Goal: Task Accomplishment & Management: Manage account settings

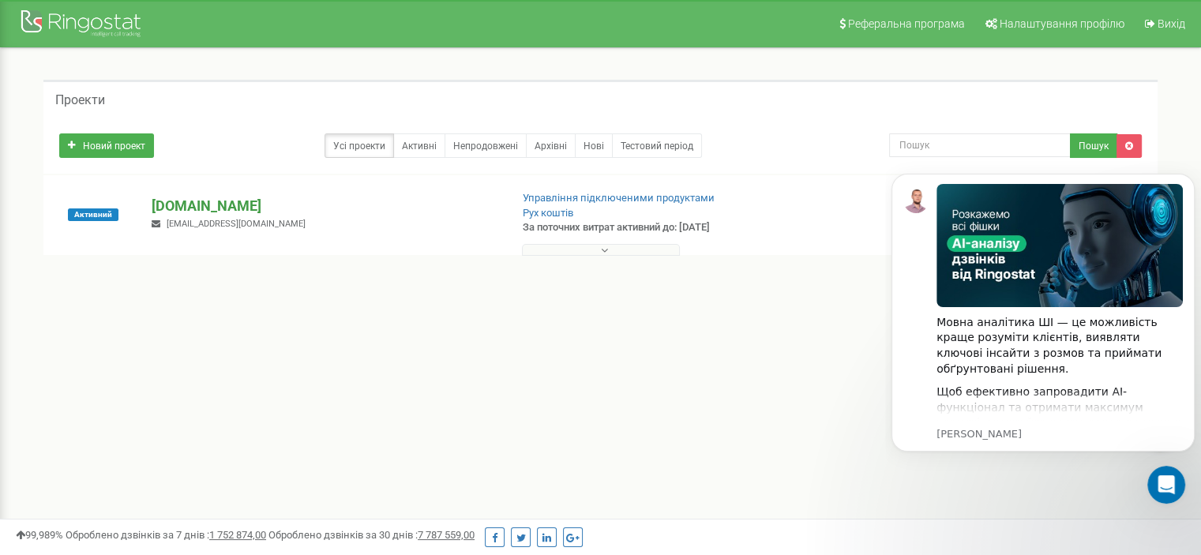
click at [192, 201] on font "[DOMAIN_NAME]" at bounding box center [207, 205] width 110 height 17
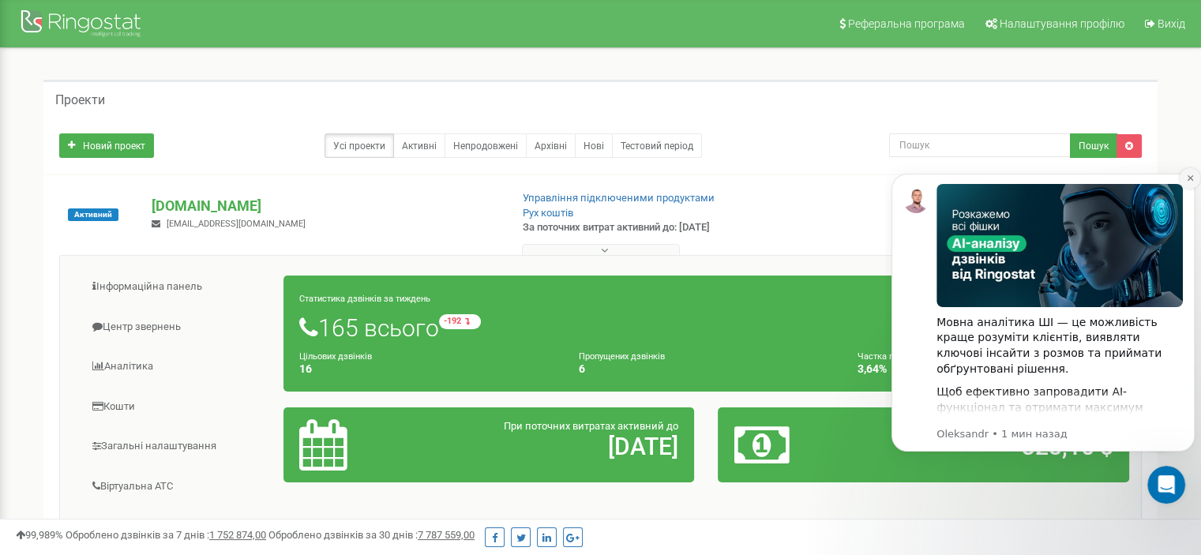
click at [1187, 175] on icon "Dismiss notification" at bounding box center [1190, 178] width 9 height 9
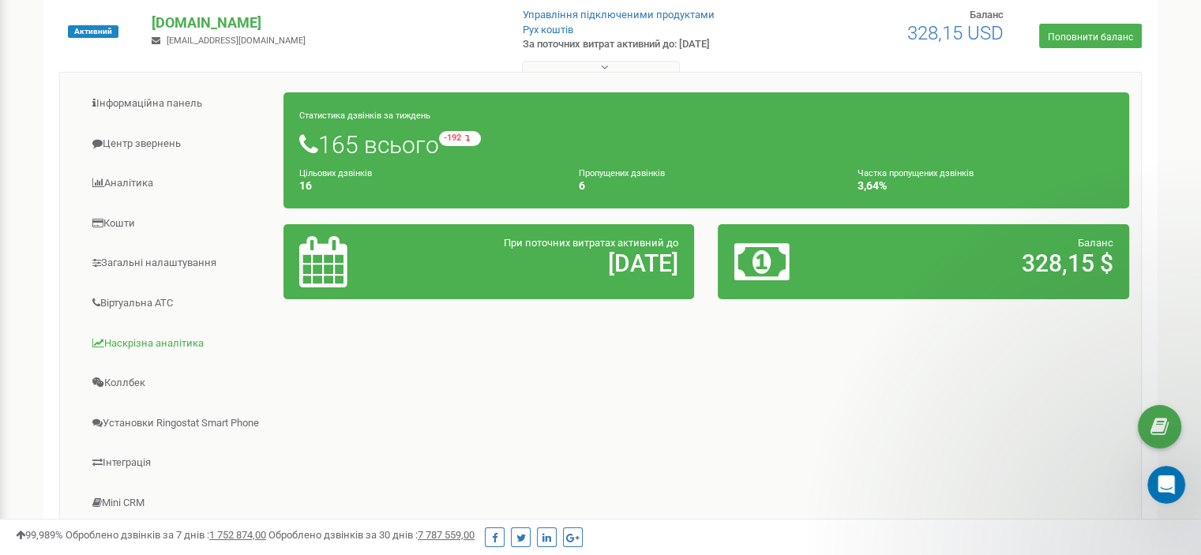
scroll to position [199, 0]
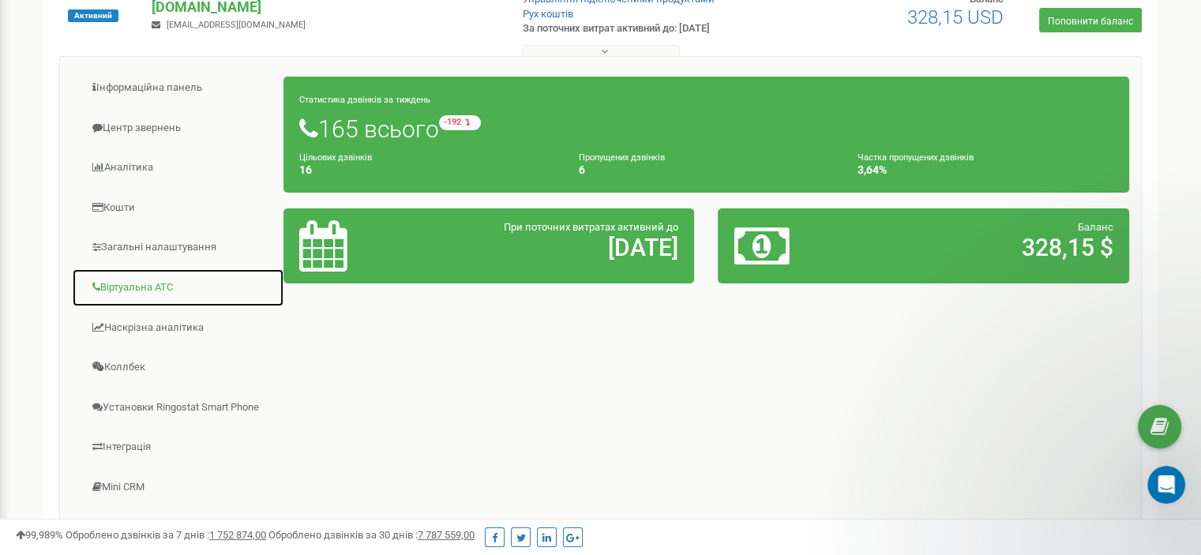
click at [136, 283] on font "Віртуальна АТС" at bounding box center [136, 287] width 73 height 12
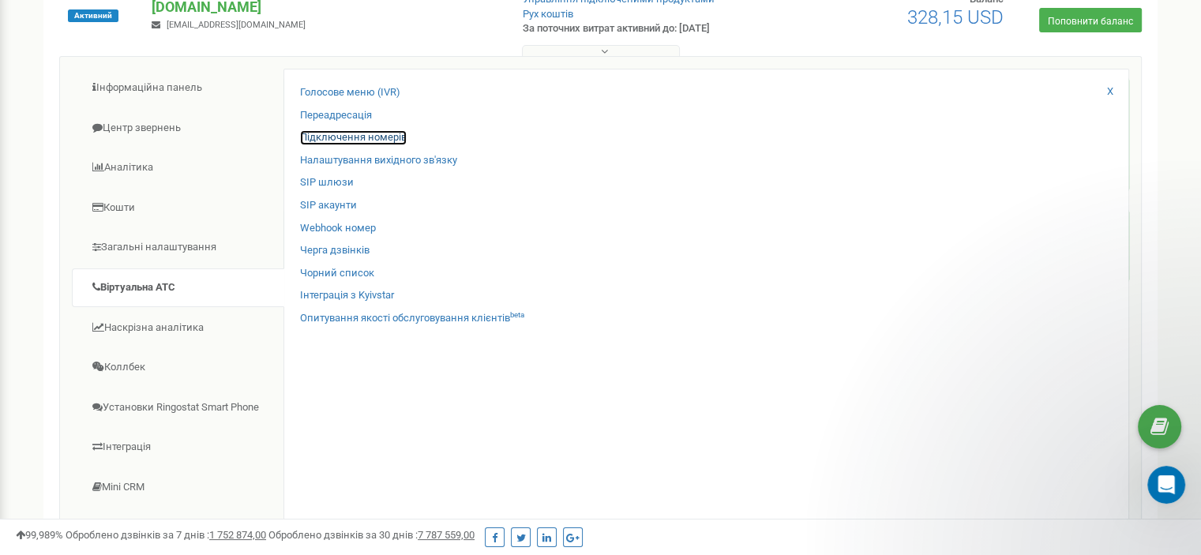
click at [351, 133] on font "Підключення номерів" at bounding box center [353, 137] width 107 height 12
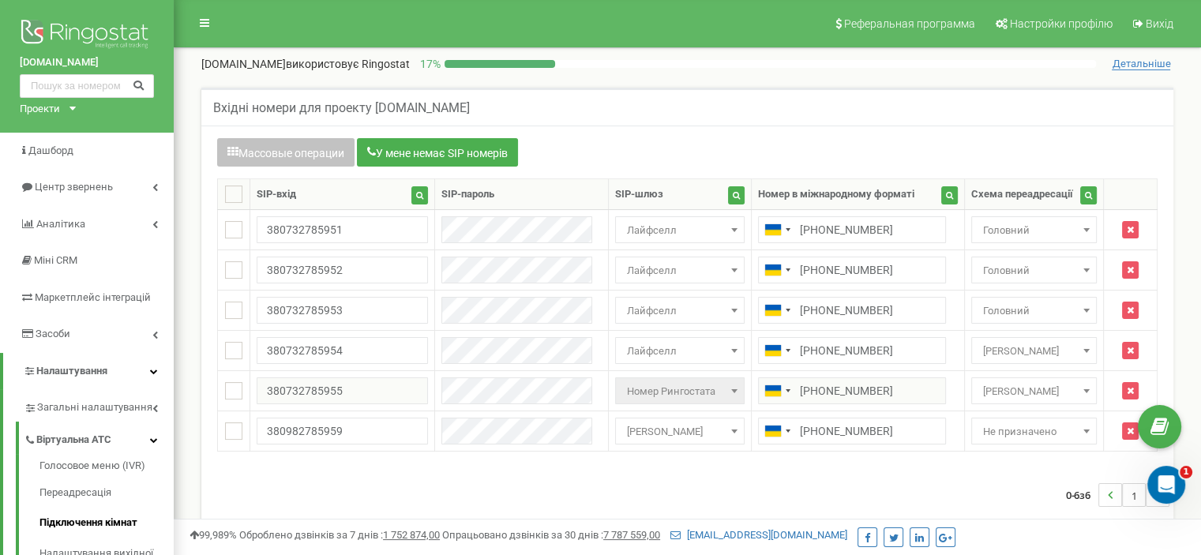
click at [725, 166] on div "Массовые операции У мене немає SIP номерів" at bounding box center [687, 154] width 940 height 32
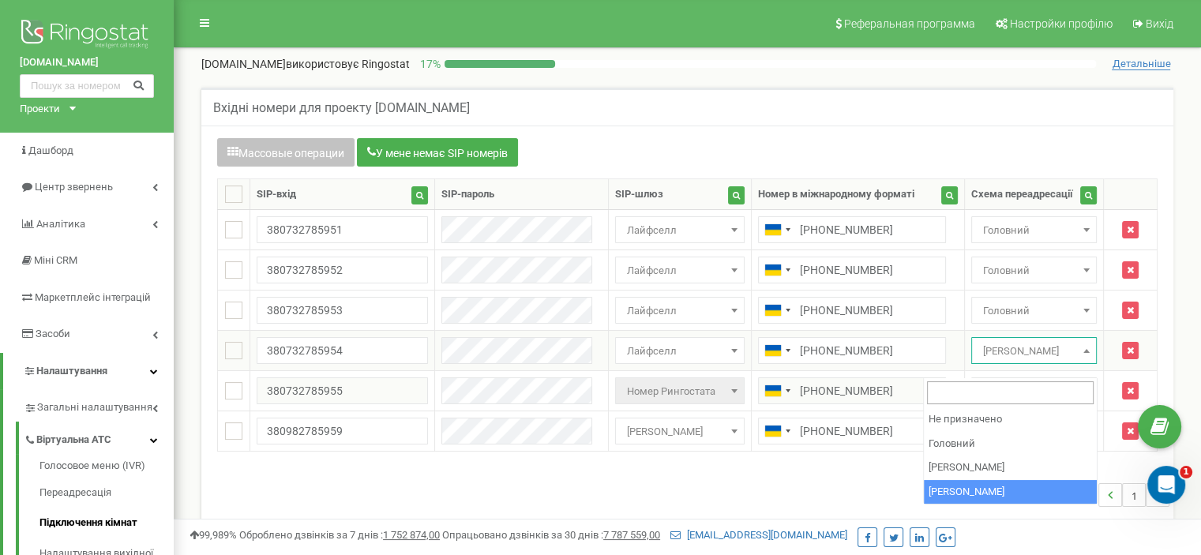
click at [1021, 358] on span "Бородай Даніїл Русланович" at bounding box center [1034, 351] width 115 height 22
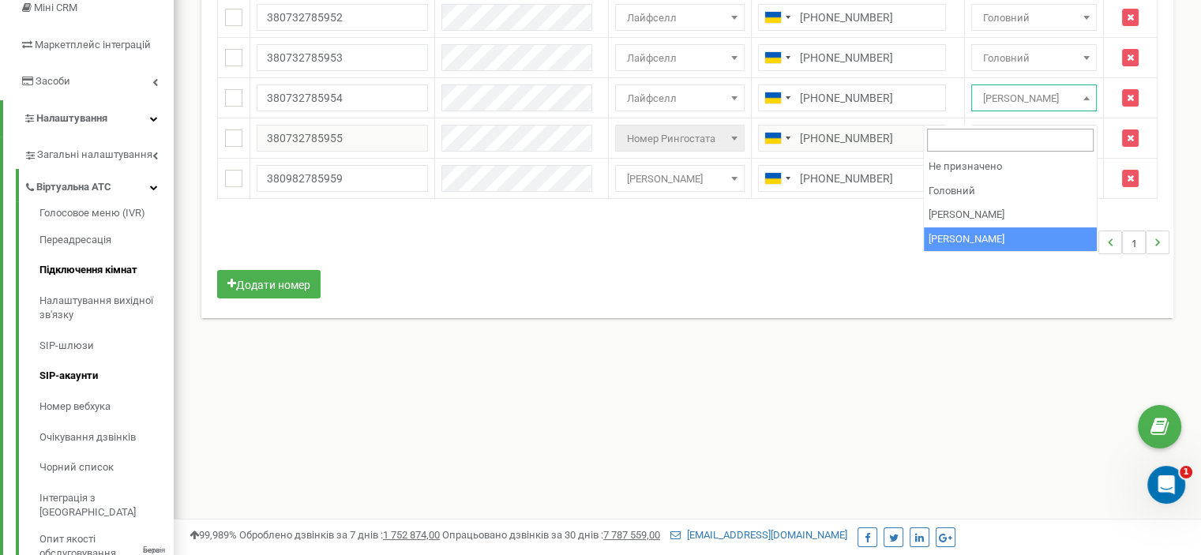
scroll to position [351, 0]
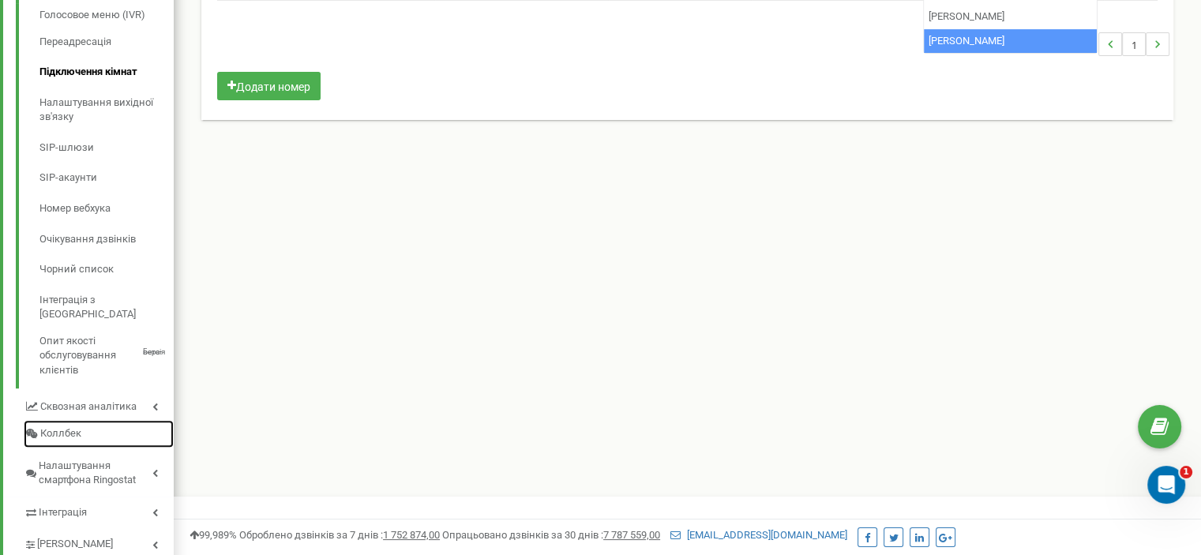
click at [87, 425] on div "Загальні налаштування Віртуальна АТС Голосовое меню (IVR) Переадресація Підключ…" at bounding box center [99, 247] width 150 height 619
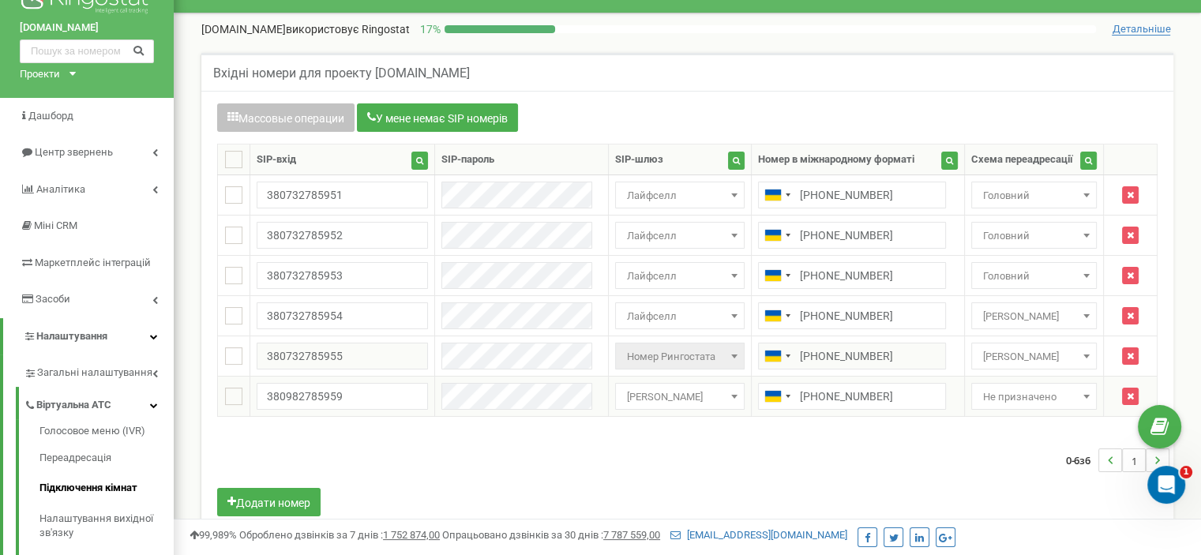
scroll to position [32, 0]
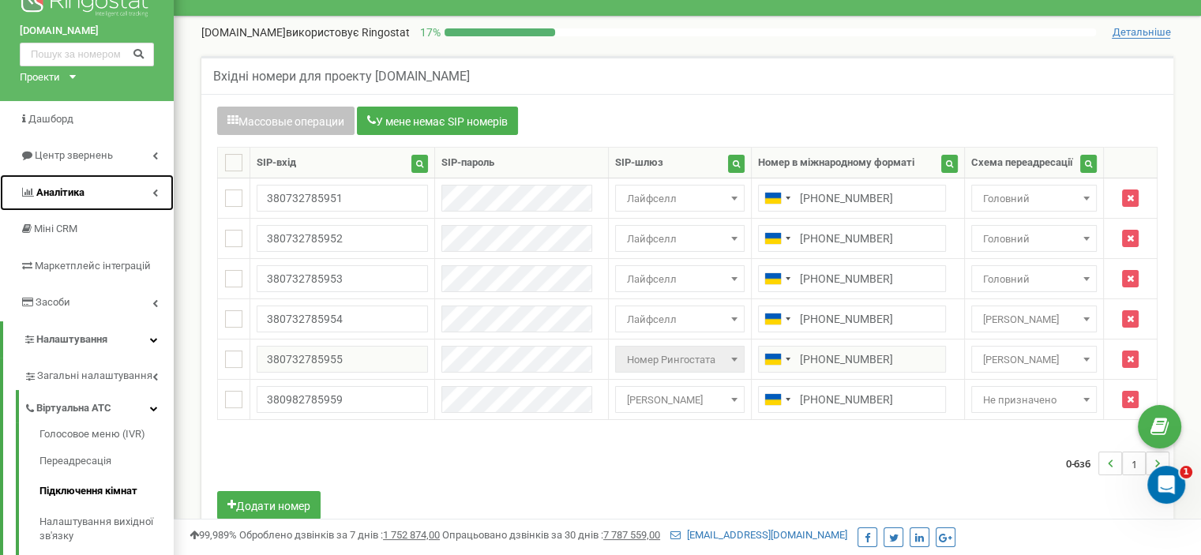
click at [152, 197] on link "Аналітика" at bounding box center [87, 192] width 174 height 37
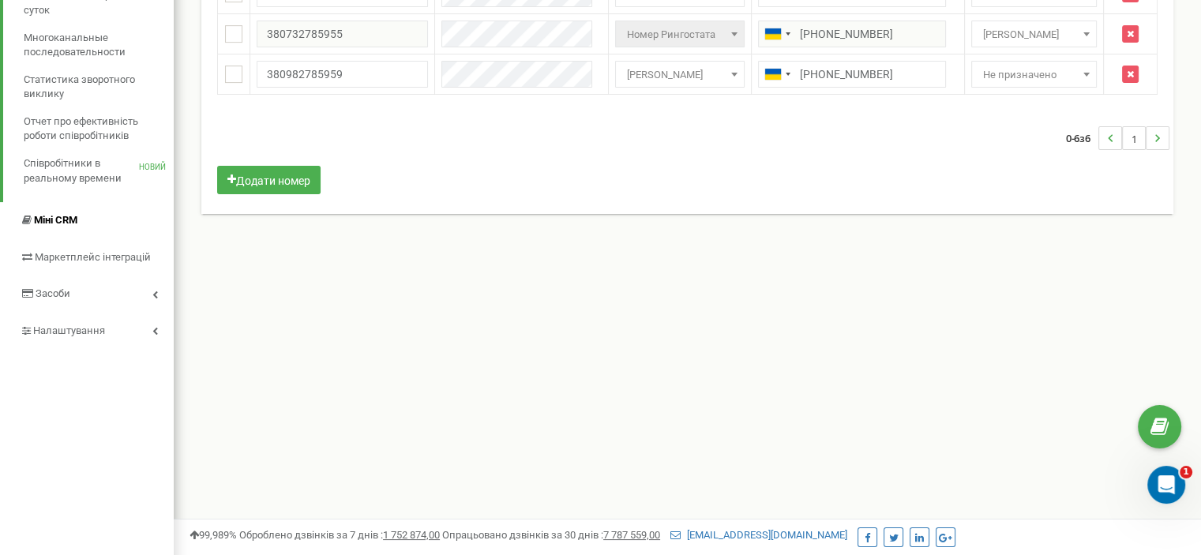
scroll to position [0, 0]
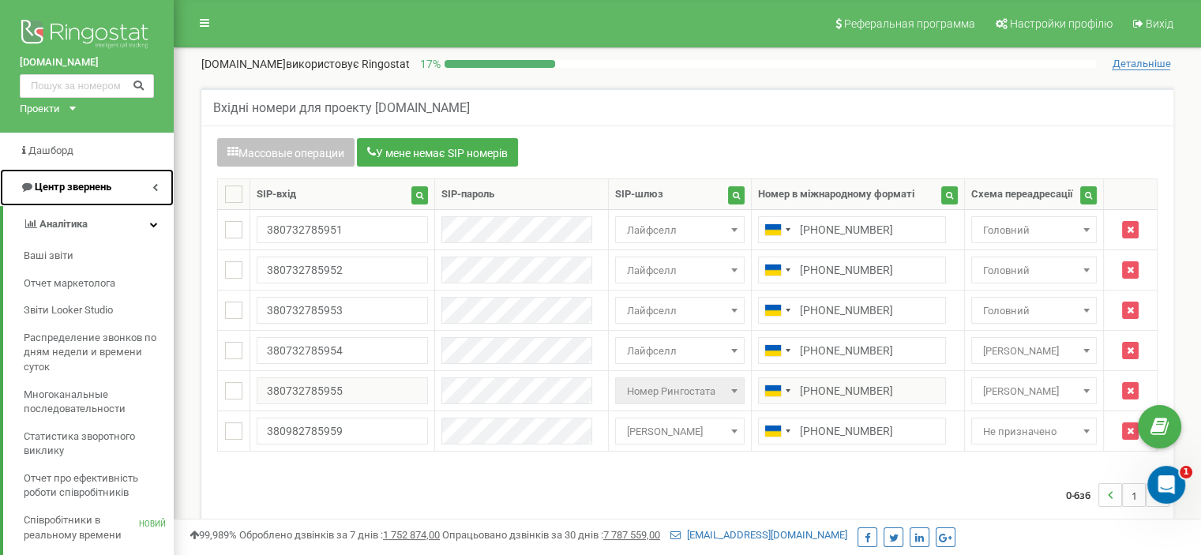
click at [155, 187] on icon at bounding box center [155, 187] width 6 height 8
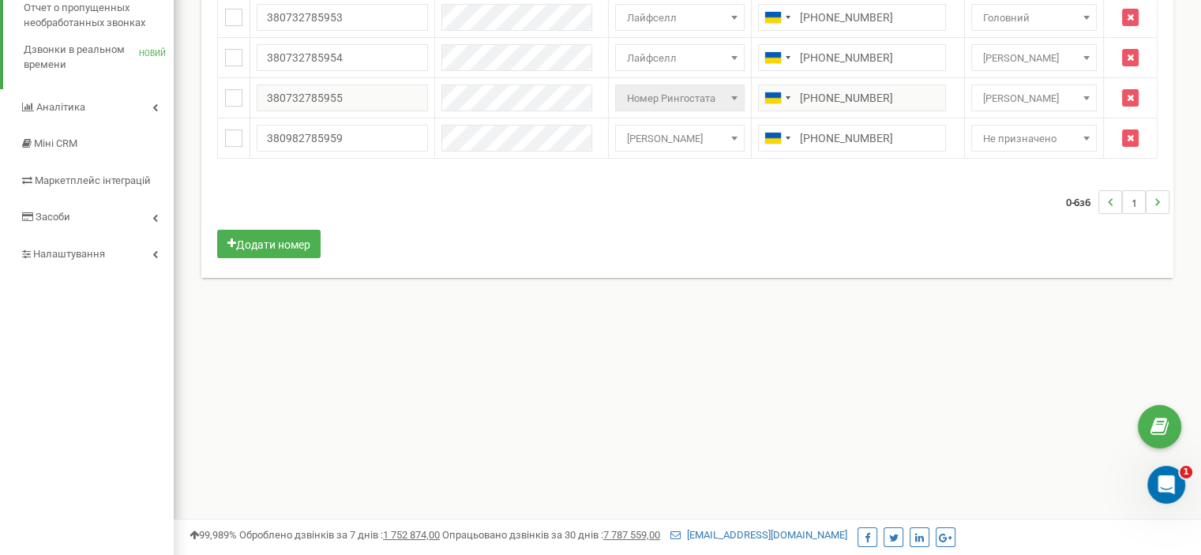
scroll to position [294, 0]
click at [148, 249] on link "Налаштування" at bounding box center [87, 253] width 174 height 37
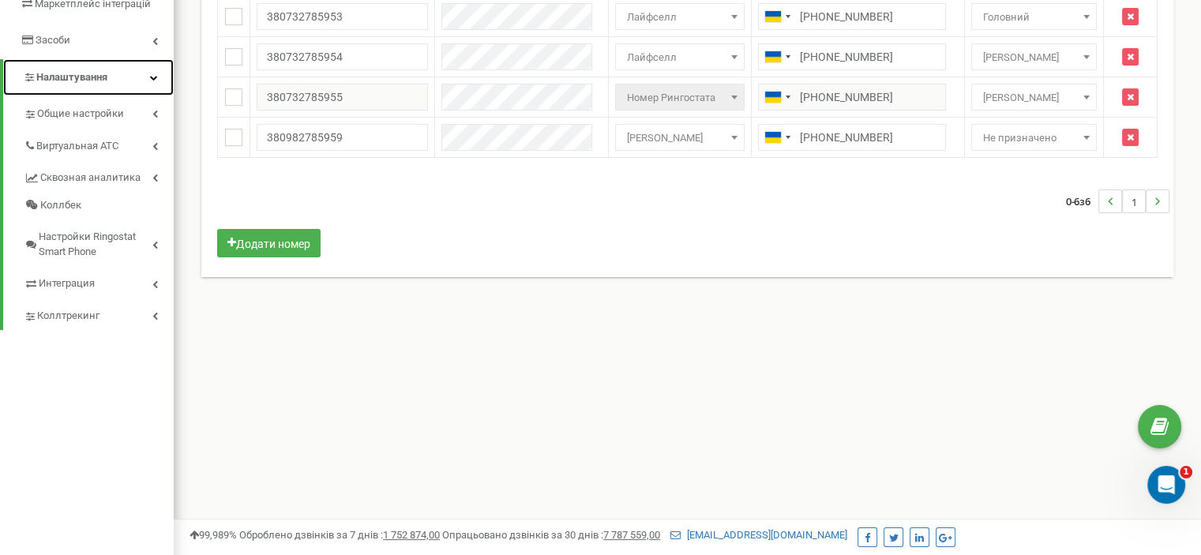
scroll to position [117, 0]
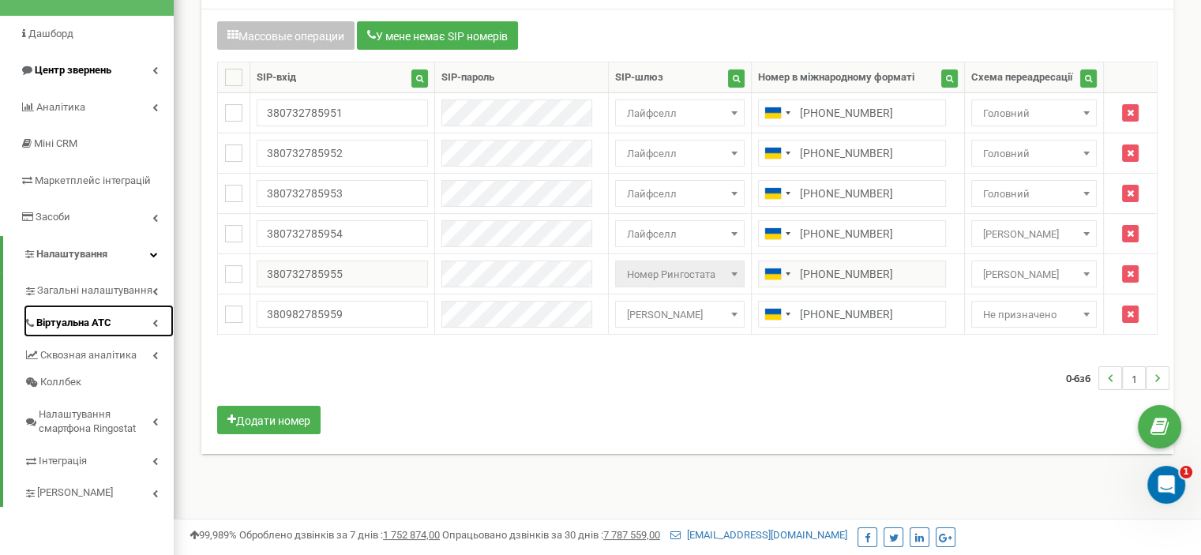
click at [157, 319] on icon at bounding box center [155, 323] width 6 height 8
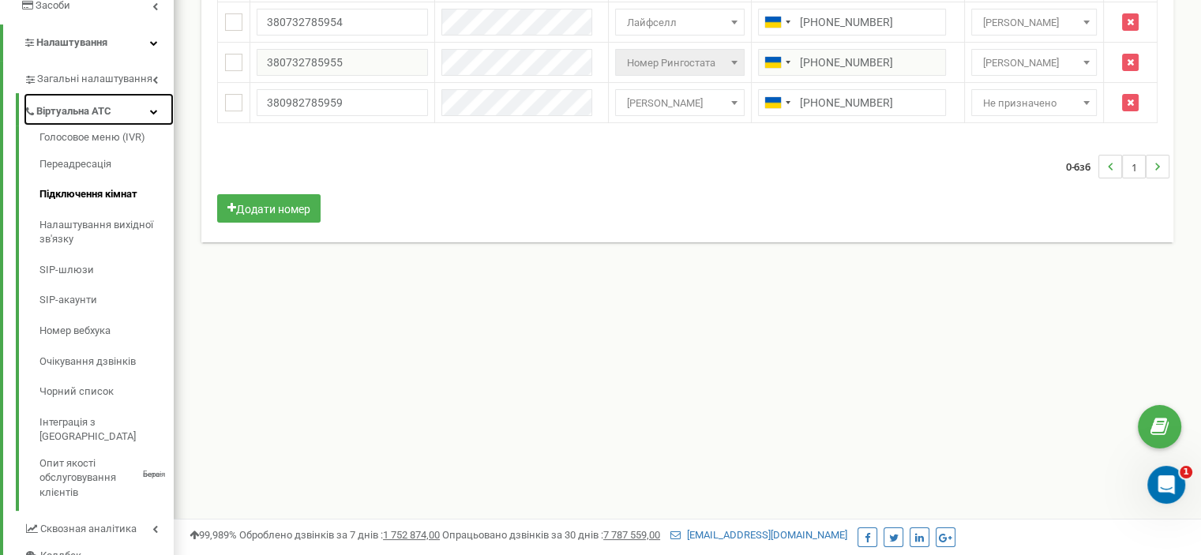
scroll to position [0, 0]
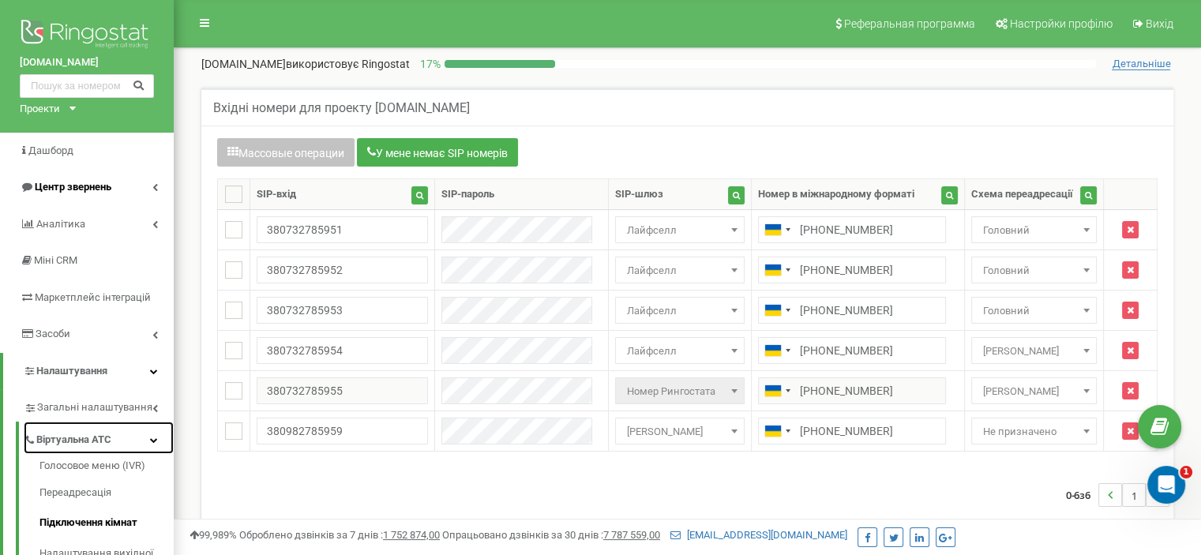
click at [156, 438] on icon at bounding box center [154, 440] width 8 height 8
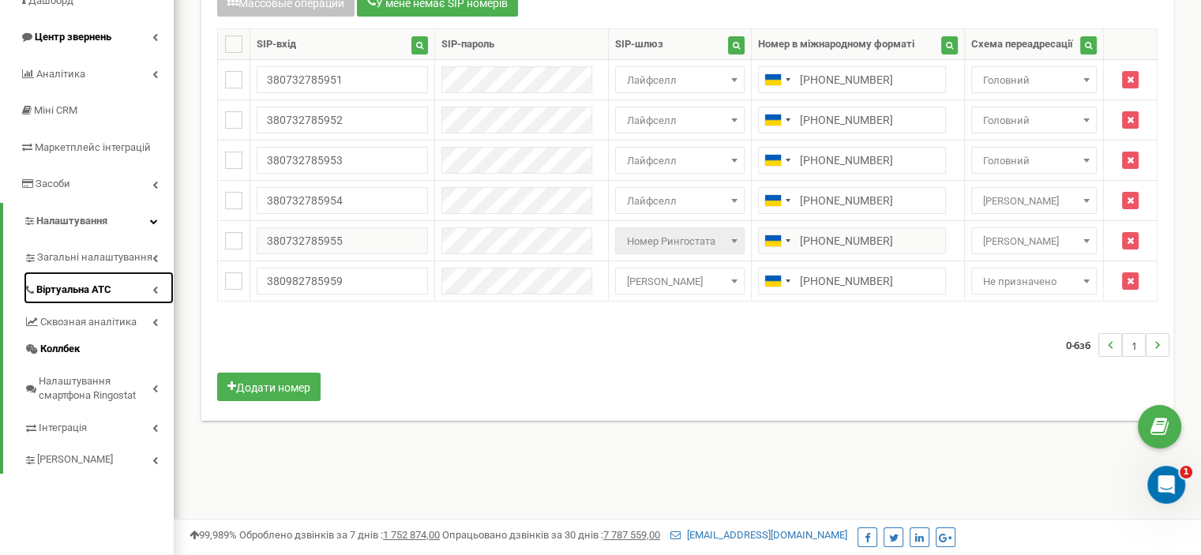
scroll to position [167, 0]
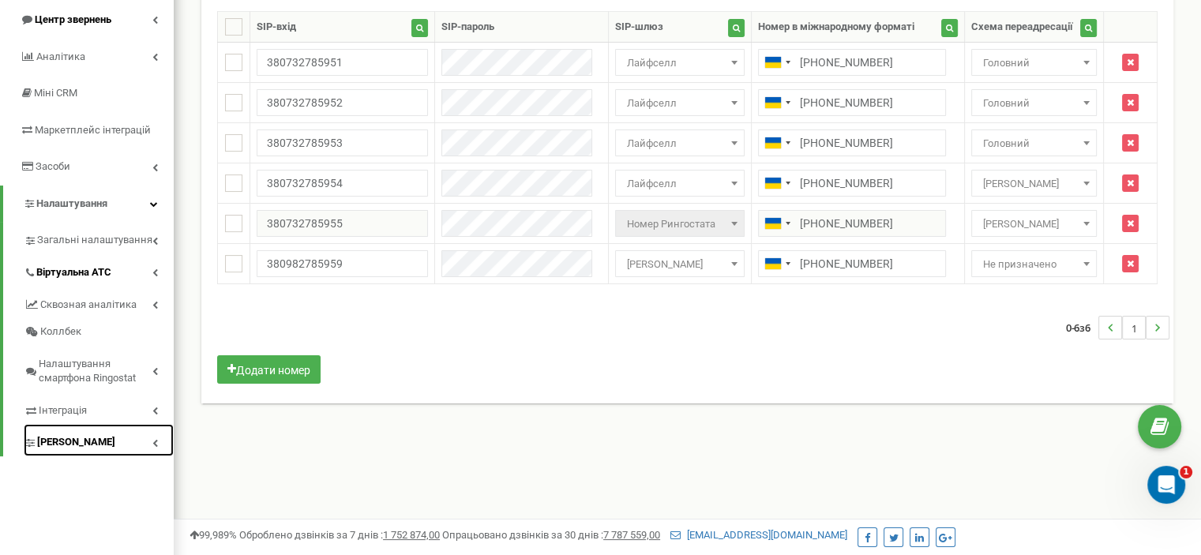
click at [158, 438] on link "Колтрекінг" at bounding box center [99, 440] width 150 height 32
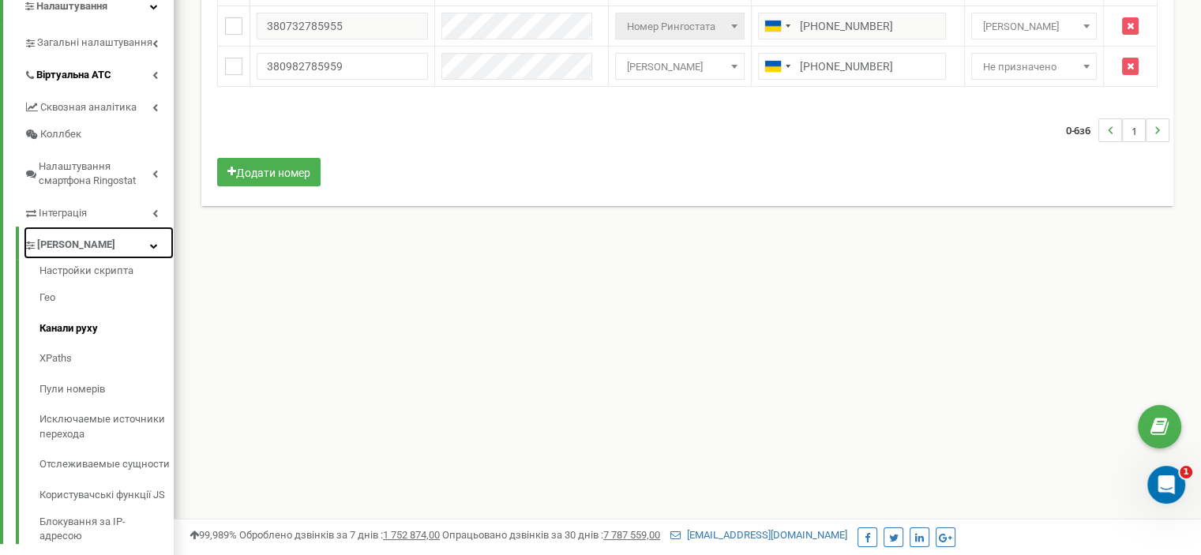
scroll to position [347, 0]
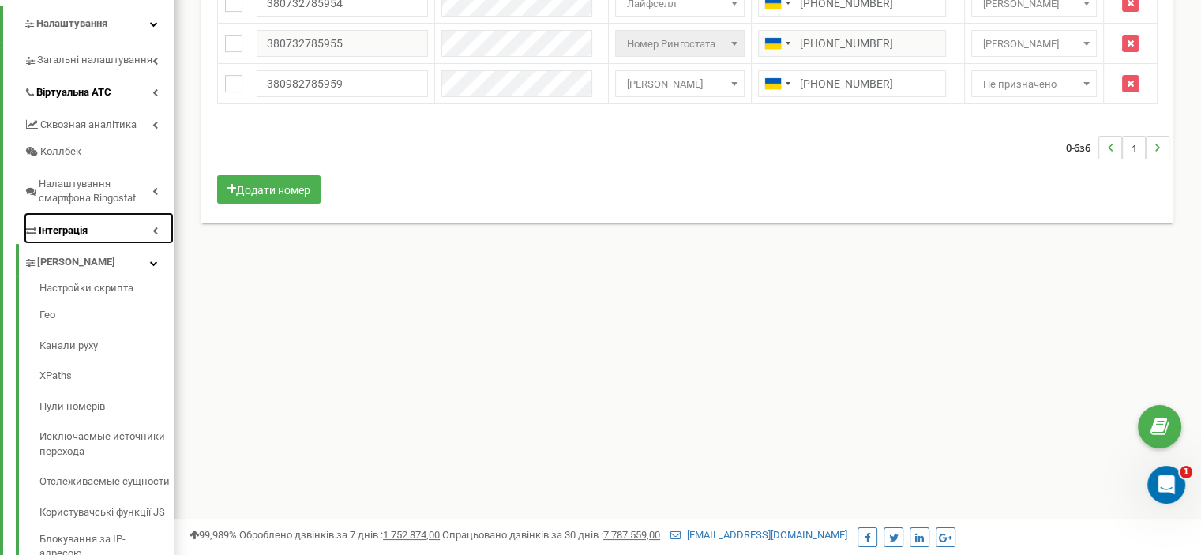
click at [150, 229] on link "Інтеграція" at bounding box center [99, 228] width 150 height 32
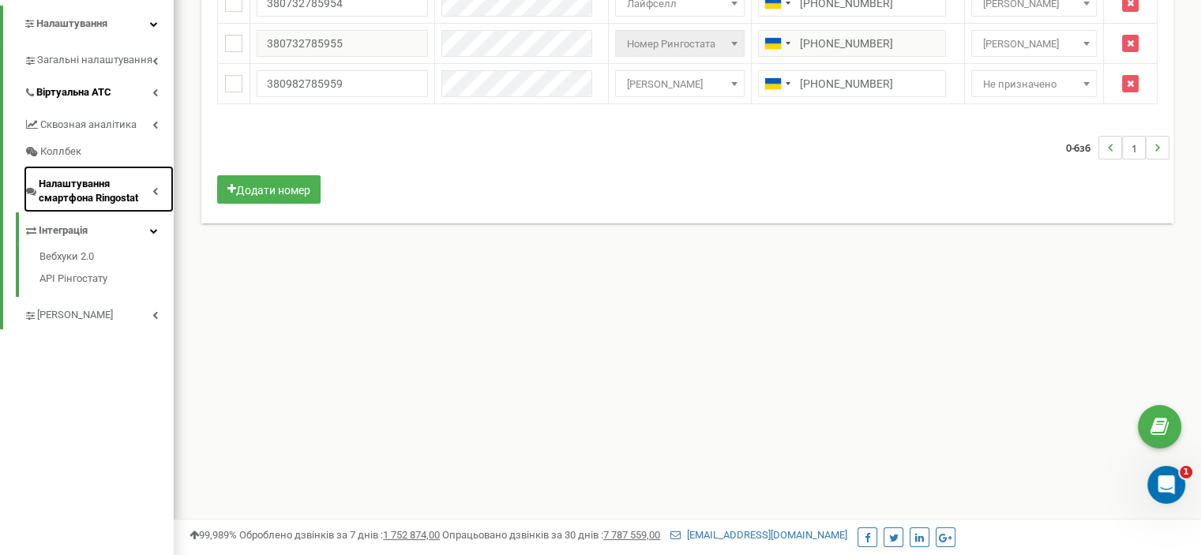
click at [159, 189] on link "Налаштування смартфона Ringostat" at bounding box center [99, 189] width 150 height 47
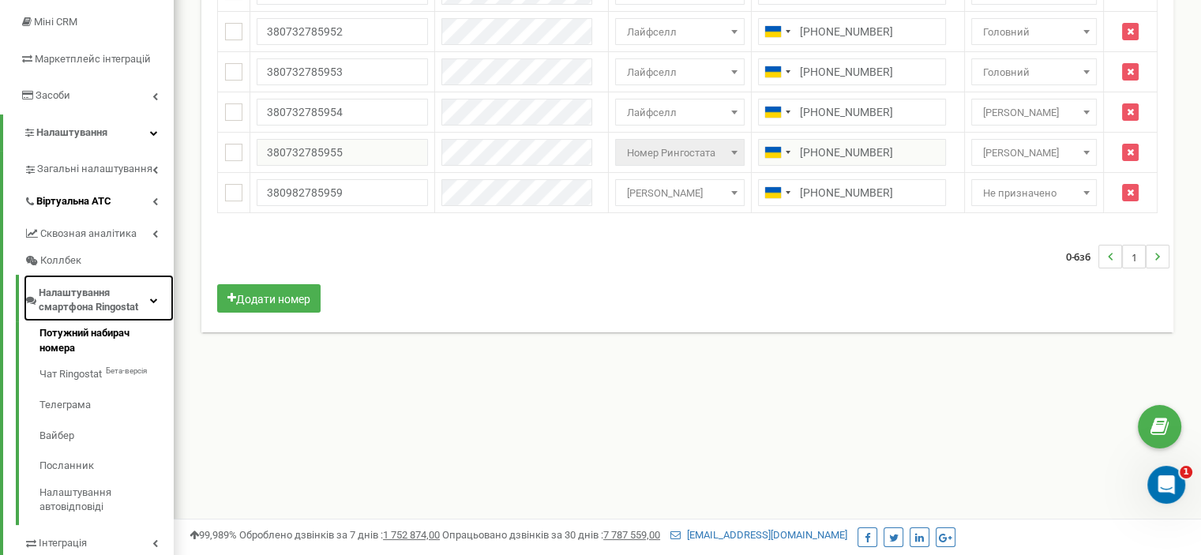
scroll to position [238, 0]
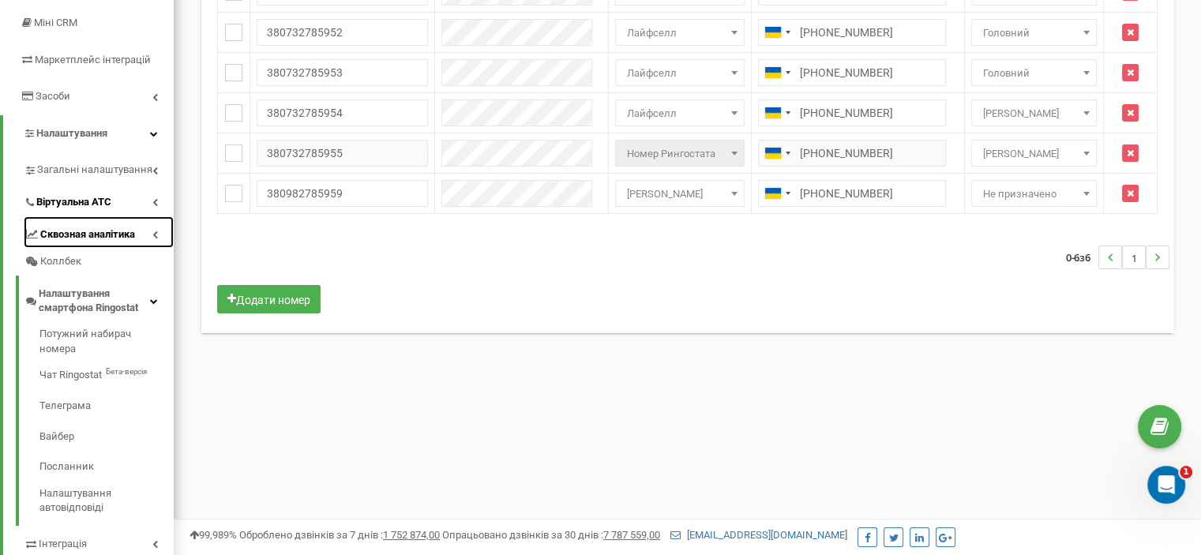
click at [155, 232] on icon at bounding box center [155, 235] width 6 height 8
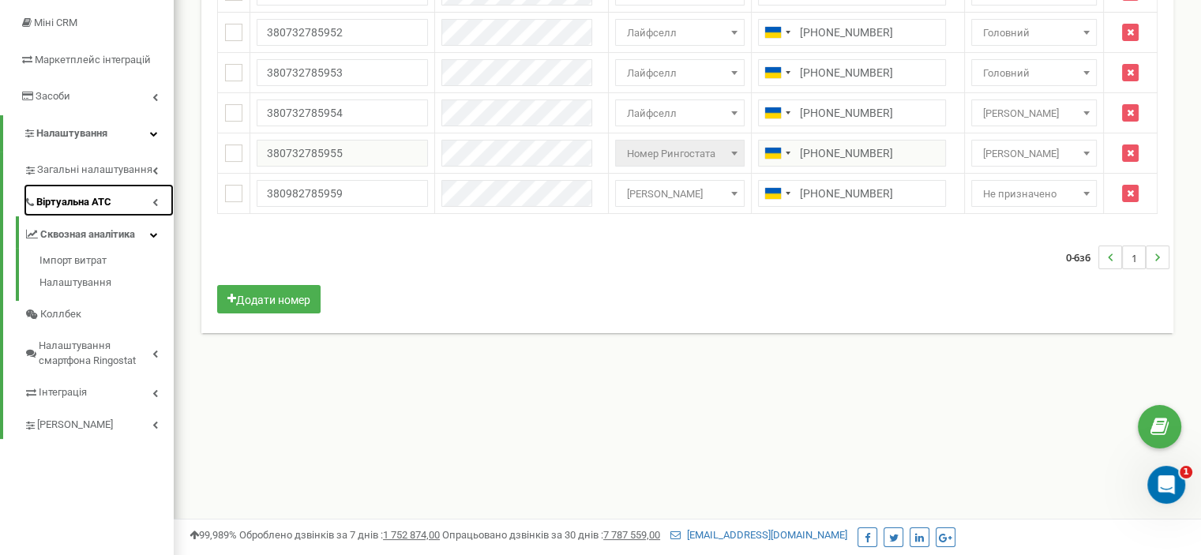
click at [158, 196] on link "Віртуальна АТС" at bounding box center [99, 200] width 150 height 32
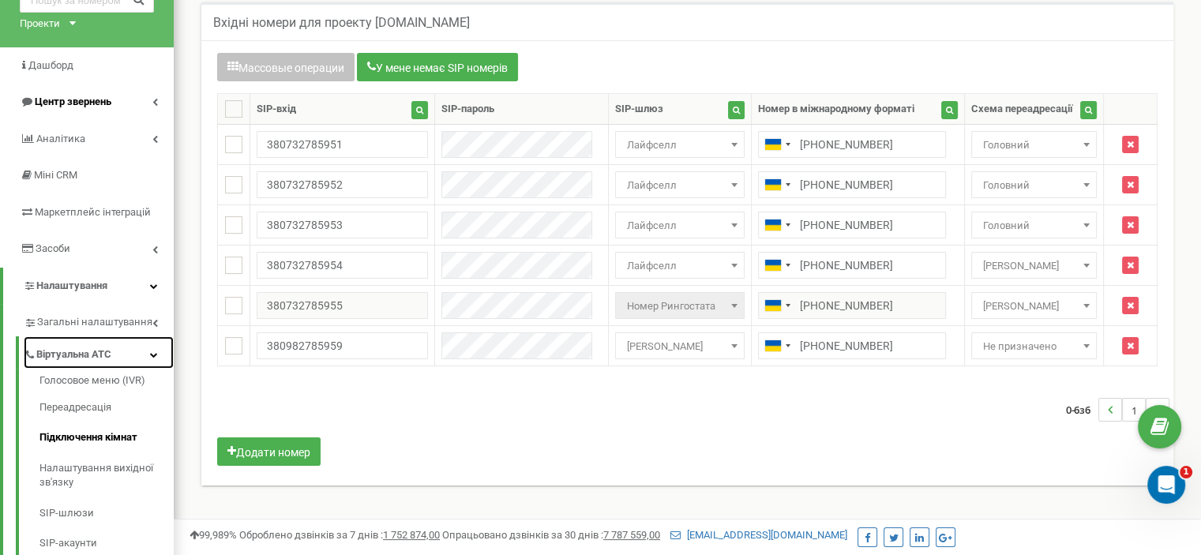
scroll to position [85, 0]
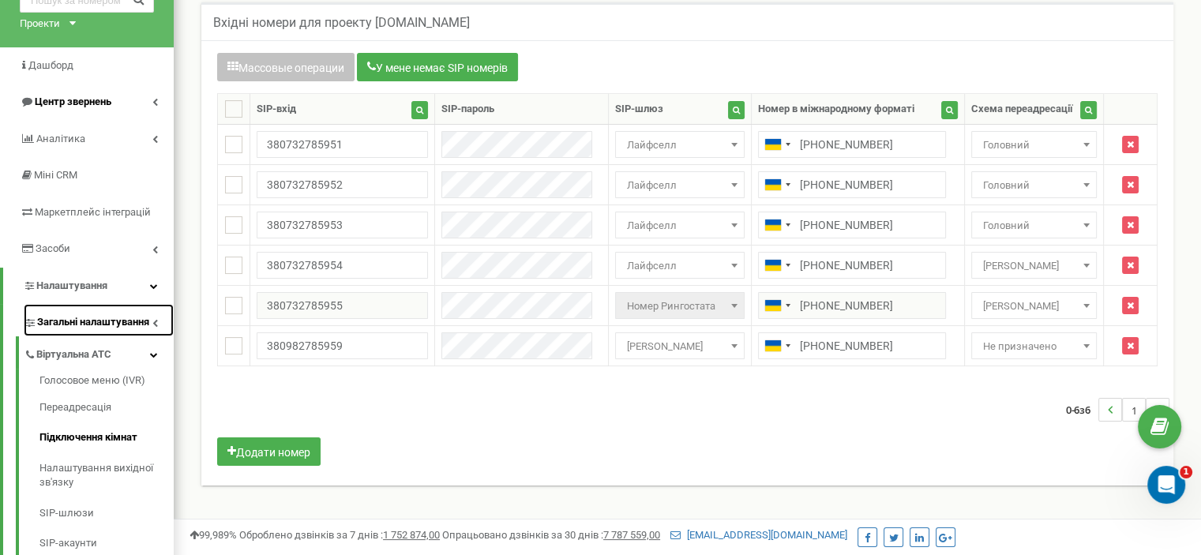
click at [159, 318] on link "Загальні налаштування" at bounding box center [99, 320] width 150 height 32
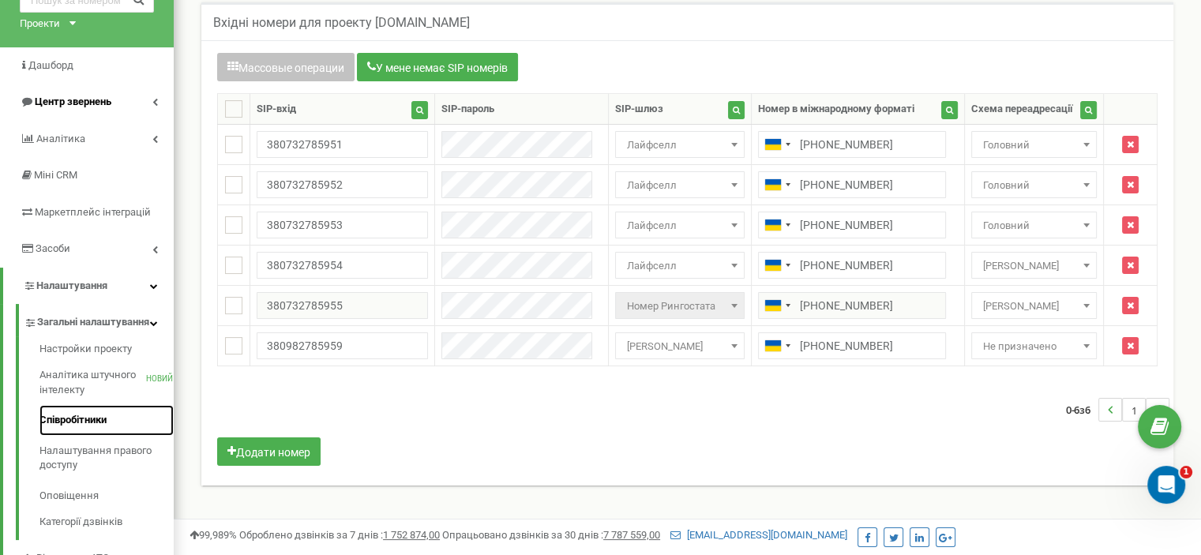
click at [96, 428] on font "Співробітники" at bounding box center [72, 420] width 67 height 15
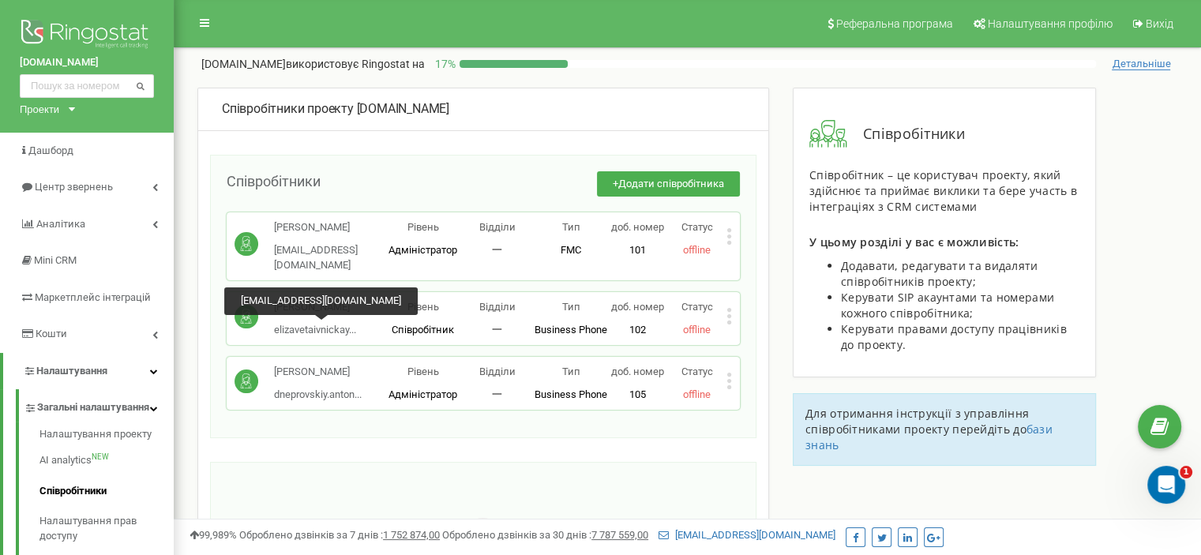
click at [274, 452] on div "Співробітники проекту oxycamp.org Співробітники + Додати співробітника Богдан o…" at bounding box center [483, 401] width 572 height 627
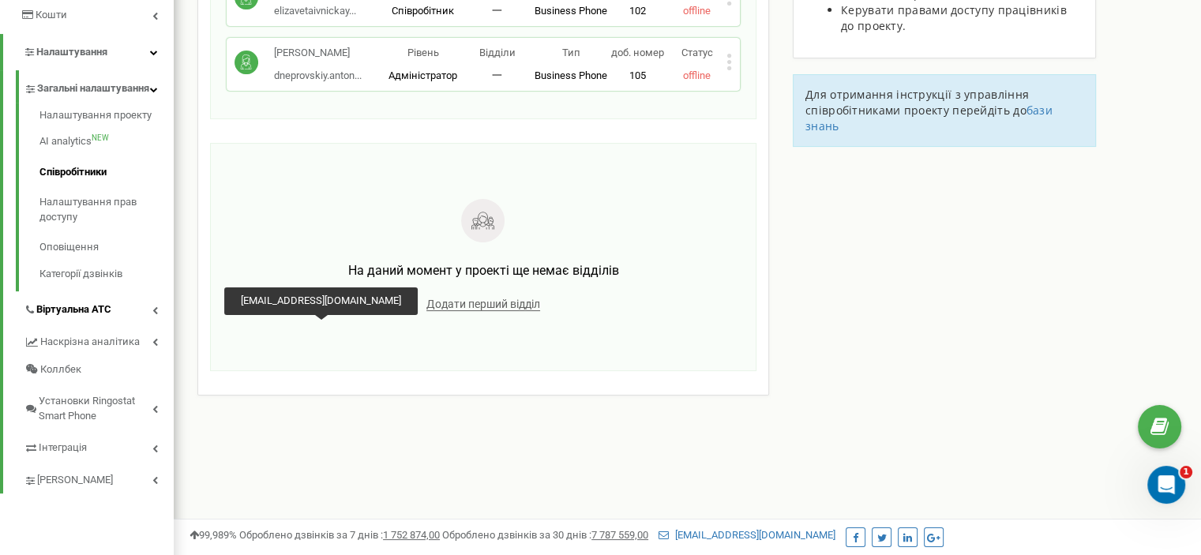
scroll to position [358, 0]
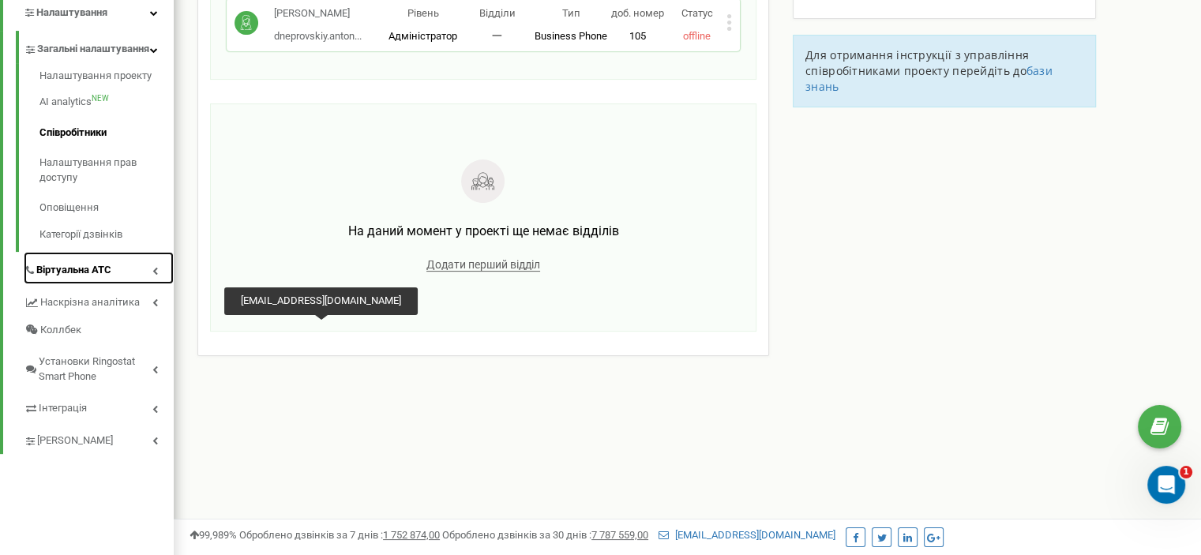
click at [158, 284] on link "Віртуальна АТС" at bounding box center [99, 268] width 150 height 32
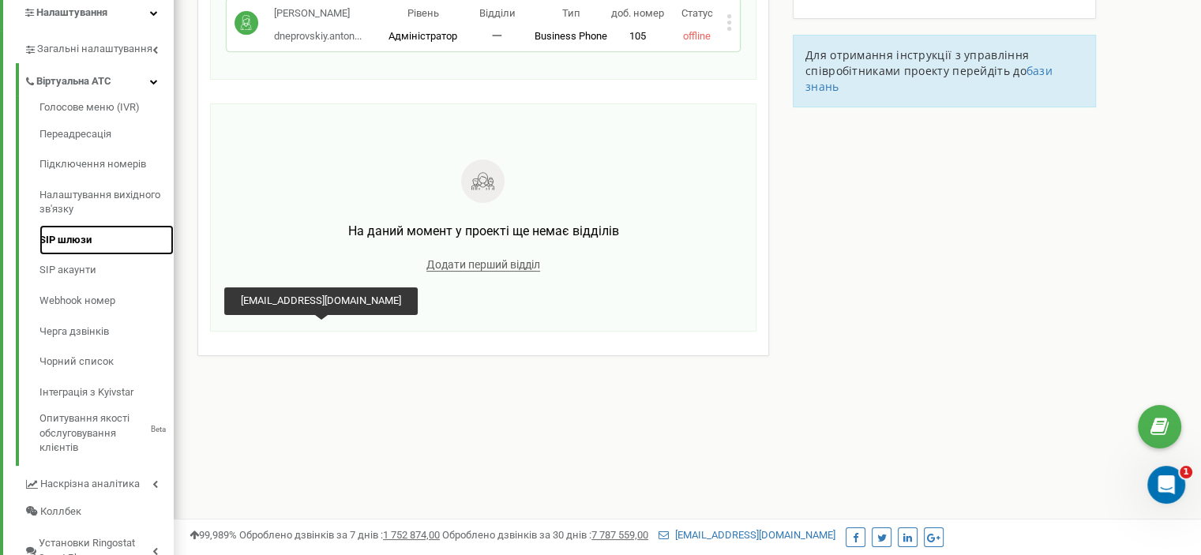
click at [81, 246] on font "SIP шлюзи" at bounding box center [65, 240] width 52 height 15
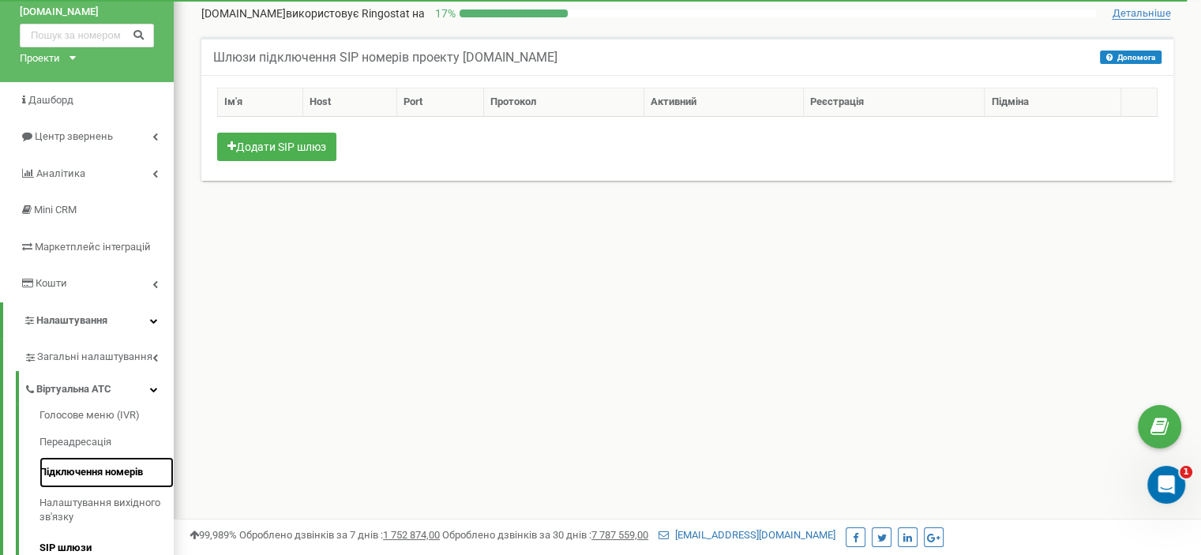
drag, startPoint x: 0, startPoint y: 0, endPoint x: 86, endPoint y: 475, distance: 483.0
click at [86, 475] on font "Підключення номерів" at bounding box center [90, 472] width 103 height 12
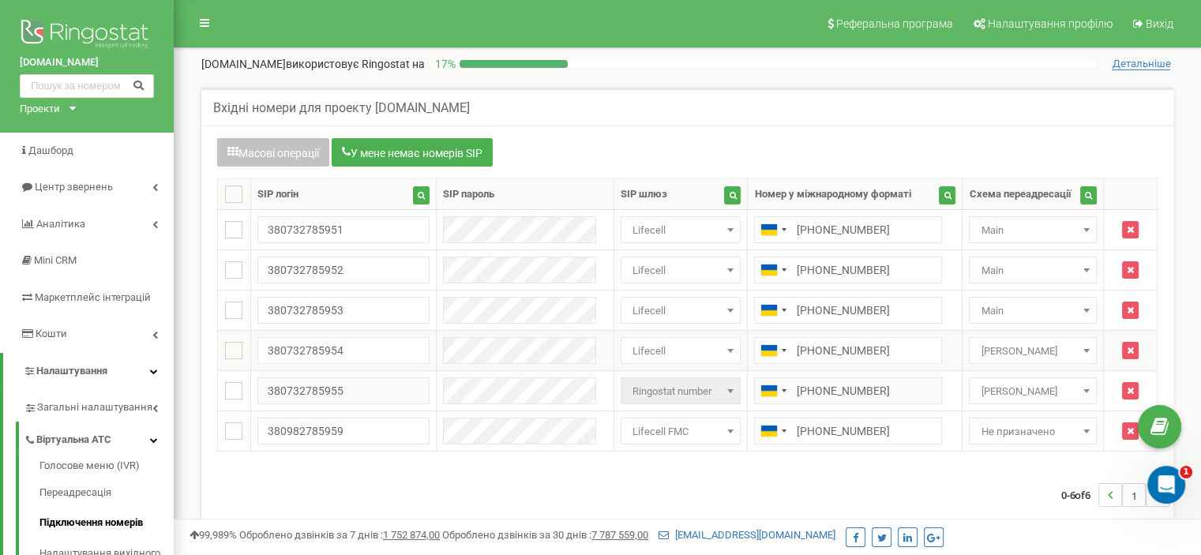
click at [1082, 361] on span at bounding box center [1086, 350] width 16 height 21
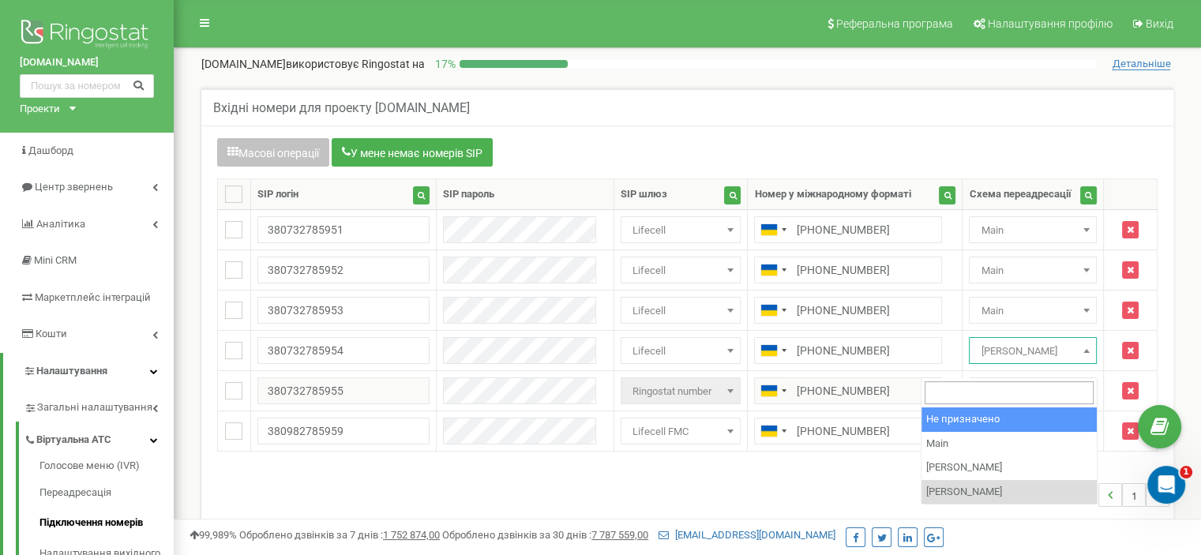
select select "0"
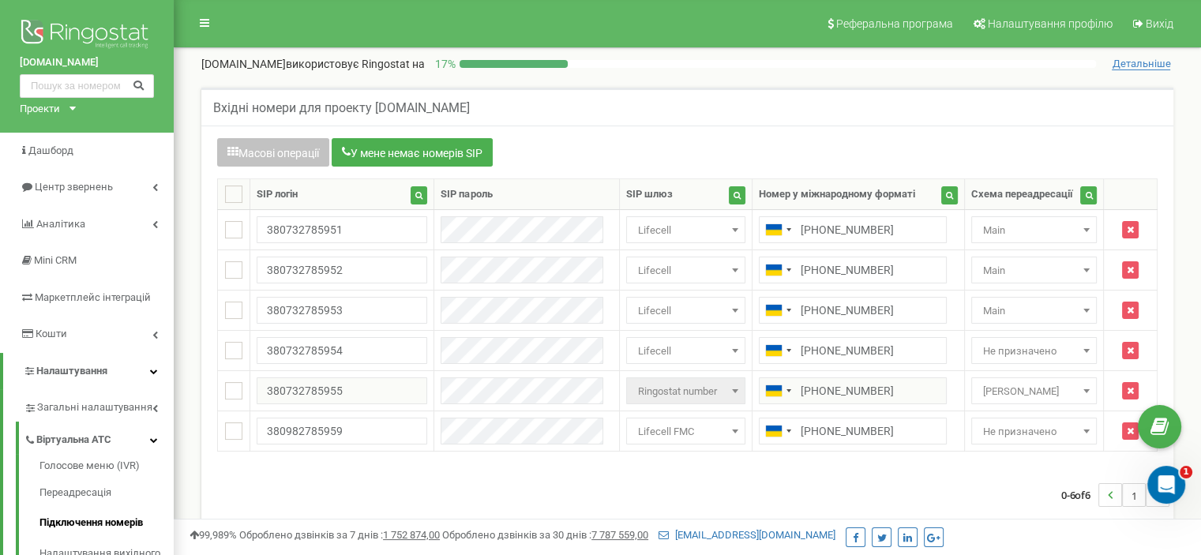
click at [720, 148] on div "Масові операції У мене немає номерів SIP Налаштування Виберіть налаштування для…" at bounding box center [687, 348] width 972 height 445
click at [330, 444] on input "380982785959" at bounding box center [342, 431] width 171 height 27
click at [444, 479] on div "Масові операції У мене немає номерів SIP Налаштування Виберіть налаштування для…" at bounding box center [687, 346] width 964 height 417
click at [698, 442] on span "Lifecell FMC" at bounding box center [686, 432] width 108 height 22
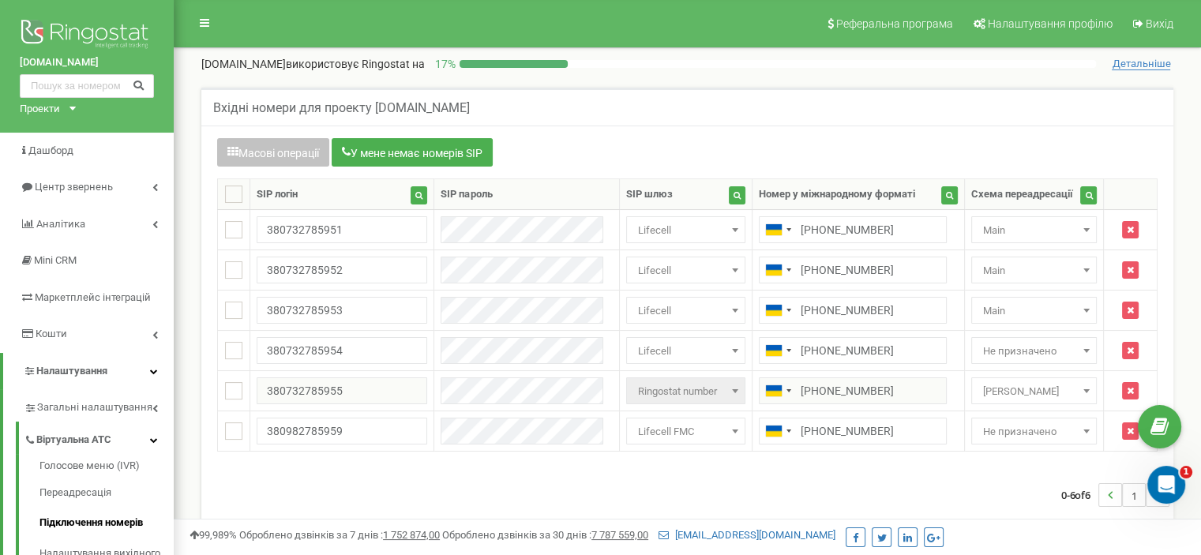
click at [565, 478] on div "Масові операції У мене немає номерів SIP Налаштування Виберіть налаштування для…" at bounding box center [687, 346] width 964 height 417
click at [333, 364] on input "380732785954" at bounding box center [342, 350] width 171 height 27
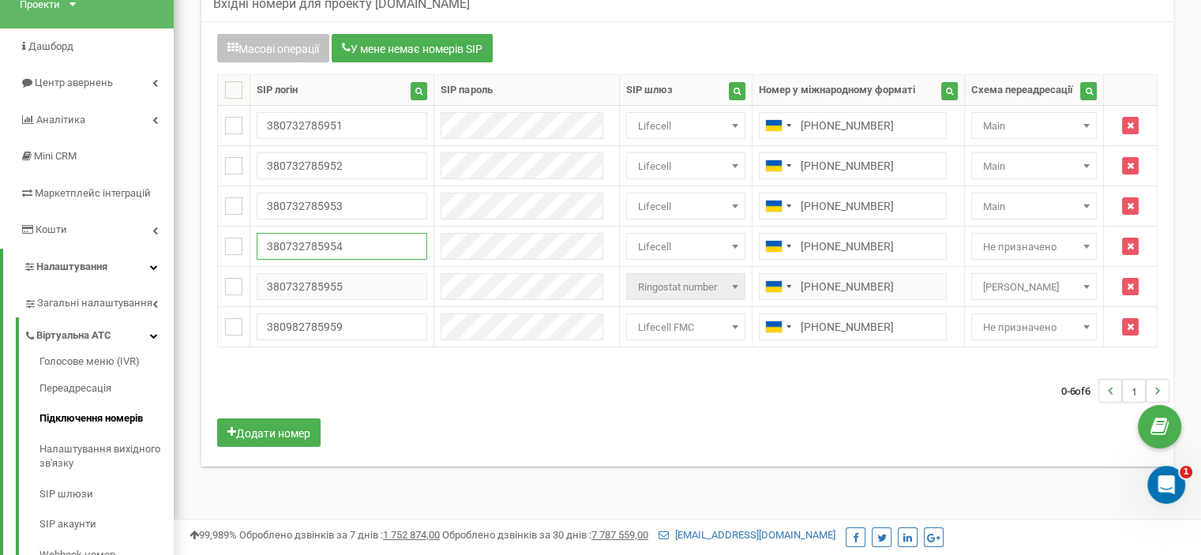
scroll to position [123, 0]
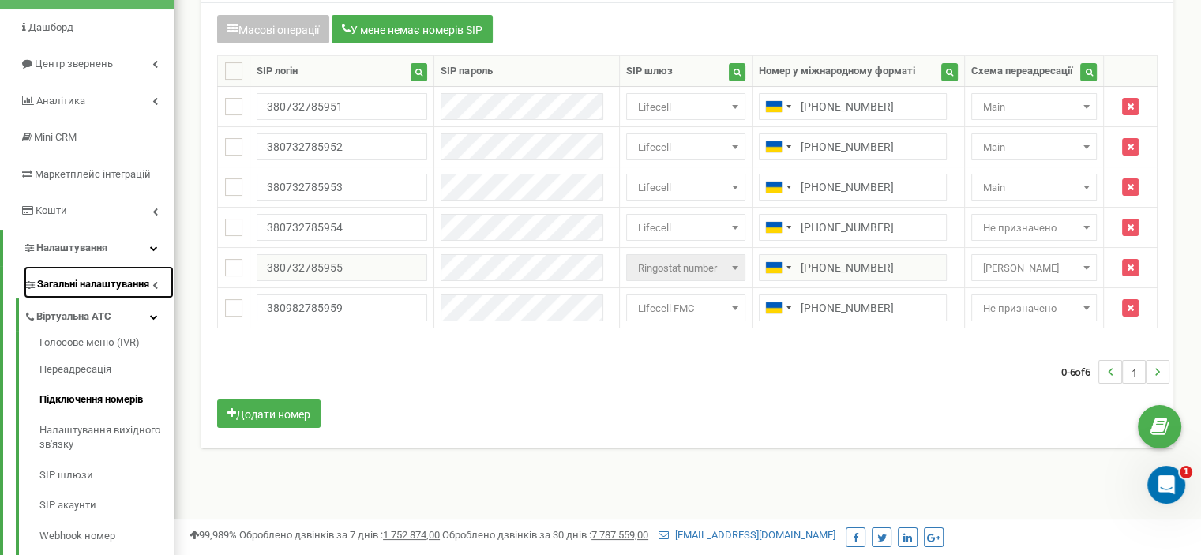
click at [162, 283] on link "Загальні налаштування" at bounding box center [99, 282] width 150 height 32
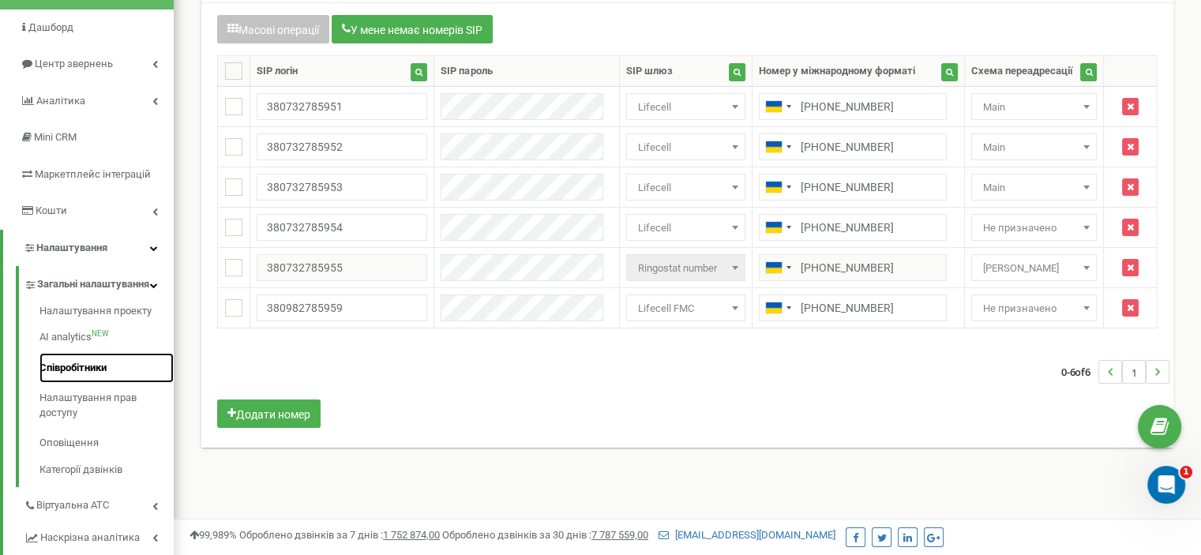
click at [89, 373] on font "Співробітники" at bounding box center [72, 368] width 67 height 12
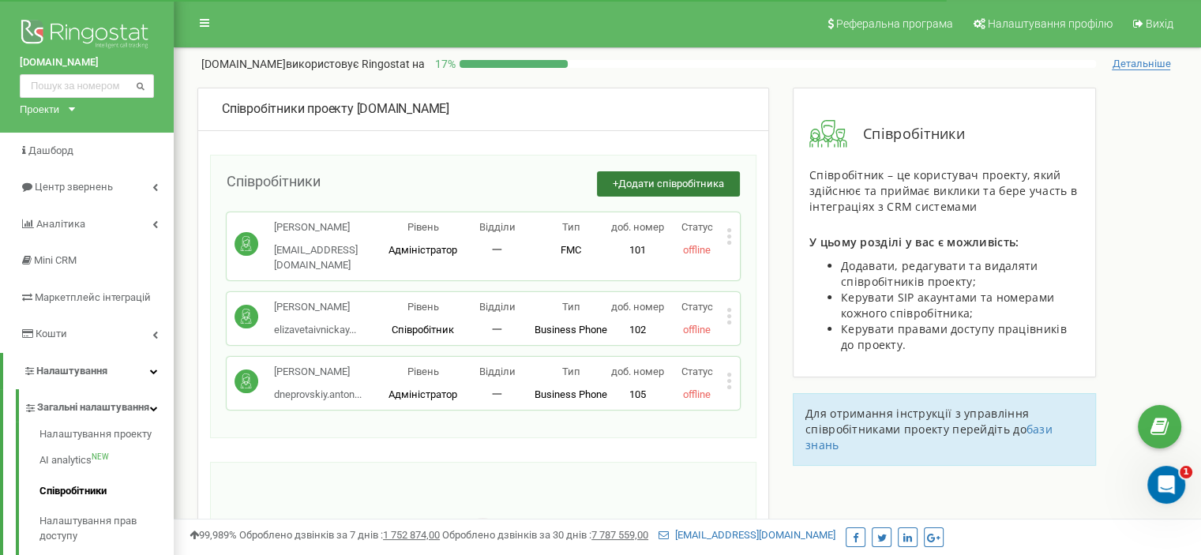
click at [621, 189] on font "Додати співробітника" at bounding box center [671, 184] width 106 height 12
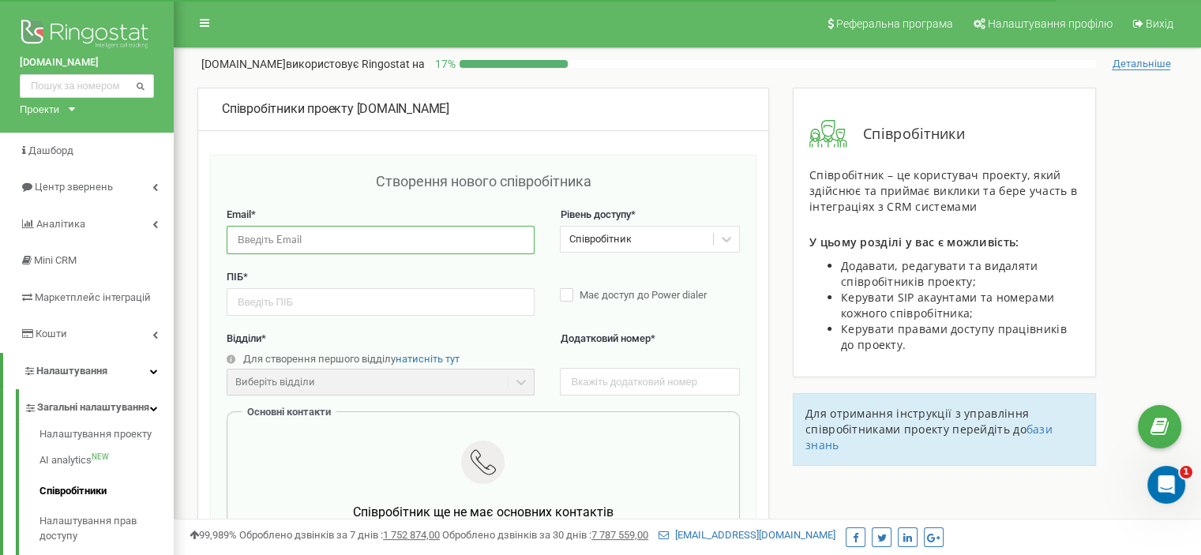
click at [376, 253] on input "email" at bounding box center [381, 240] width 308 height 28
paste input "[EMAIL_ADDRESS][DOMAIN_NAME]"
type input "[EMAIL_ADDRESS][DOMAIN_NAME]"
click at [722, 247] on icon at bounding box center [726, 239] width 16 height 16
click at [542, 270] on div "Email * [EMAIL_ADDRESS][DOMAIN_NAME] Рівень доступу * Співробітник" at bounding box center [483, 239] width 513 height 62
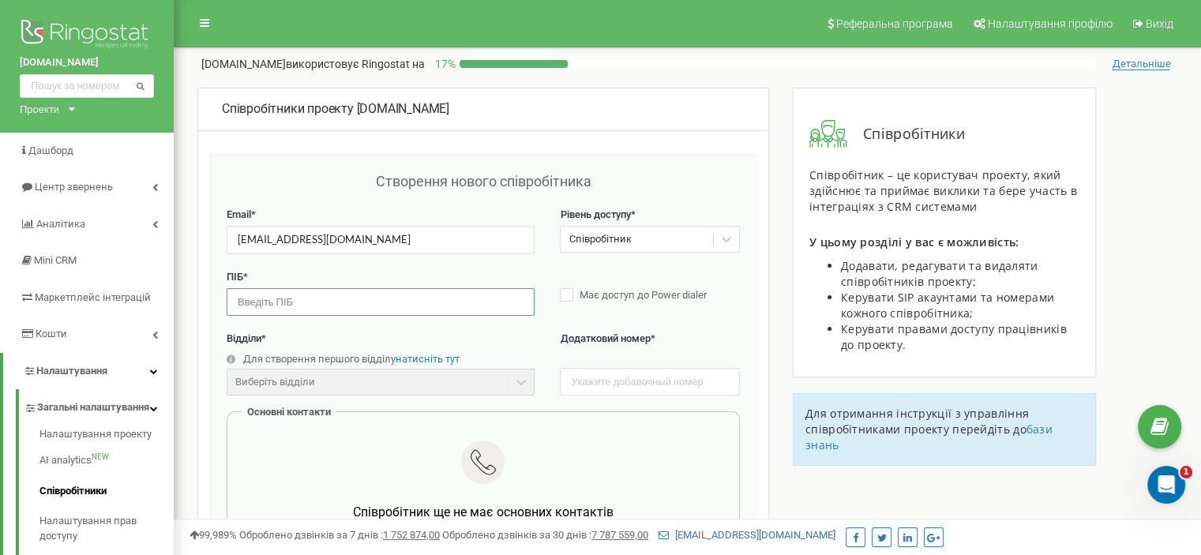
click at [416, 316] on input "text" at bounding box center [381, 302] width 308 height 28
type input "[PERSON_NAME]"
click at [453, 347] on label "Відділи *" at bounding box center [381, 339] width 308 height 15
click at [572, 304] on label "Має доступ до Power dialer" at bounding box center [649, 296] width 179 height 16
click at [503, 347] on label "Відділи *" at bounding box center [381, 339] width 308 height 15
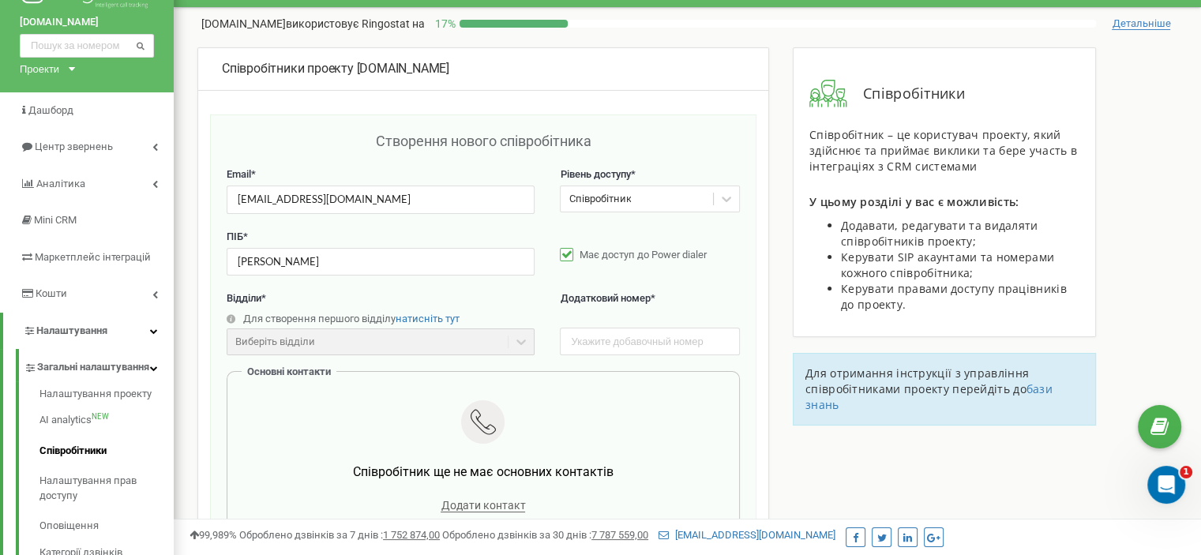
scroll to position [69, 0]
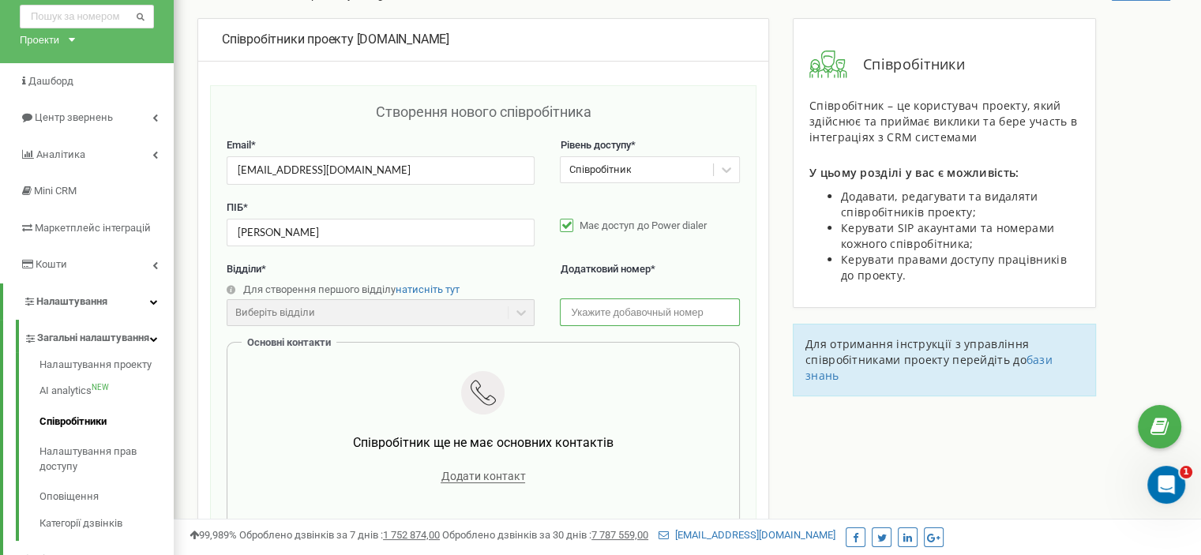
click at [605, 318] on input "text" at bounding box center [649, 312] width 179 height 28
type input "107"
click at [556, 342] on div "Відділи * Для створення першого відділу натисніть тут Виберіть відділи Відділи …" at bounding box center [483, 302] width 513 height 80
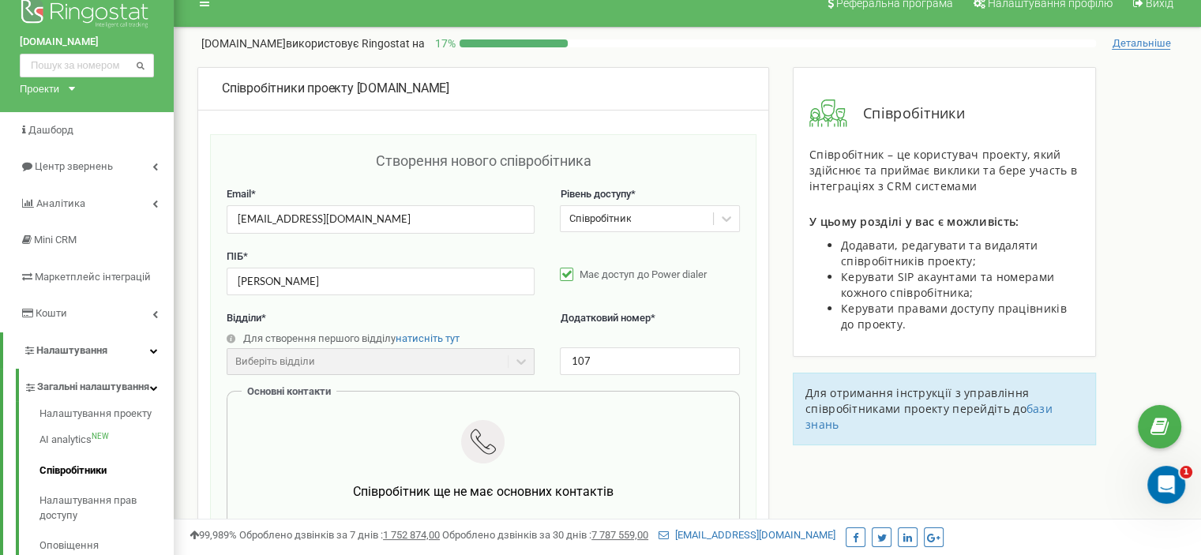
scroll to position [47, 0]
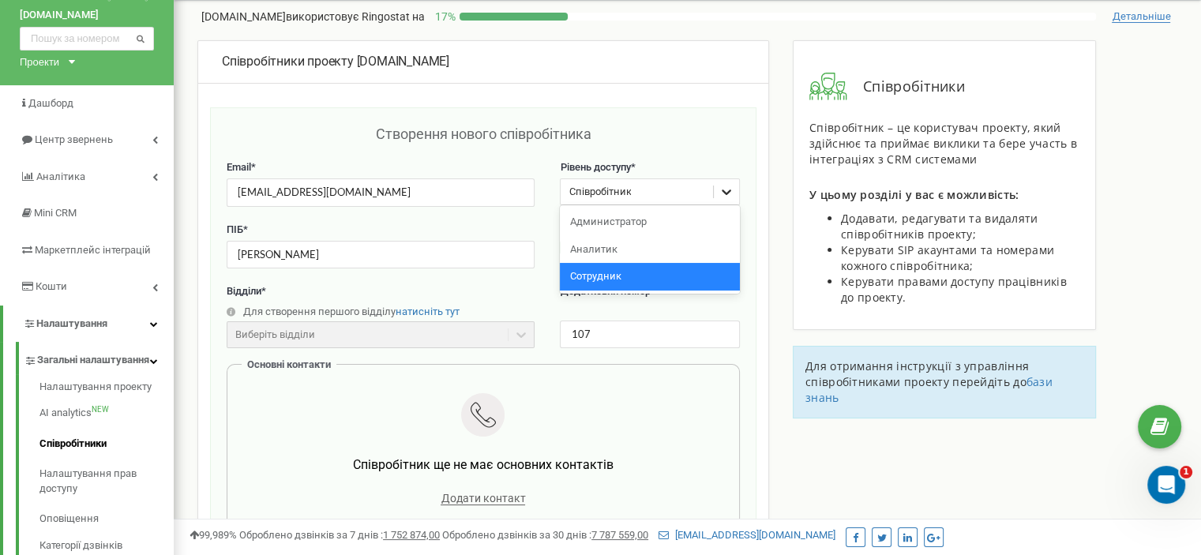
click at [737, 197] on div at bounding box center [726, 191] width 25 height 25
click at [624, 227] on font "Адміністратор" at bounding box center [603, 222] width 69 height 12
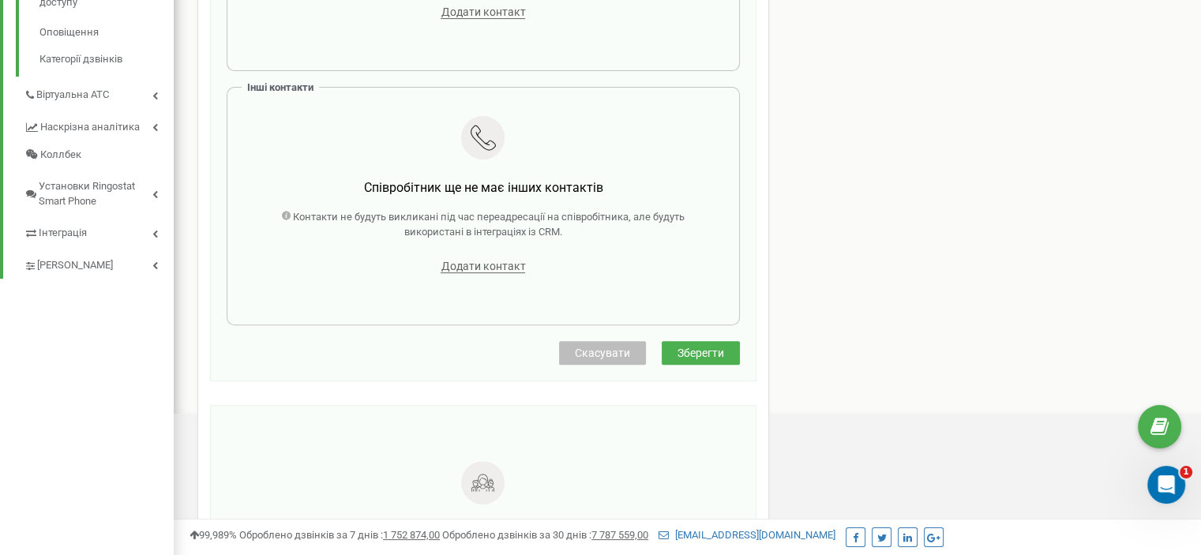
click at [677, 359] on font "Зберегти" at bounding box center [700, 353] width 47 height 13
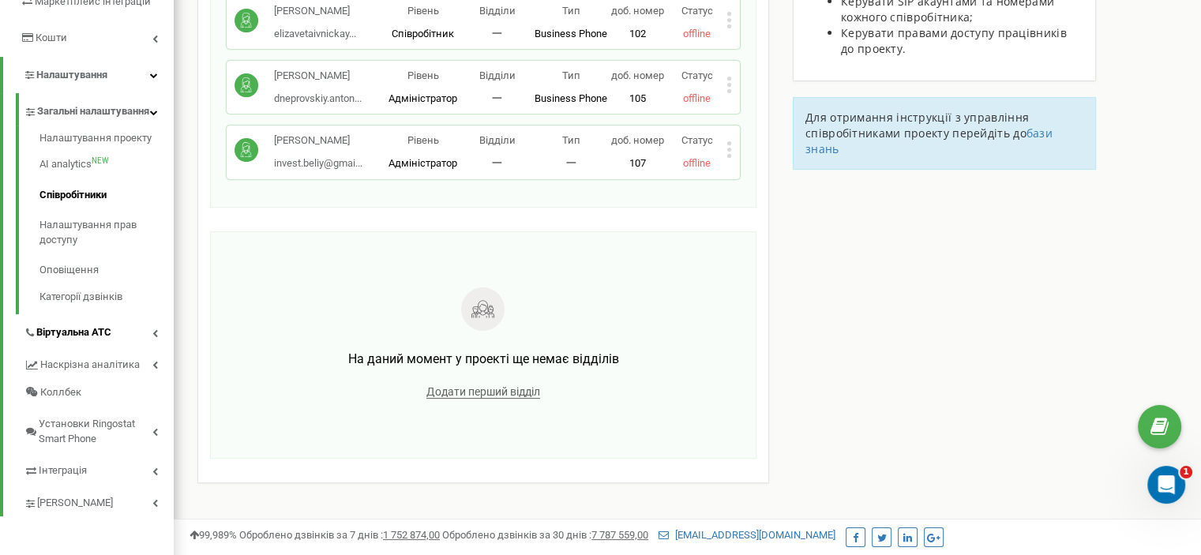
scroll to position [297, 0]
click at [156, 506] on icon at bounding box center [155, 502] width 6 height 8
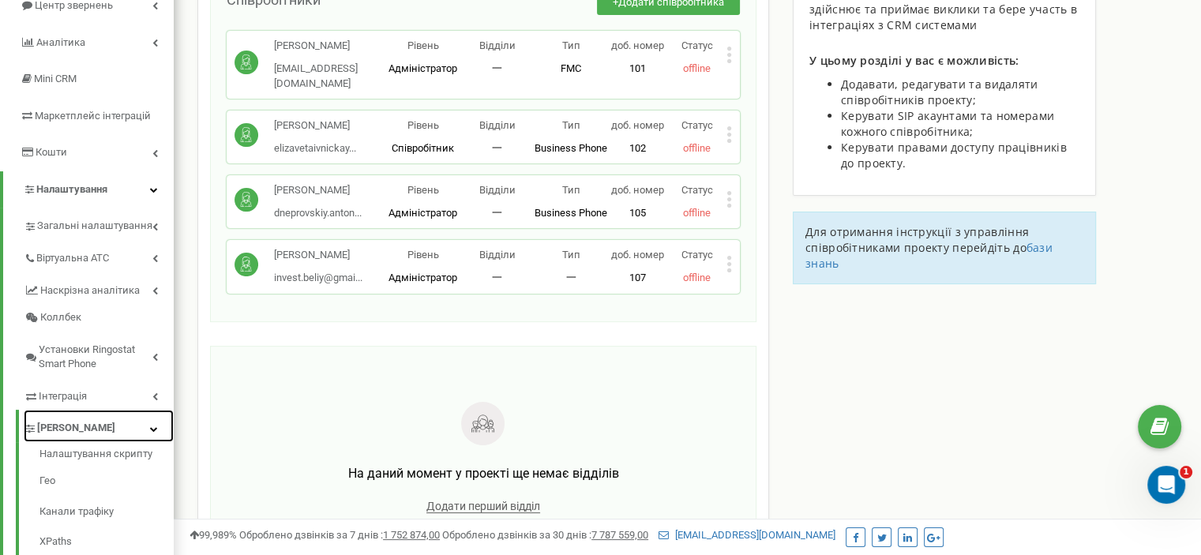
scroll to position [156, 0]
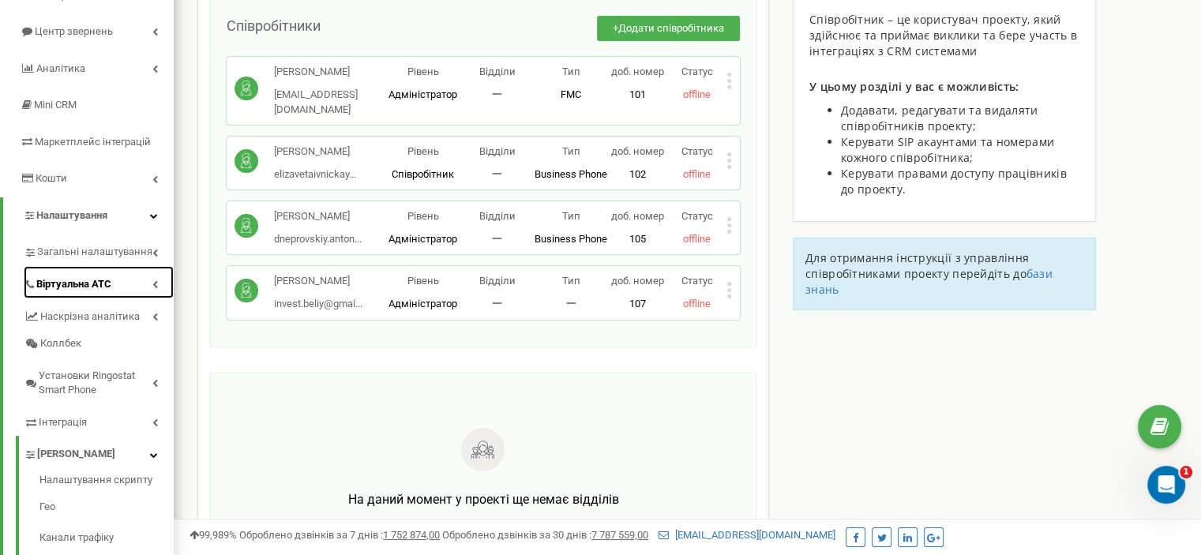
click at [159, 289] on link "Віртуальна АТС" at bounding box center [99, 282] width 150 height 32
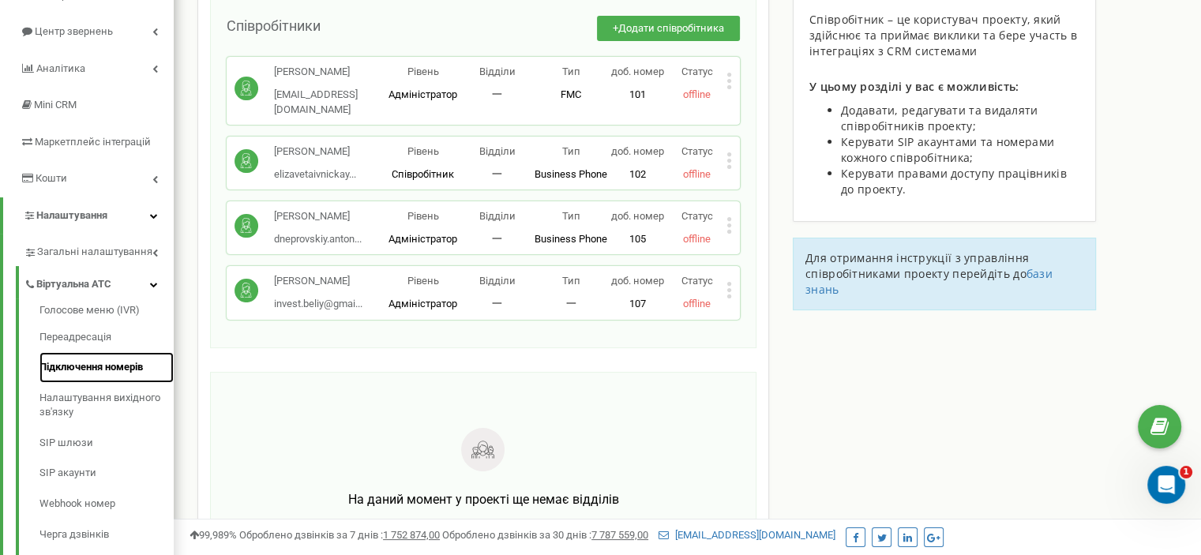
click at [118, 365] on font "Підключення номерів" at bounding box center [90, 367] width 103 height 12
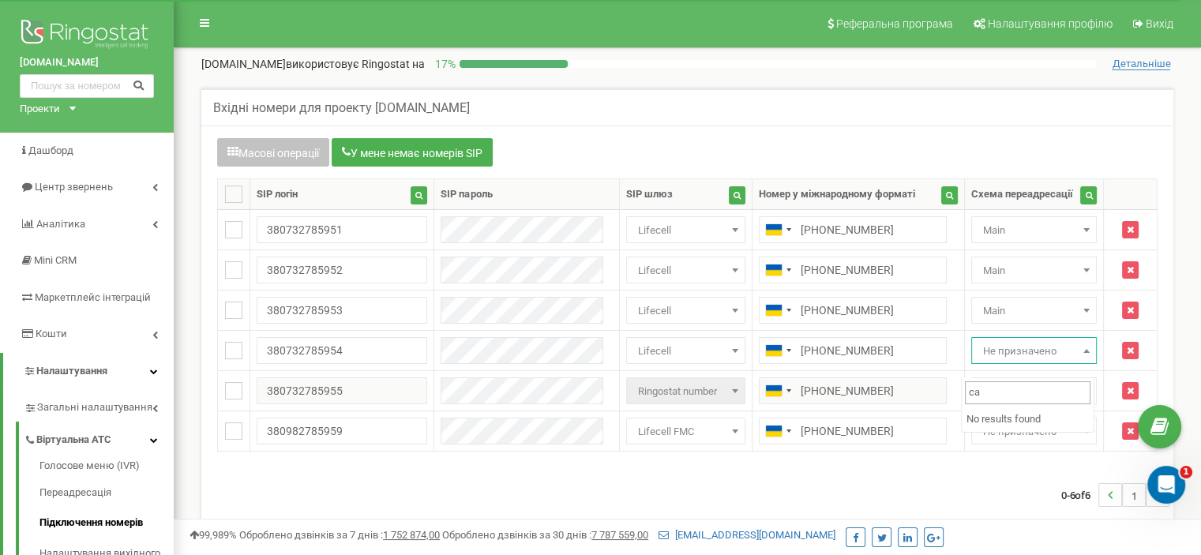
type input "с"
click at [811, 493] on div "0-6 of 6 1" at bounding box center [687, 494] width 964 height 55
click at [1007, 353] on span "Не призначено" at bounding box center [1034, 350] width 126 height 27
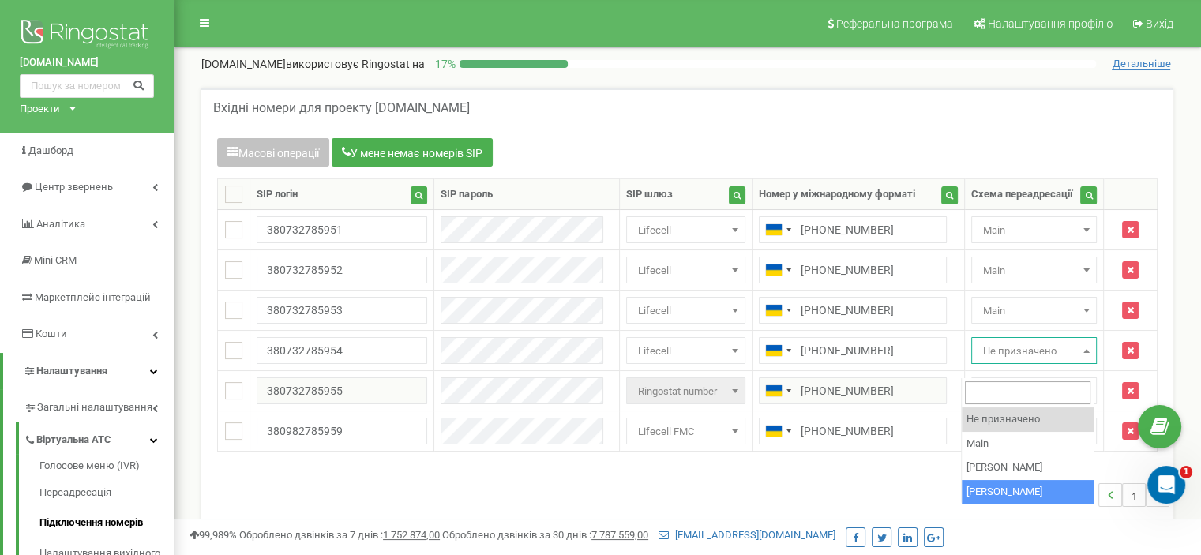
click at [875, 501] on div "0-6 of 6 1" at bounding box center [687, 494] width 964 height 55
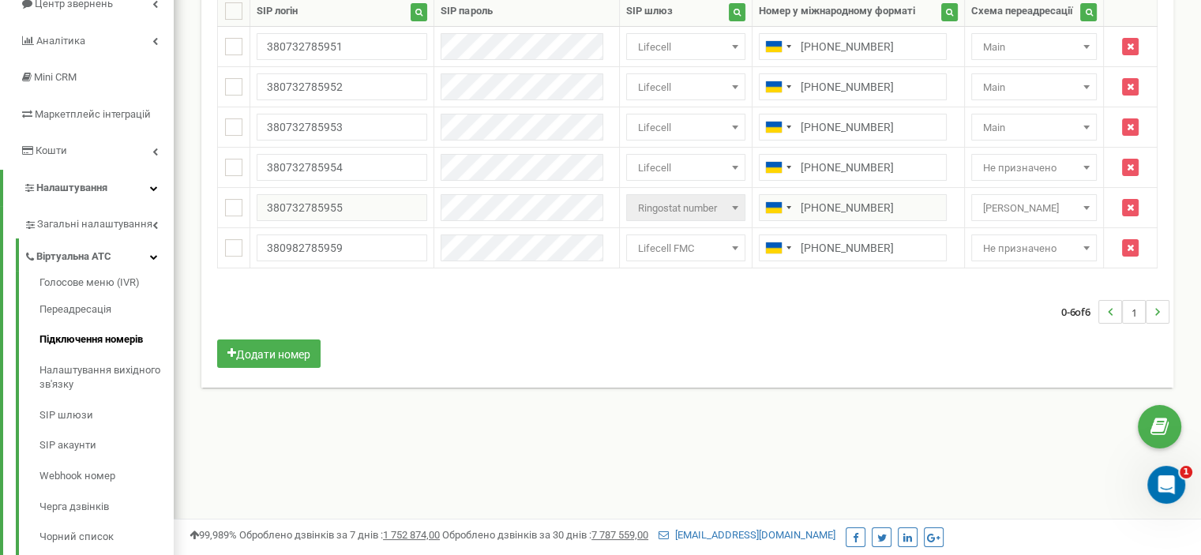
scroll to position [186, 0]
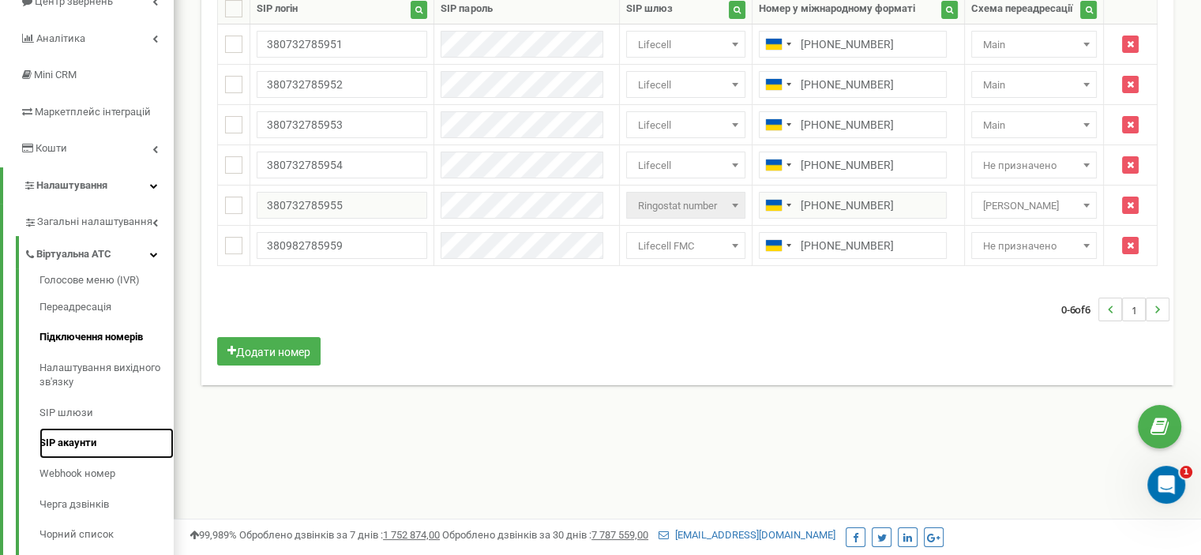
click at [76, 440] on font "SIP акаунти" at bounding box center [67, 443] width 57 height 12
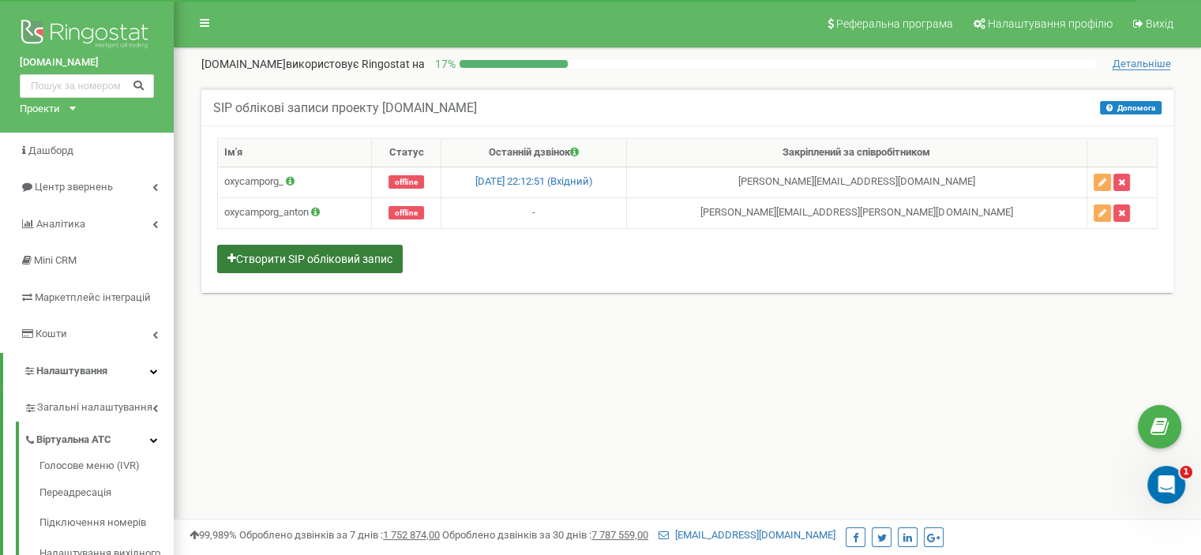
click at [281, 266] on font "Створити SIP обліковий запис" at bounding box center [314, 259] width 156 height 13
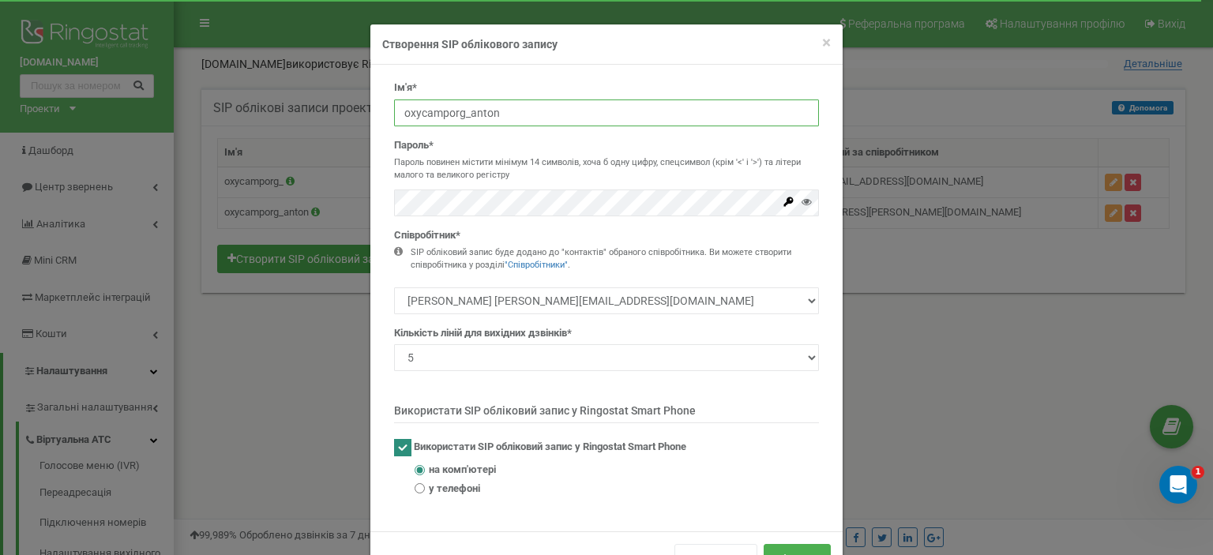
click at [505, 122] on input "oxycamporg_anton" at bounding box center [606, 112] width 425 height 27
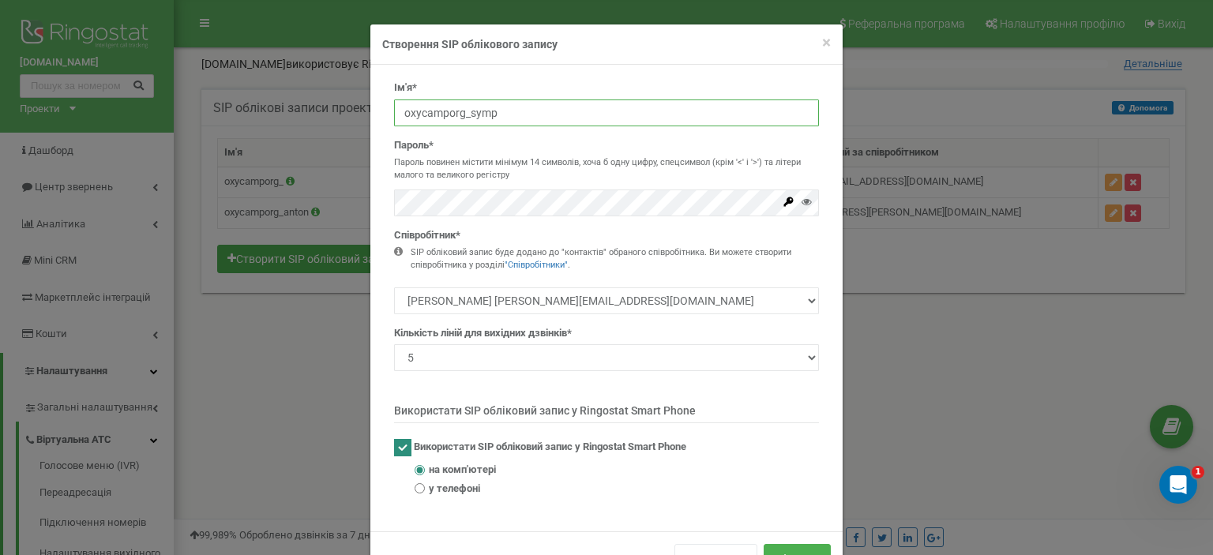
type input "oxycamporg_symp"
click at [403, 237] on font "Співробітник*" at bounding box center [427, 235] width 66 height 12
click at [455, 117] on input "oxycamporg_symp" at bounding box center [606, 112] width 425 height 27
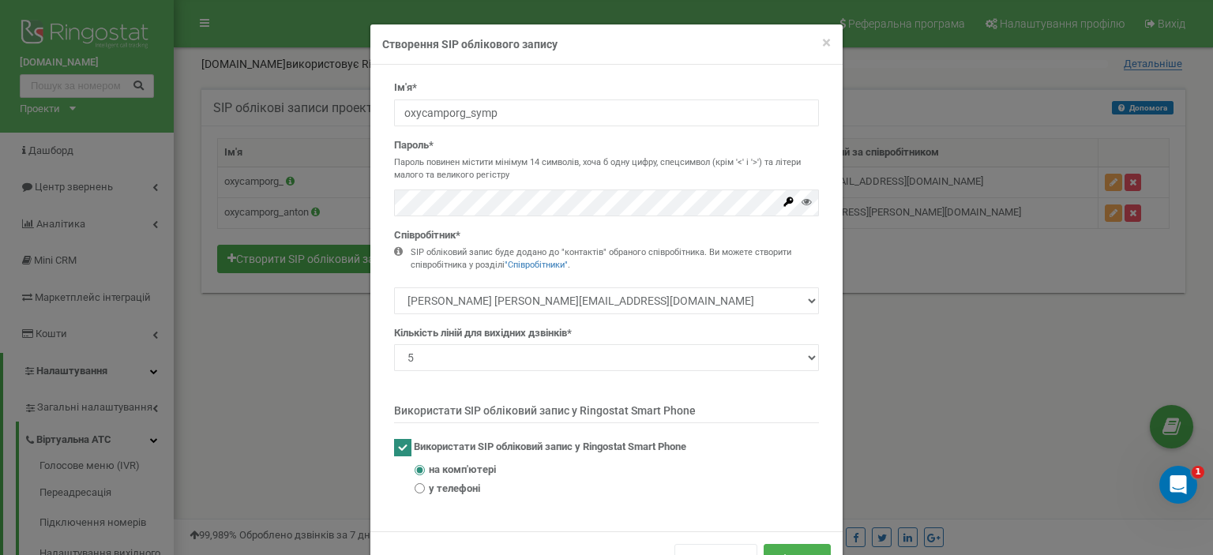
click at [478, 283] on div "SIP обліковий запис буде додано до "контактів" обраного співробітника. Ви может…" at bounding box center [606, 266] width 425 height 40
click at [786, 300] on select "[PERSON_NAME] [PERSON_NAME][EMAIL_ADDRESS][DOMAIN_NAME] [PERSON_NAME] [PERSON_N…" at bounding box center [606, 300] width 425 height 27
select select "485740"
click at [394, 287] on select "[PERSON_NAME] [PERSON_NAME][EMAIL_ADDRESS][DOMAIN_NAME] [PERSON_NAME] [PERSON_N…" at bounding box center [606, 300] width 425 height 27
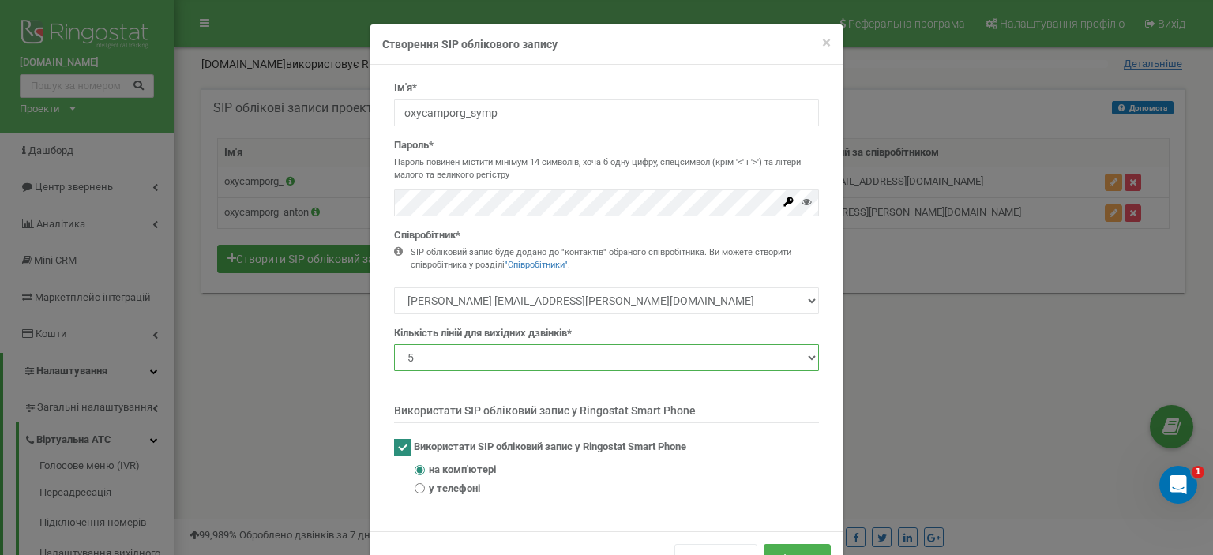
click at [780, 359] on select "1 2 3 4 5 10 20 50 100" at bounding box center [606, 357] width 425 height 27
select select "2"
click at [394, 344] on select "1 2 3 4 5 10 20 50 100" at bounding box center [606, 357] width 425 height 27
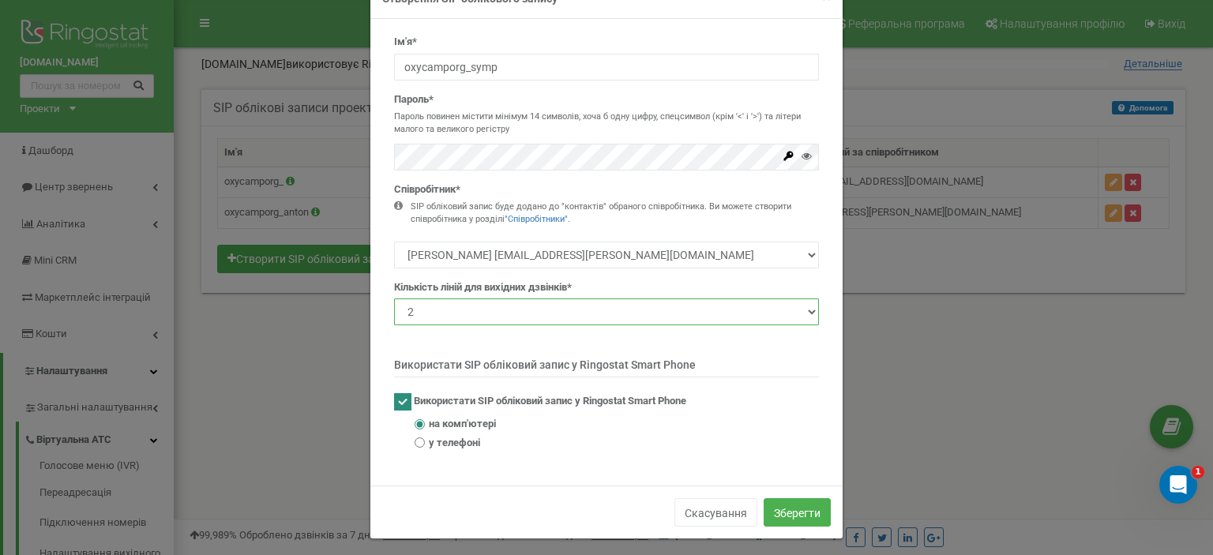
scroll to position [53, 0]
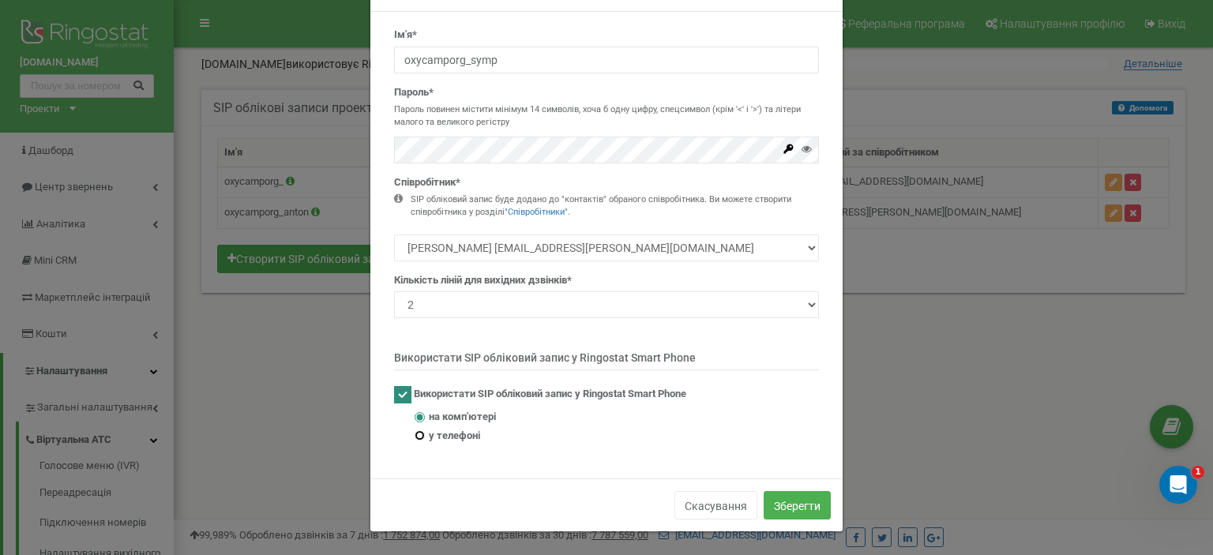
click at [415, 437] on input "у телефоні" at bounding box center [419, 435] width 10 height 10
radio input "true"
click at [809, 500] on font "Зберегти" at bounding box center [797, 506] width 47 height 13
click at [787, 507] on font "Зберегти" at bounding box center [797, 506] width 47 height 13
click at [1159, 475] on div "Відкрити службу повідомлень Intercom" at bounding box center [1175, 482] width 52 height 52
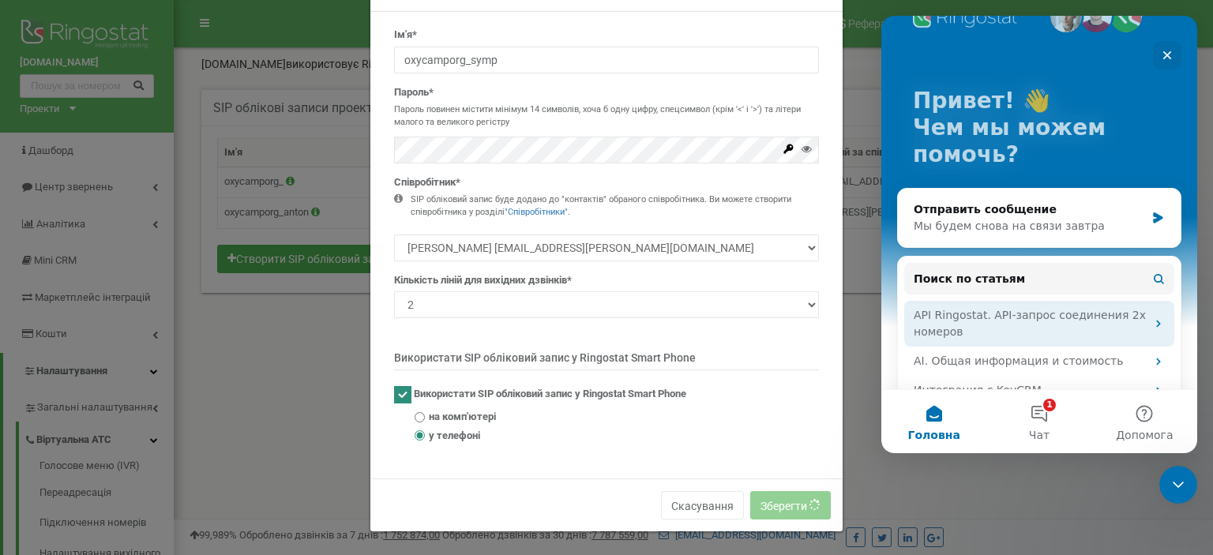
scroll to position [60, 0]
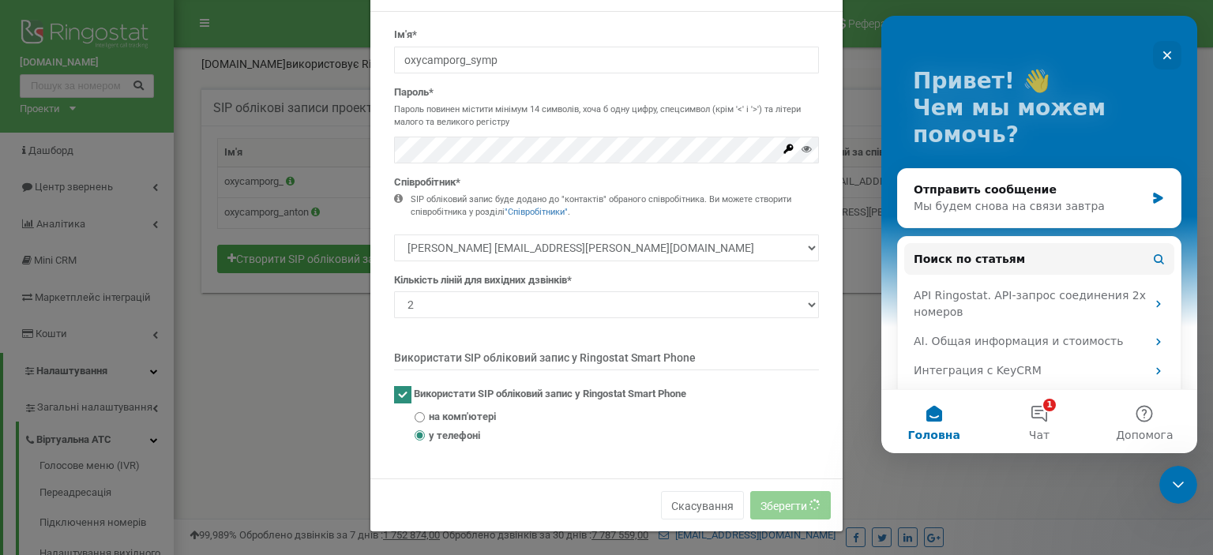
click at [813, 198] on div "Ім'я* oxycamporg_symp Пароль* Пароль повинен містити мінімум 14 символів, хоча …" at bounding box center [606, 241] width 448 height 427
click at [1169, 50] on icon "Закрыть" at bounding box center [1167, 55] width 13 height 13
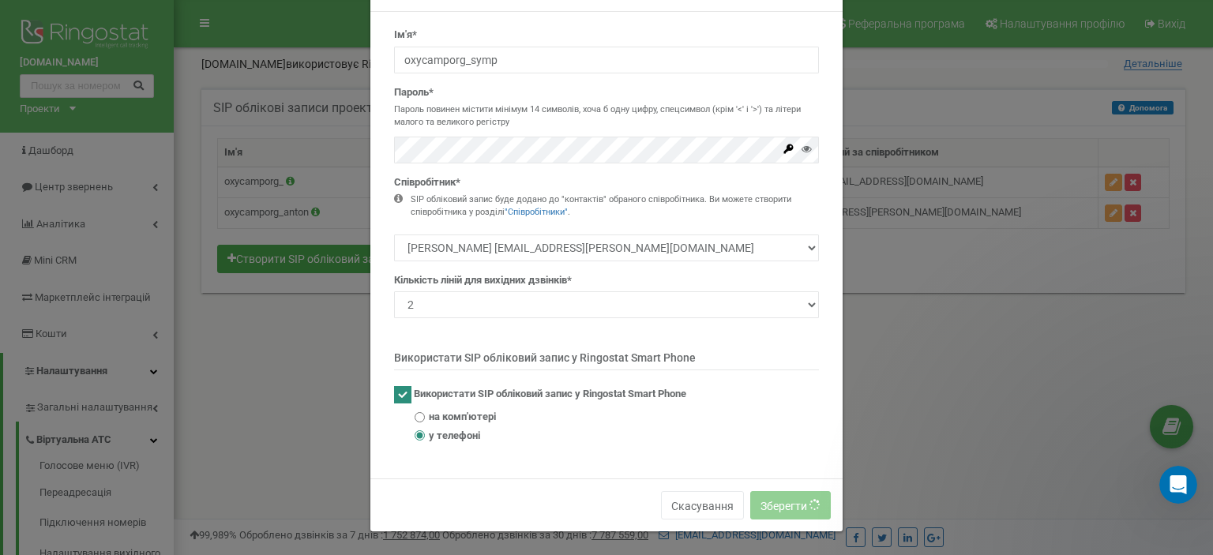
scroll to position [0, 0]
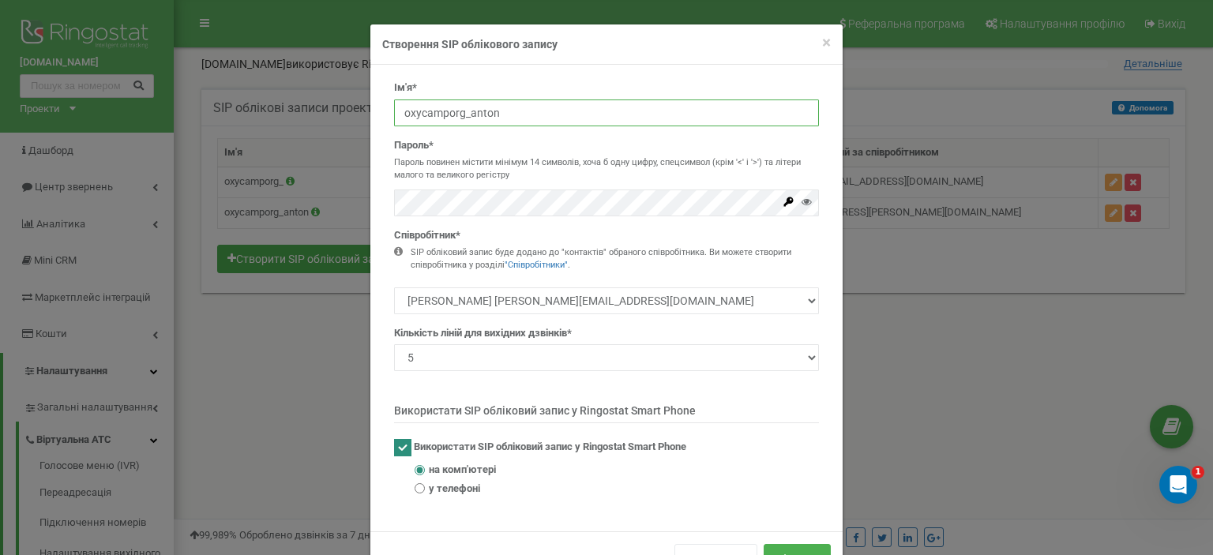
click at [439, 118] on input "oxycamporg_anton" at bounding box center [606, 112] width 425 height 27
paste input "symp"
type input "oxycamporg_symp"
click at [804, 200] on icon at bounding box center [806, 202] width 10 height 10
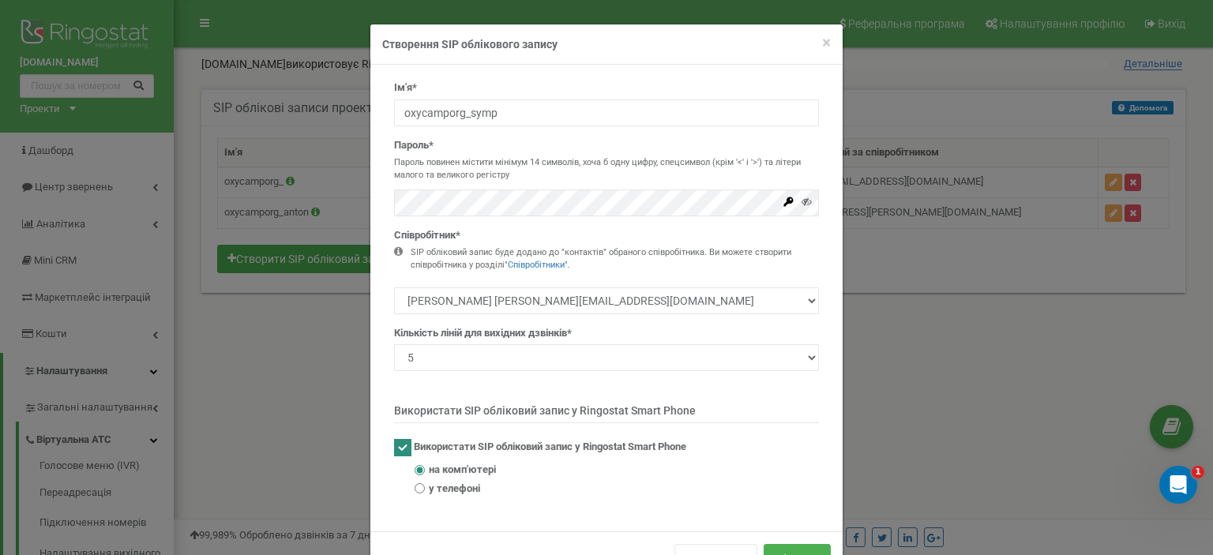
click at [411, 257] on div "SIP обліковий запис буде додано до "контактів" обраного співробітника. Ви может…" at bounding box center [615, 258] width 408 height 24
click at [512, 300] on select "Богдан oxycamp@gmail.com Ліза elizavetaivnickayaya@gmail.com Антон Дніпровський…" at bounding box center [606, 300] width 425 height 27
select select "485740"
click at [394, 287] on select "Богдан oxycamp@gmail.com Ліза elizavetaivnickayaya@gmail.com Антон Дніпровський…" at bounding box center [606, 300] width 425 height 27
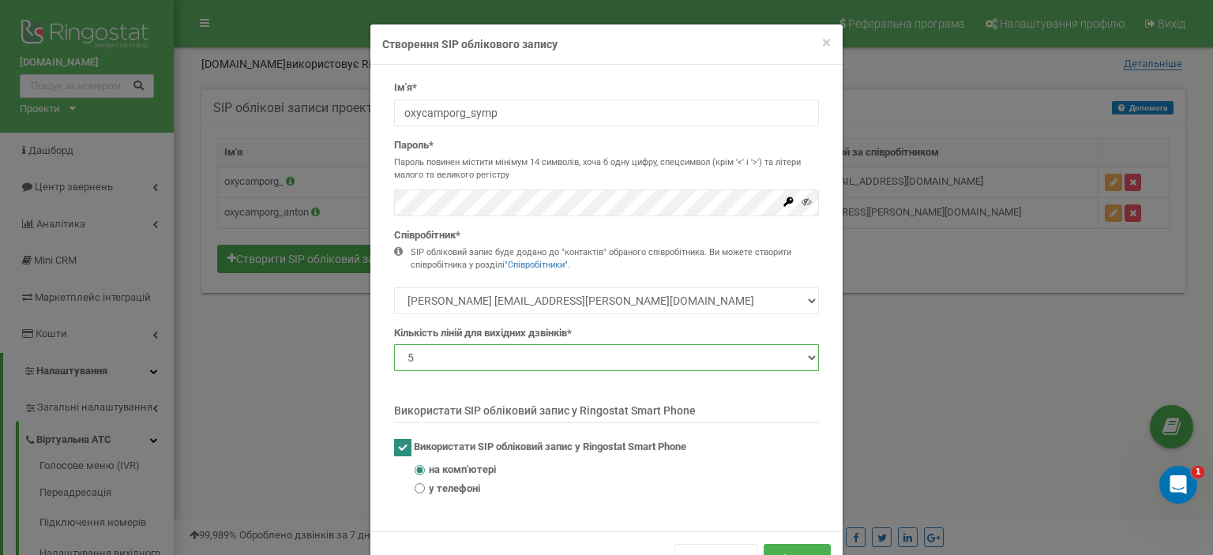
click at [516, 355] on select "1 2 3 4 5 10 20 50 100" at bounding box center [606, 357] width 425 height 27
select select "2"
click at [394, 344] on select "1 2 3 4 5 10 20 50 100" at bounding box center [606, 357] width 425 height 27
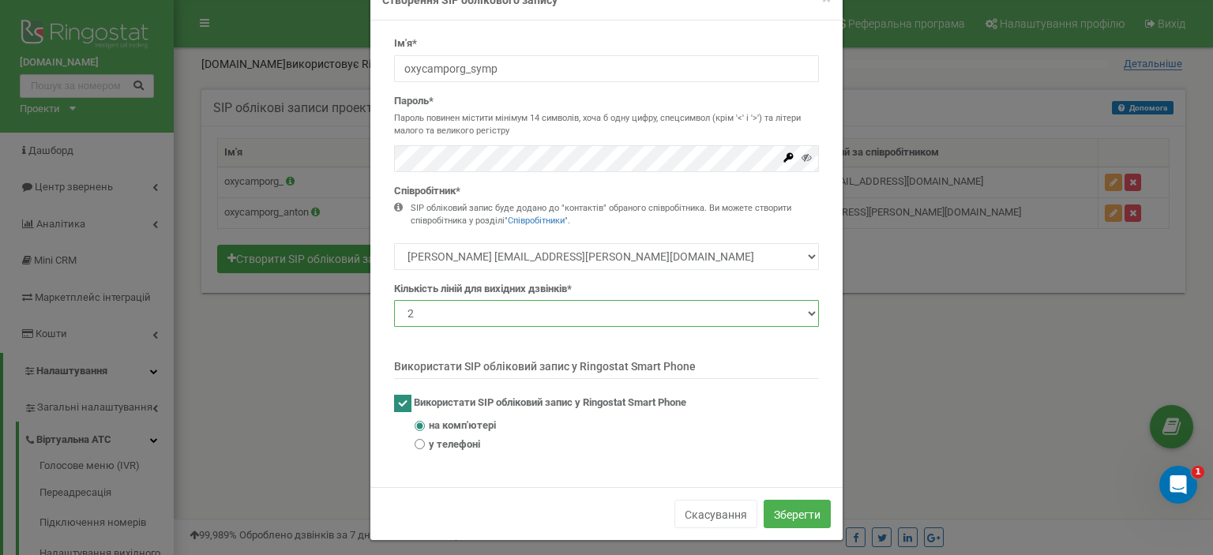
scroll to position [44, 0]
click at [418, 443] on label "у телефоні" at bounding box center [616, 444] width 404 height 15
click at [418, 443] on input "у телефоні" at bounding box center [419, 444] width 10 height 10
radio input "true"
click at [771, 504] on button "Зберегти" at bounding box center [796, 514] width 67 height 28
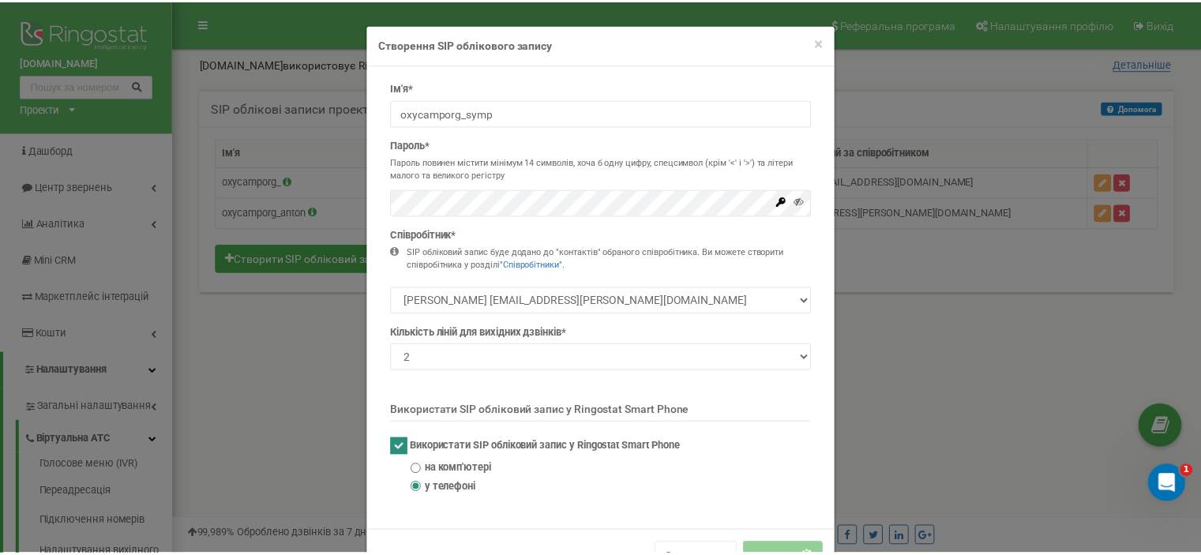
scroll to position [53, 0]
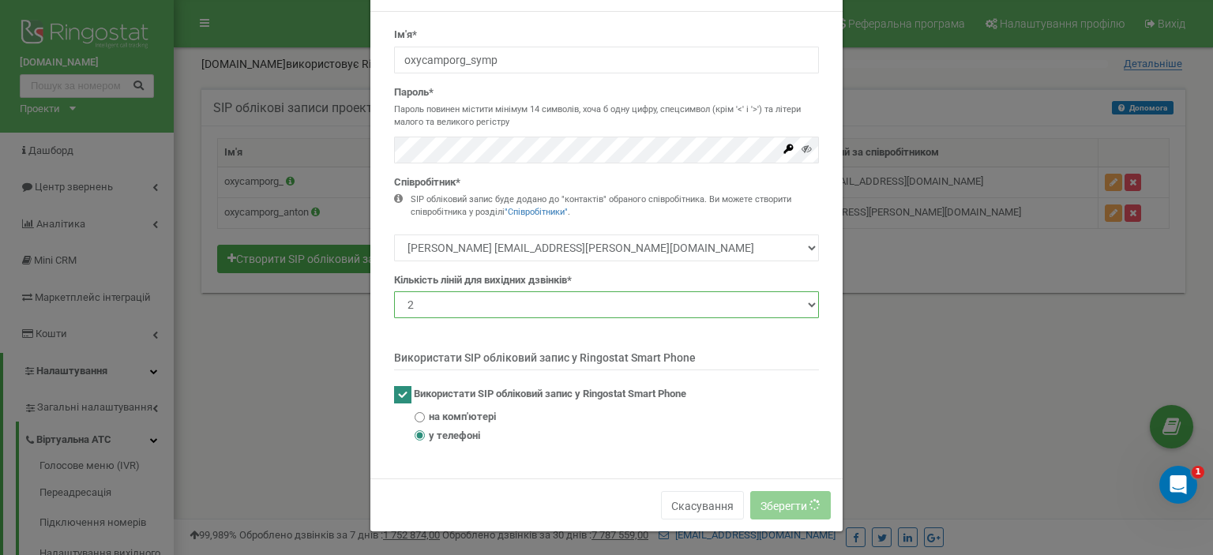
click at [733, 311] on select "1 2 3 4 5 10 20 50 100" at bounding box center [606, 304] width 425 height 27
click at [588, 317] on select "1 2 3 4 5 10 20 50 100" at bounding box center [606, 304] width 425 height 27
click at [572, 306] on select "1 2 3 4 5 10 20 50 100" at bounding box center [606, 304] width 425 height 27
select select "1"
click at [394, 291] on select "1 2 3 4 5 10 20 50 100" at bounding box center [606, 304] width 425 height 27
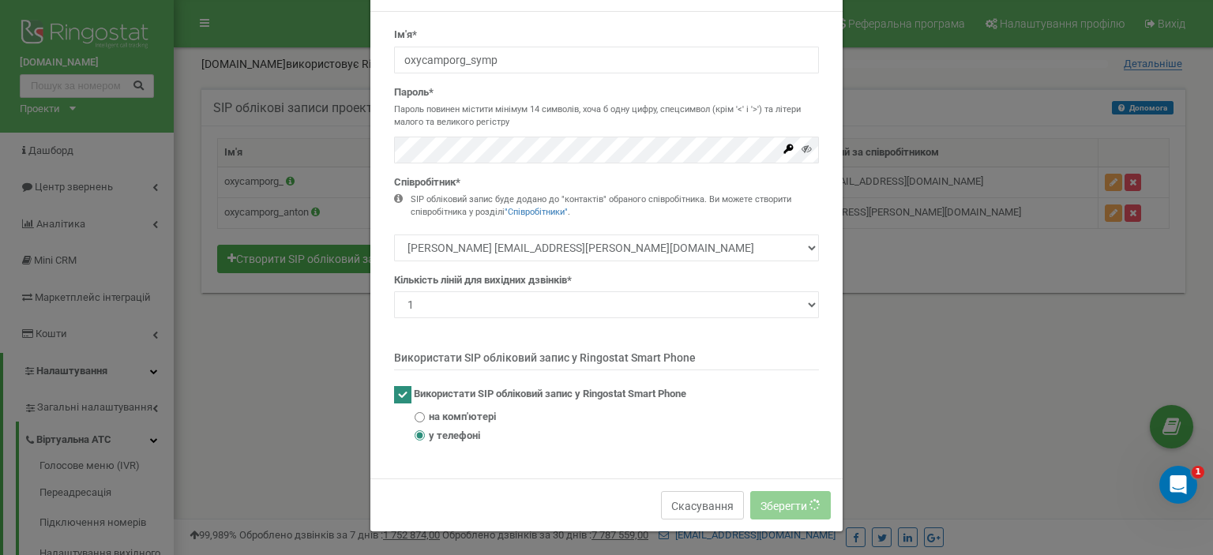
click at [707, 502] on font "Скасування" at bounding box center [702, 506] width 62 height 13
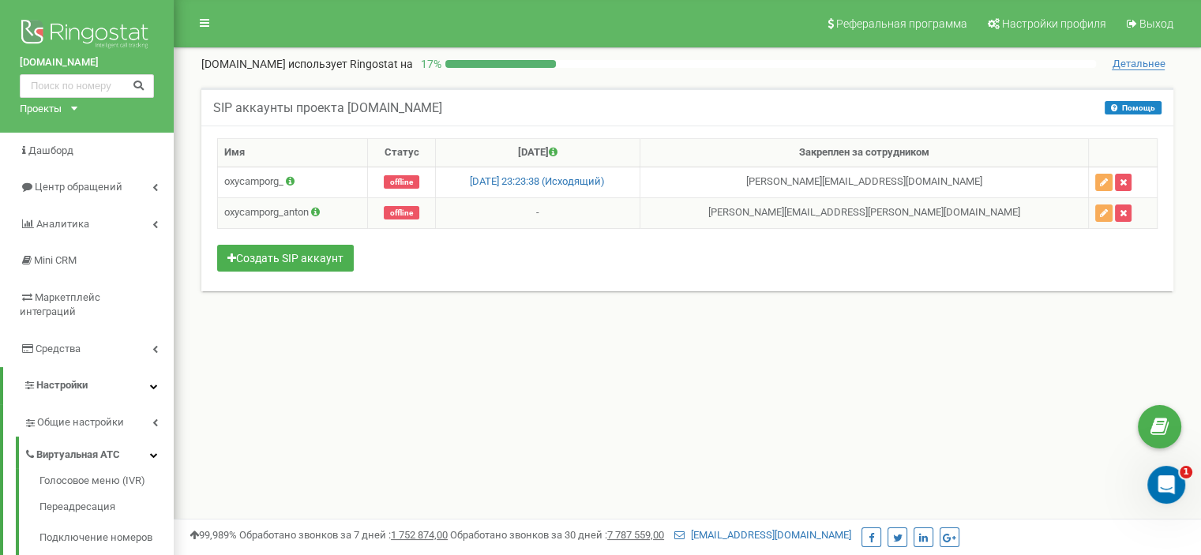
click at [317, 208] on icon at bounding box center [315, 212] width 9 height 10
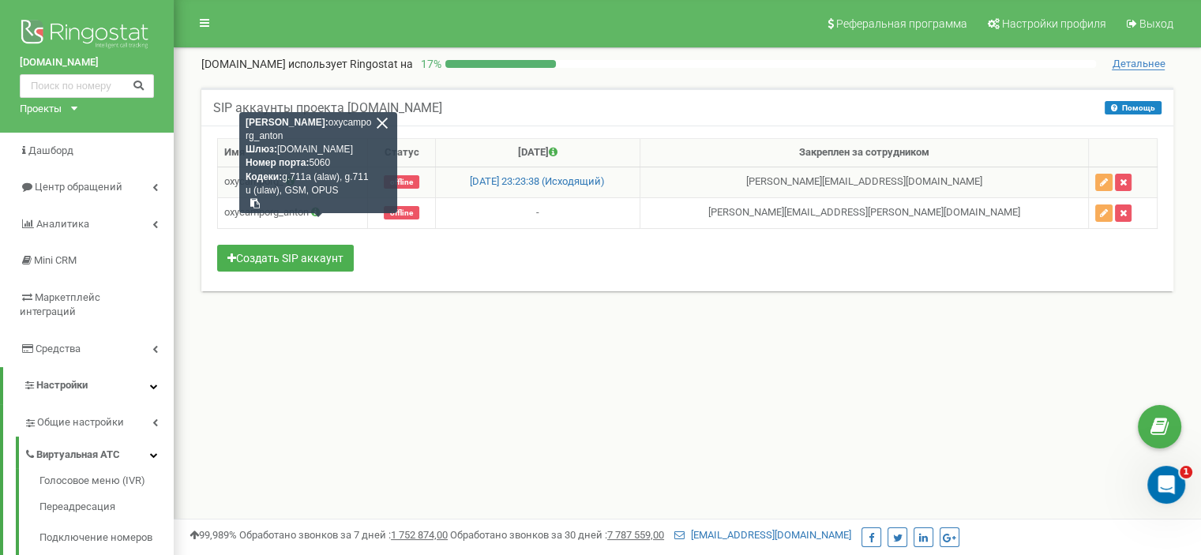
click at [542, 193] on td "[DATE] 23:23:38 (Исходящий)" at bounding box center [537, 182] width 204 height 31
click at [532, 216] on td "-" at bounding box center [537, 212] width 204 height 31
click at [1100, 208] on icon "button" at bounding box center [1104, 212] width 8 height 9
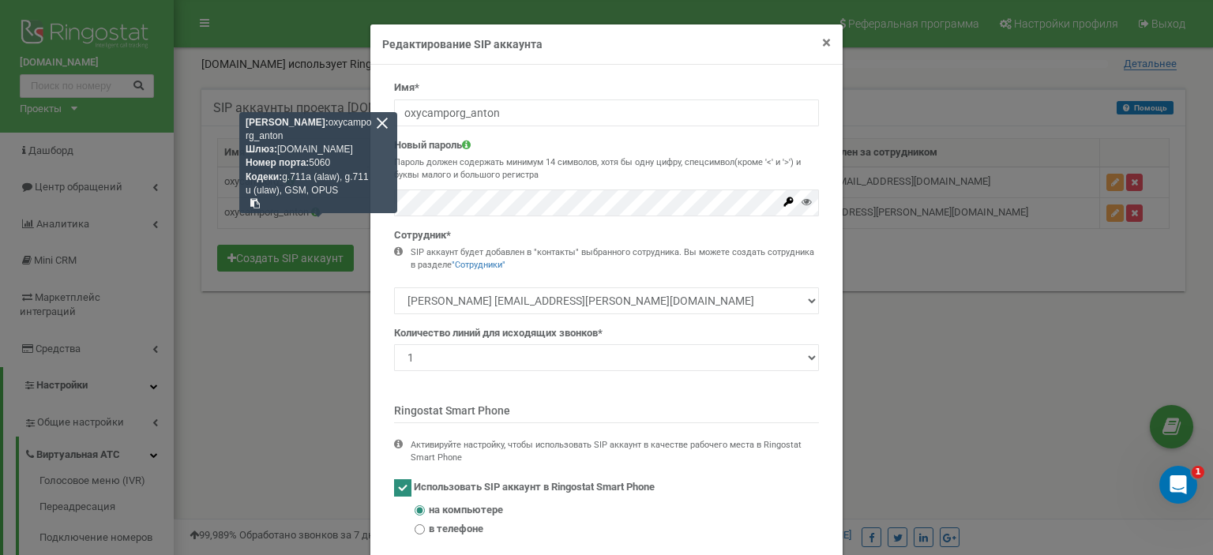
click at [823, 44] on span "×" at bounding box center [826, 42] width 9 height 19
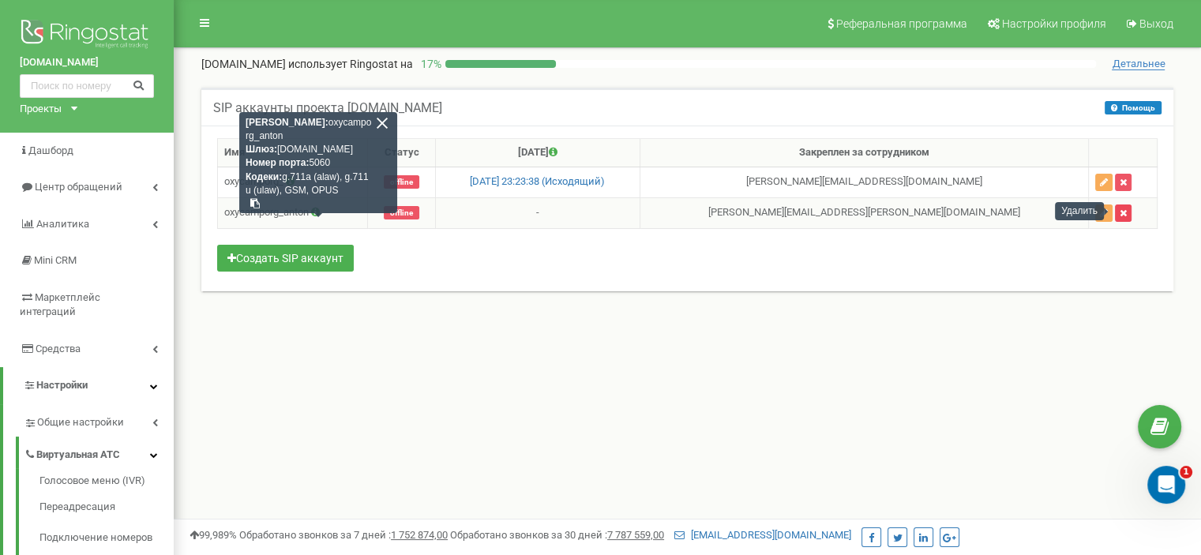
click at [1119, 211] on icon "button" at bounding box center [1122, 212] width 7 height 9
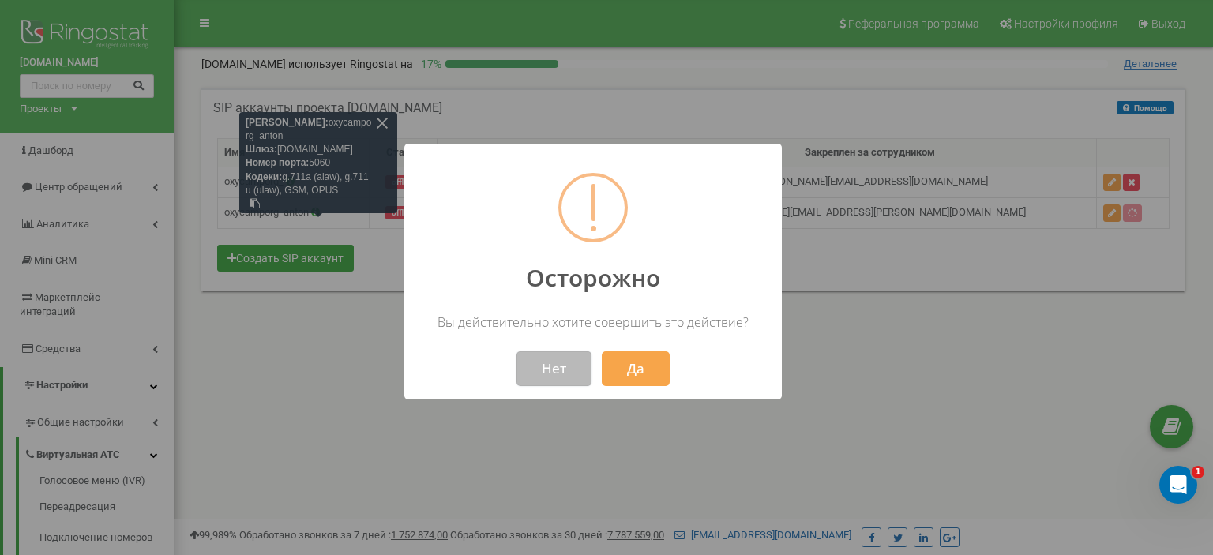
click at [549, 373] on button "Нет" at bounding box center [553, 368] width 75 height 35
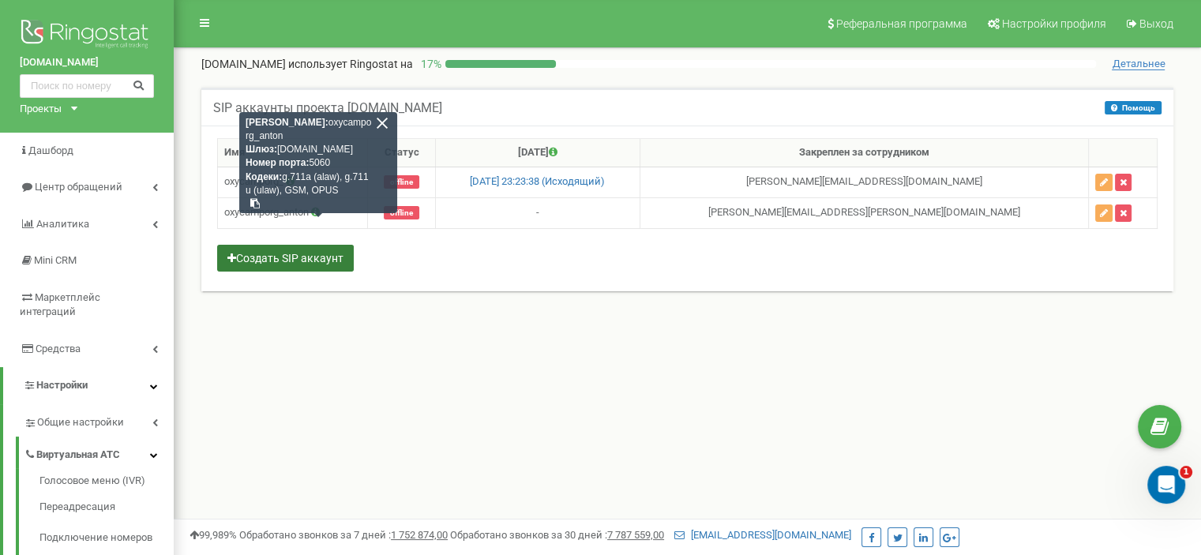
click at [252, 260] on button "Создать SIP аккаунт" at bounding box center [285, 258] width 137 height 27
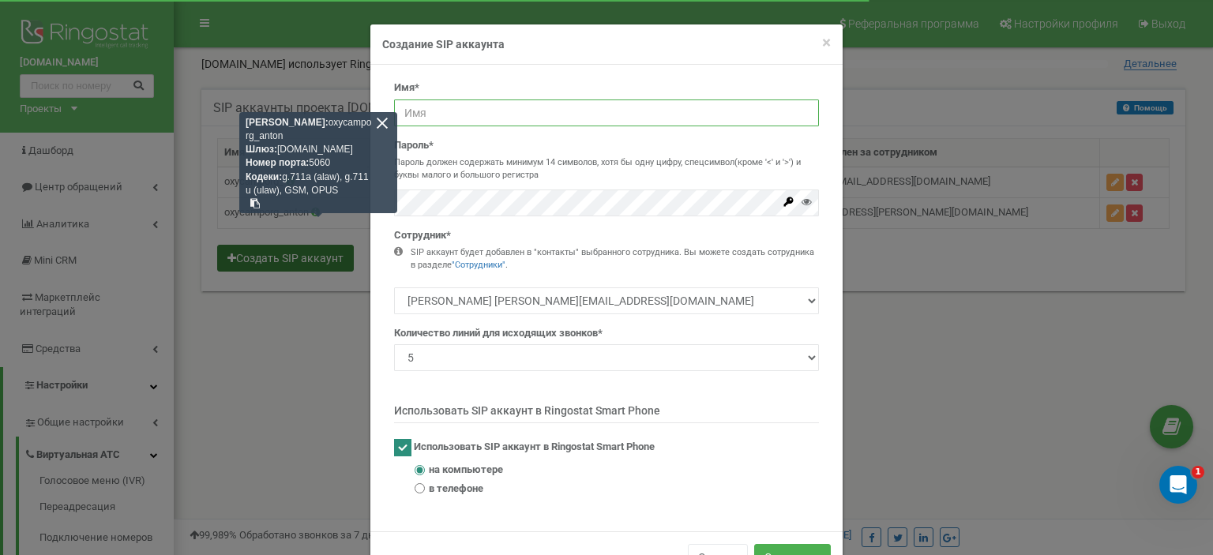
type input "oxycamporg_symp"
click at [519, 303] on select "Богдан oxycamp@gmail.com Ліза elizavetaivnickayaya@gmail.com Антон Дніпровський…" at bounding box center [606, 300] width 425 height 27
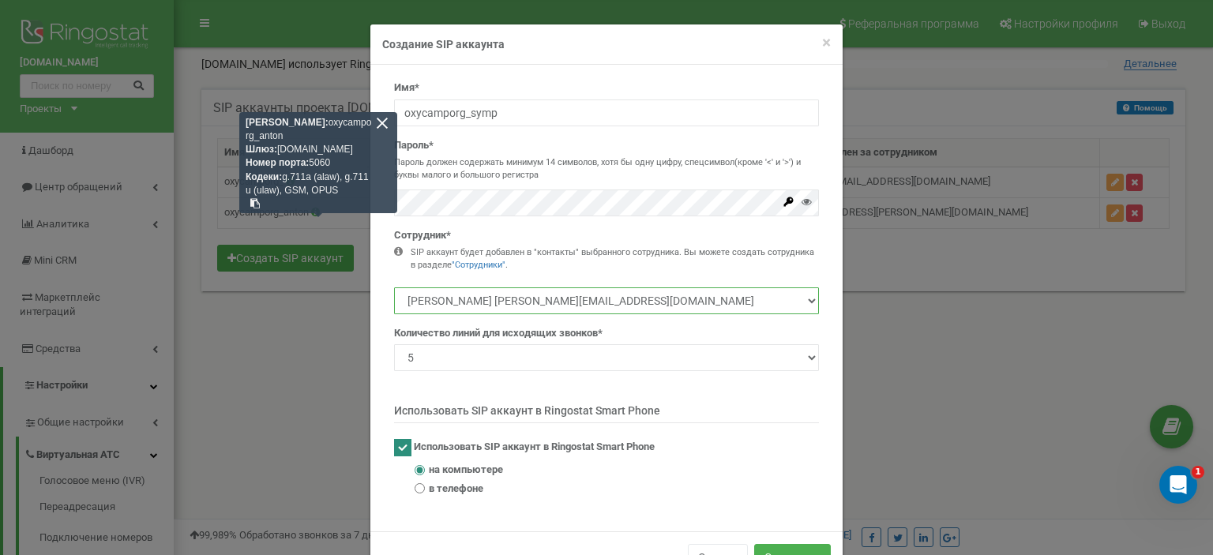
select select "485740"
click at [394, 287] on select "Богдан oxycamp@gmail.com Ліза elizavetaivnickayaya@gmail.com Антон Дніпровський…" at bounding box center [606, 300] width 425 height 27
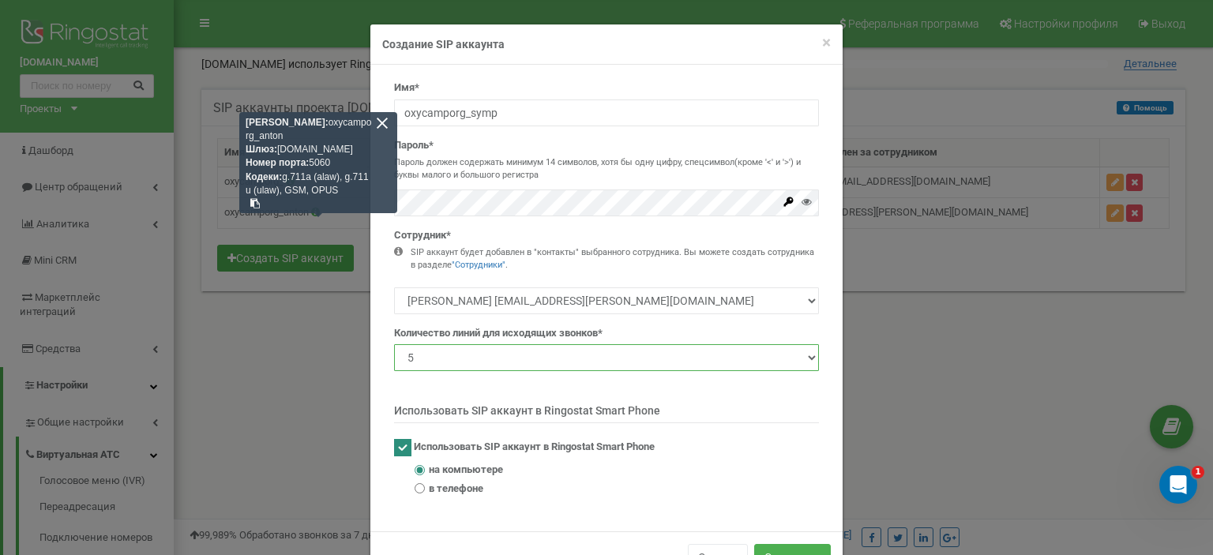
click at [524, 359] on select "1 2 3 4 5 10 20 50 100" at bounding box center [606, 357] width 425 height 27
select select "1"
click at [394, 344] on select "1 2 3 4 5 10 20 50 100" at bounding box center [606, 357] width 425 height 27
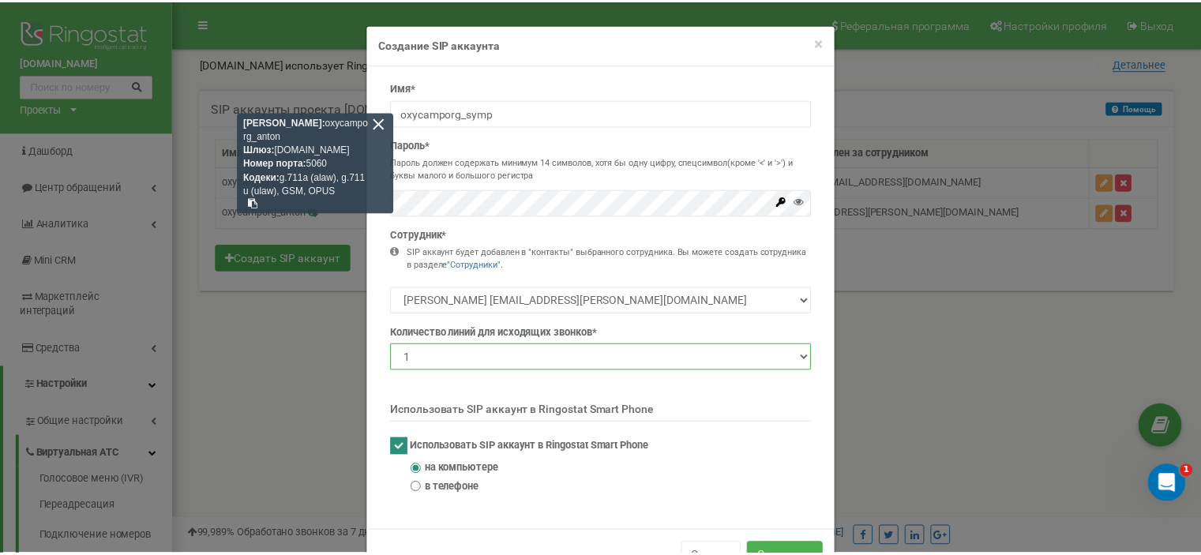
scroll to position [51, 0]
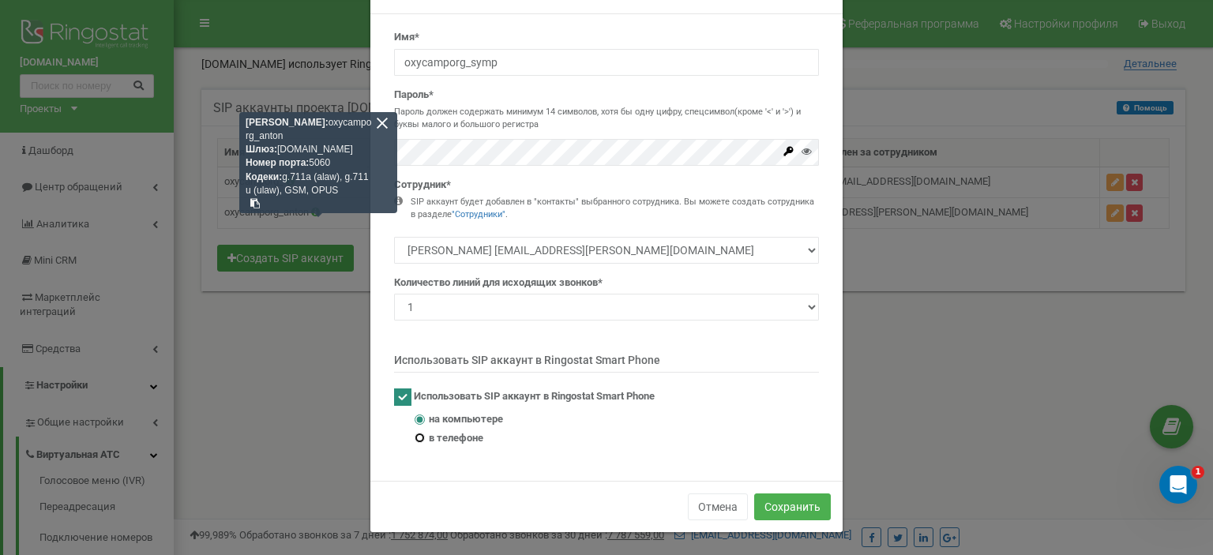
click at [414, 433] on input "в телефоне" at bounding box center [419, 438] width 10 height 10
radio input "true"
click at [774, 501] on button "Сохранить" at bounding box center [792, 506] width 77 height 27
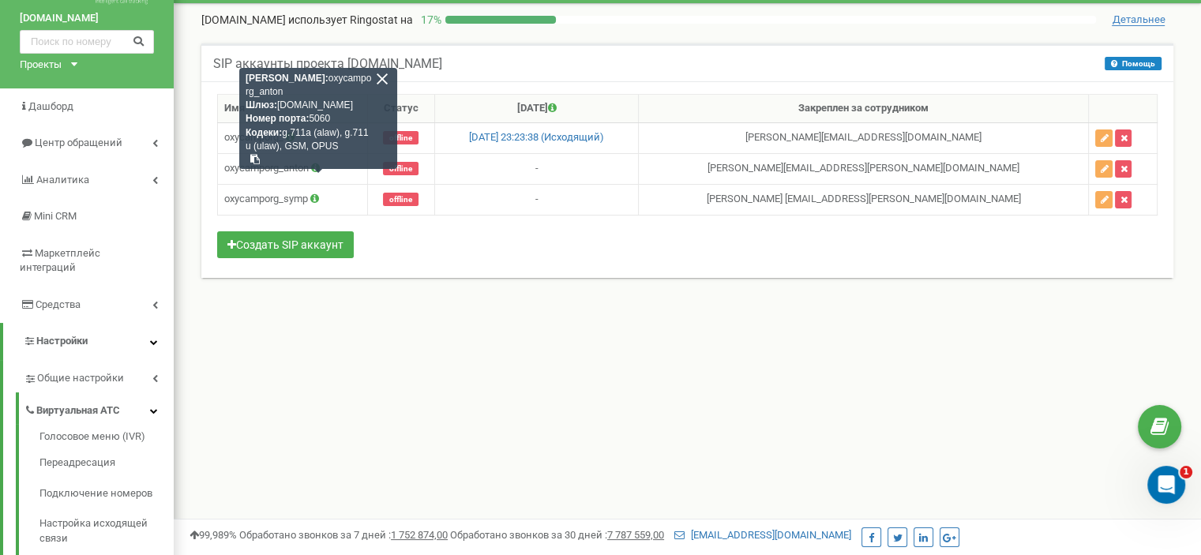
scroll to position [63, 0]
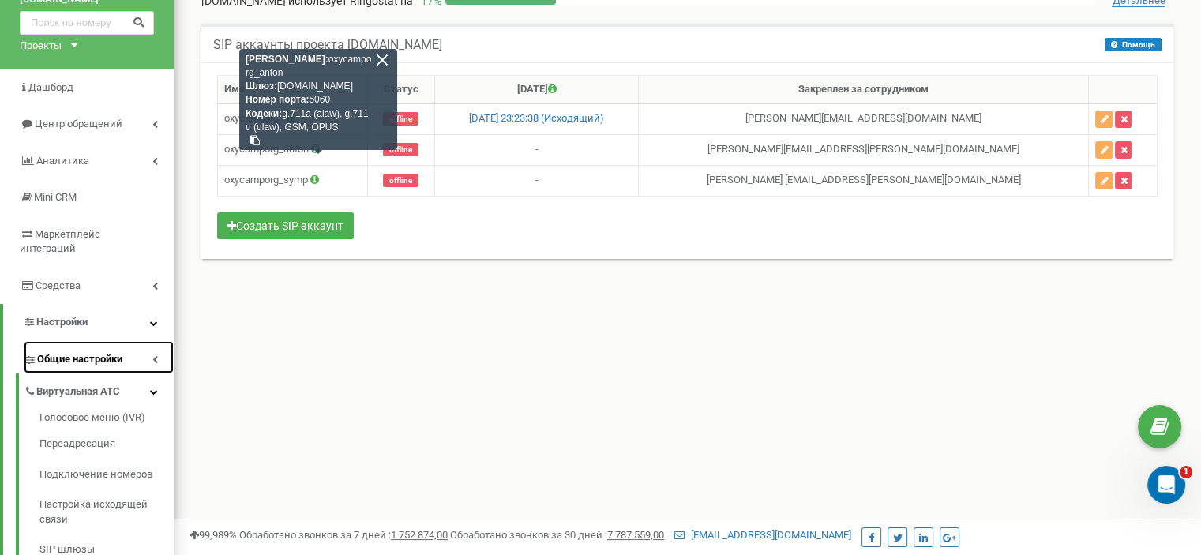
click at [154, 341] on link "Общие настройки" at bounding box center [99, 357] width 150 height 32
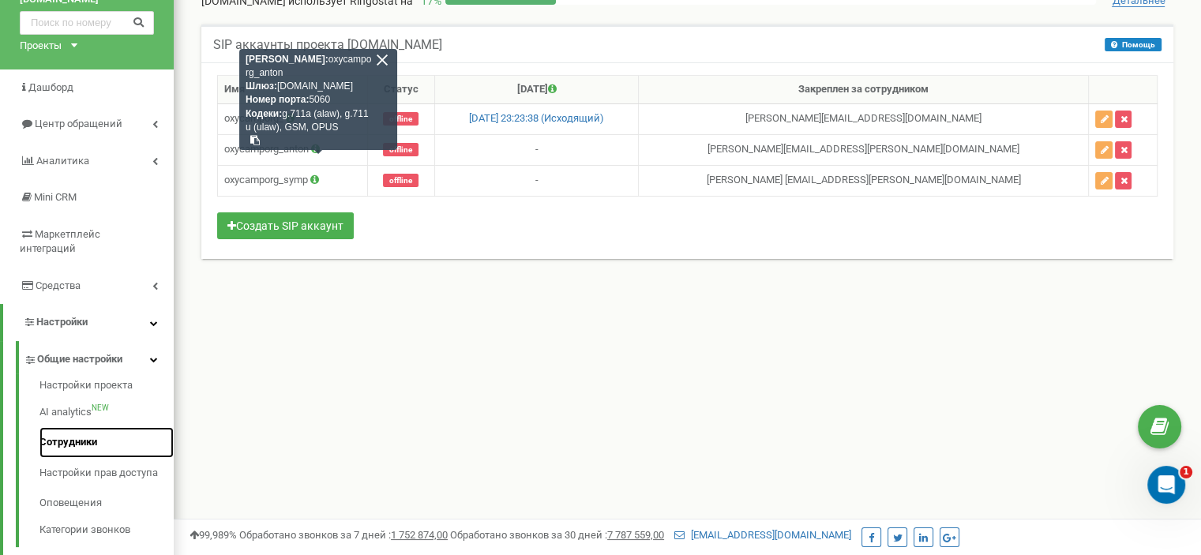
click at [81, 430] on link "Сотрудники" at bounding box center [106, 442] width 134 height 31
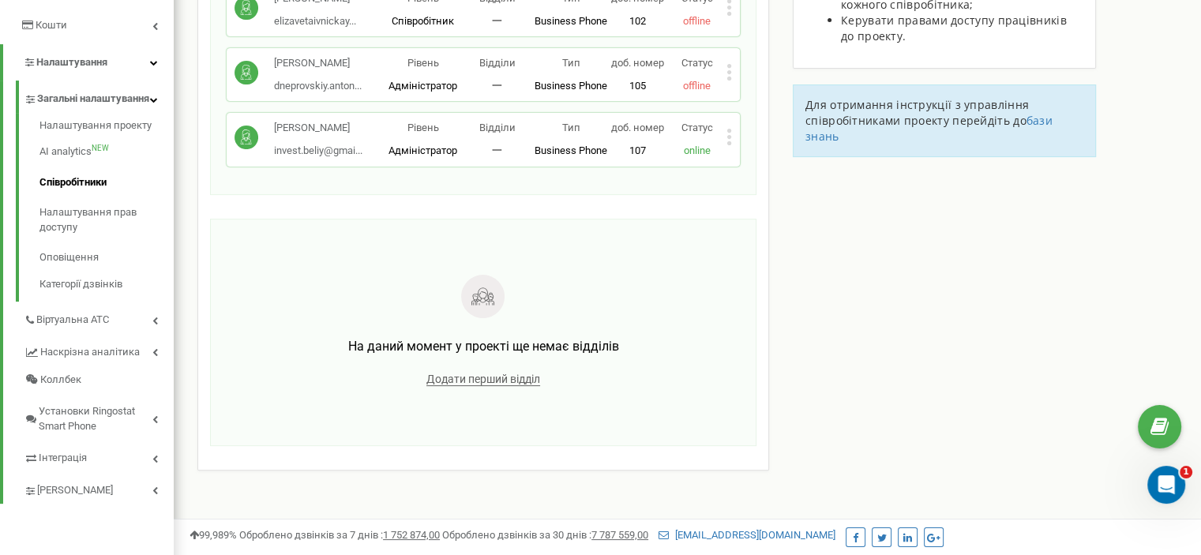
scroll to position [308, 0]
click at [153, 495] on icon at bounding box center [155, 491] width 6 height 8
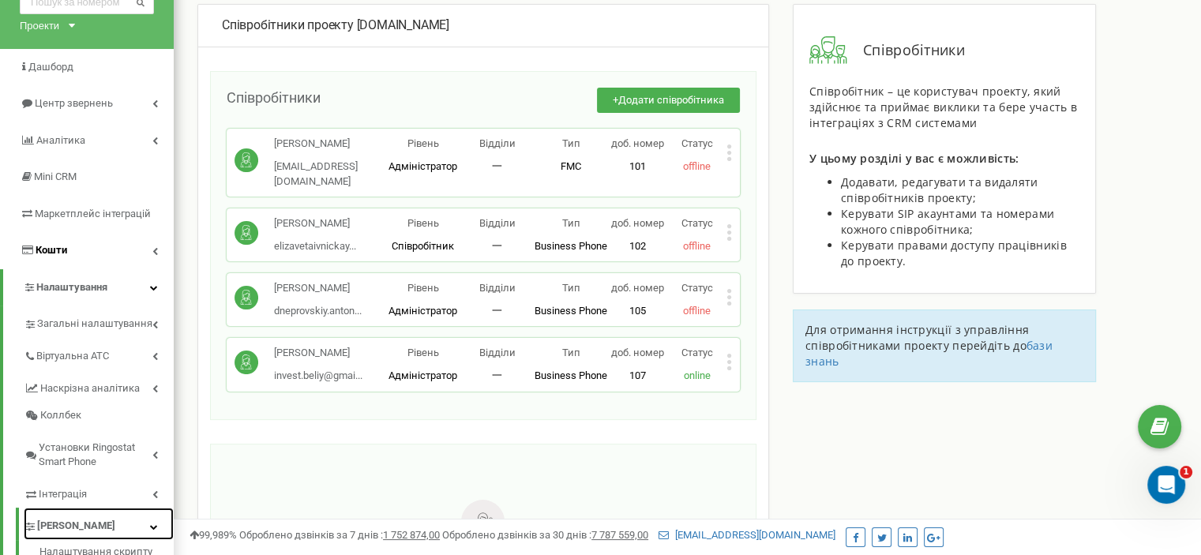
scroll to position [92, 0]
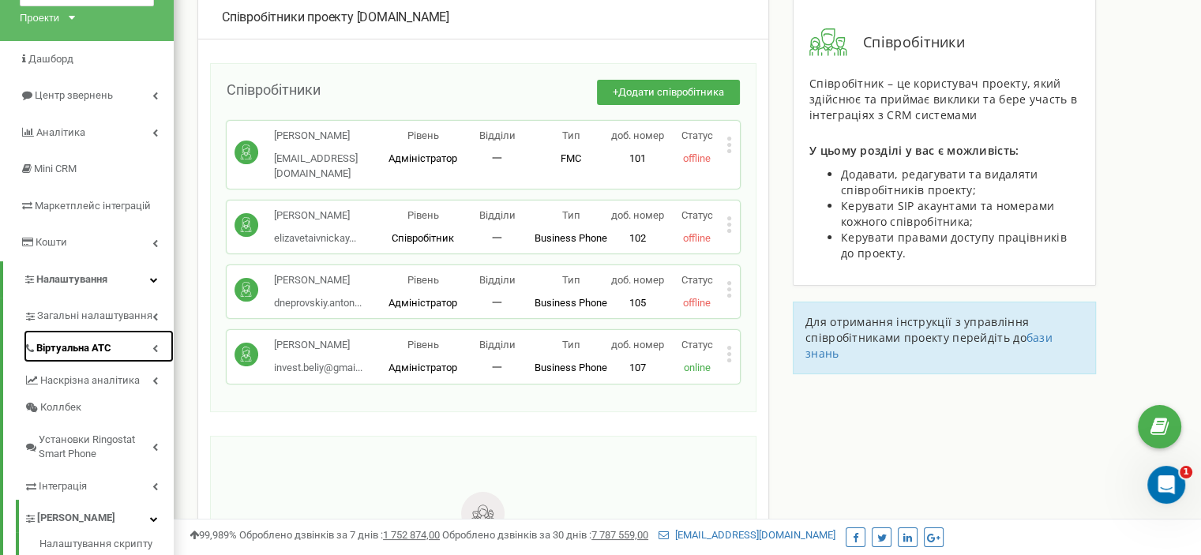
click at [158, 347] on link "Віртуальна АТС" at bounding box center [99, 346] width 150 height 32
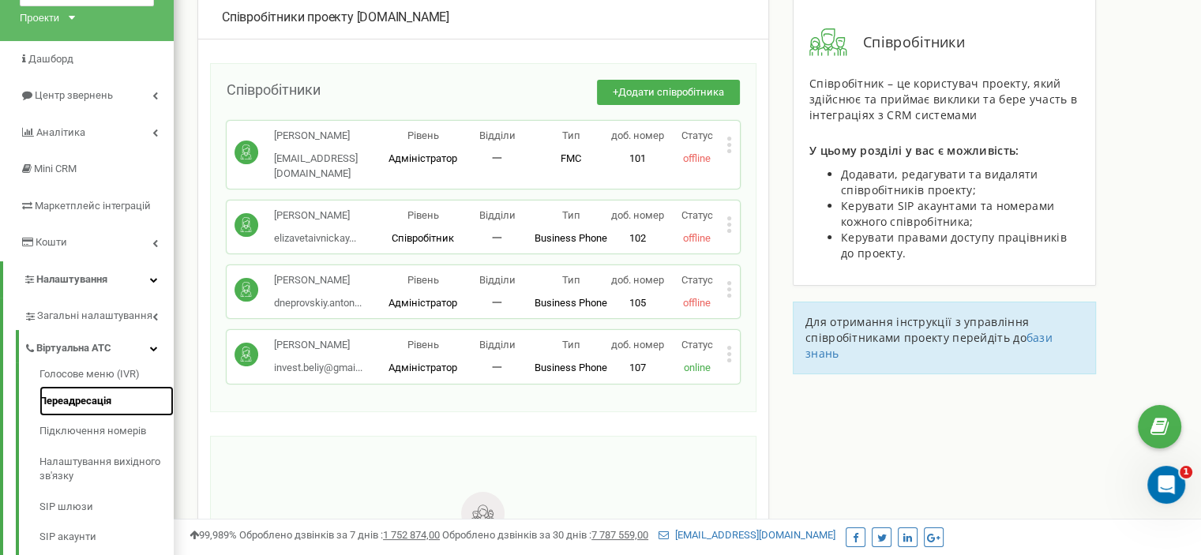
click at [89, 404] on font "Переадресація" at bounding box center [75, 401] width 72 height 12
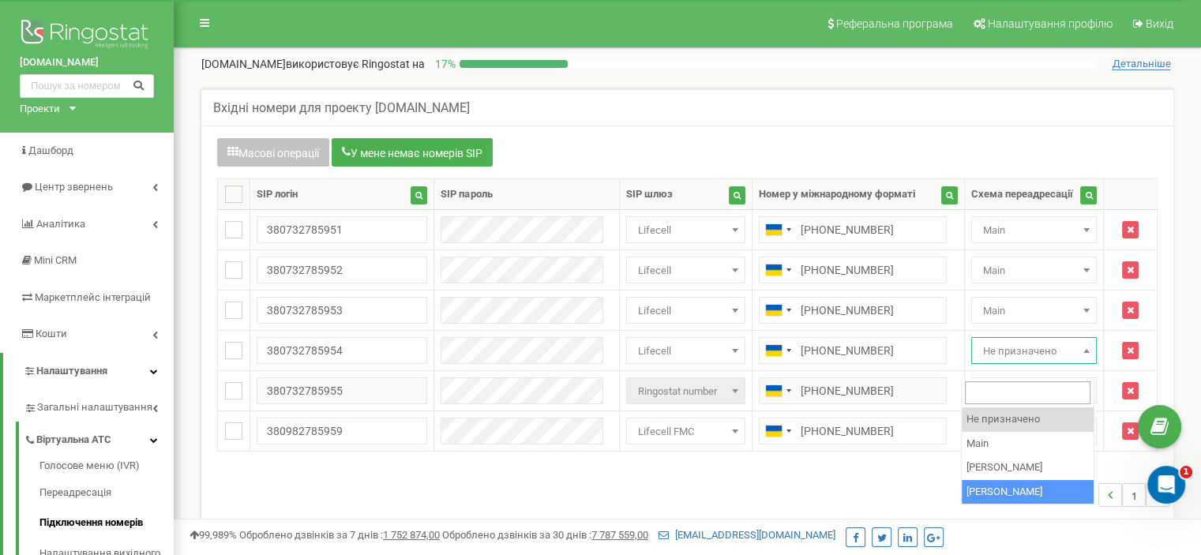
click at [916, 498] on div "0-6 of 6 1" at bounding box center [687, 494] width 964 height 55
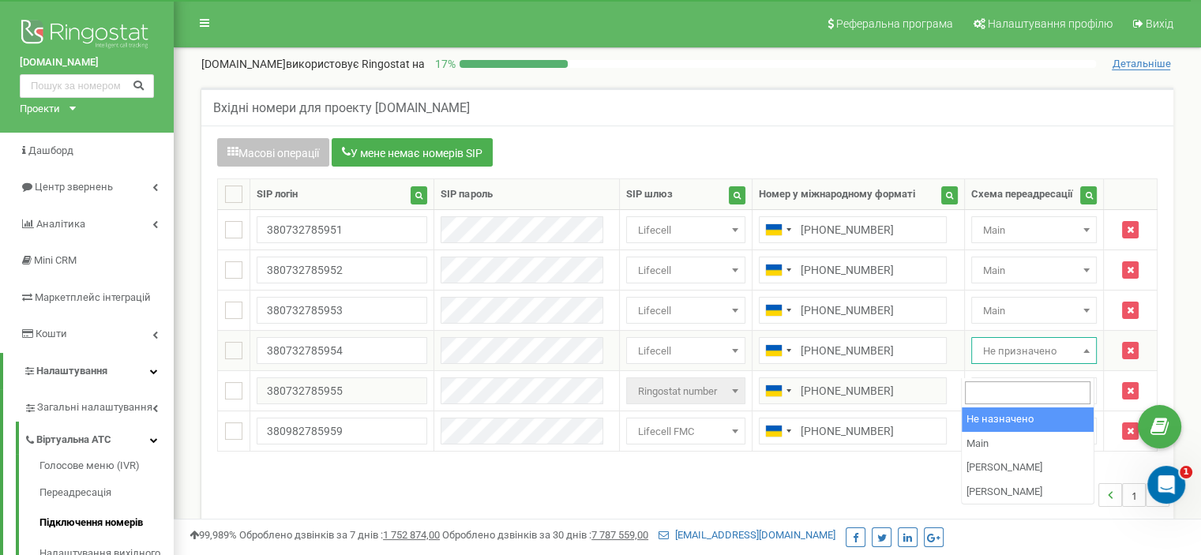
click at [1007, 357] on font "Не призначено" at bounding box center [1019, 351] width 73 height 12
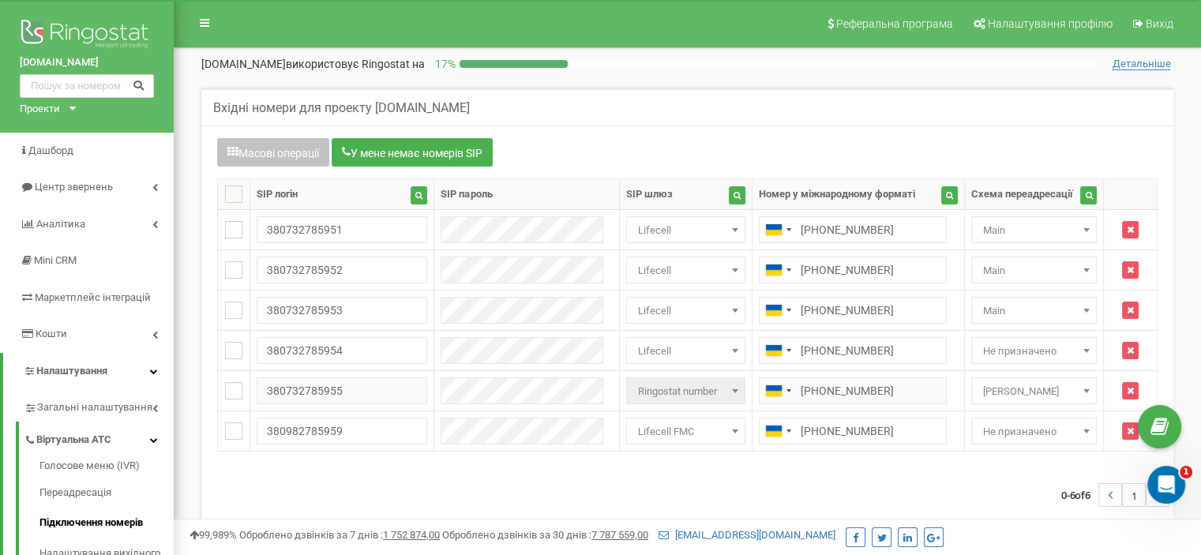
click at [894, 478] on div "Масові операції У мене немає номерів SIP Налаштування Виберіть налаштування для…" at bounding box center [687, 346] width 964 height 417
click at [1013, 354] on span "Не призначено" at bounding box center [1034, 351] width 114 height 22
click at [992, 357] on font "Не призначено" at bounding box center [1019, 351] width 73 height 12
click at [998, 402] on span "[PERSON_NAME]" at bounding box center [1034, 392] width 114 height 22
click at [936, 479] on div "Масові операції У мене немає номерів SIP Настройка Выберите настройку для редак…" at bounding box center [687, 346] width 964 height 417
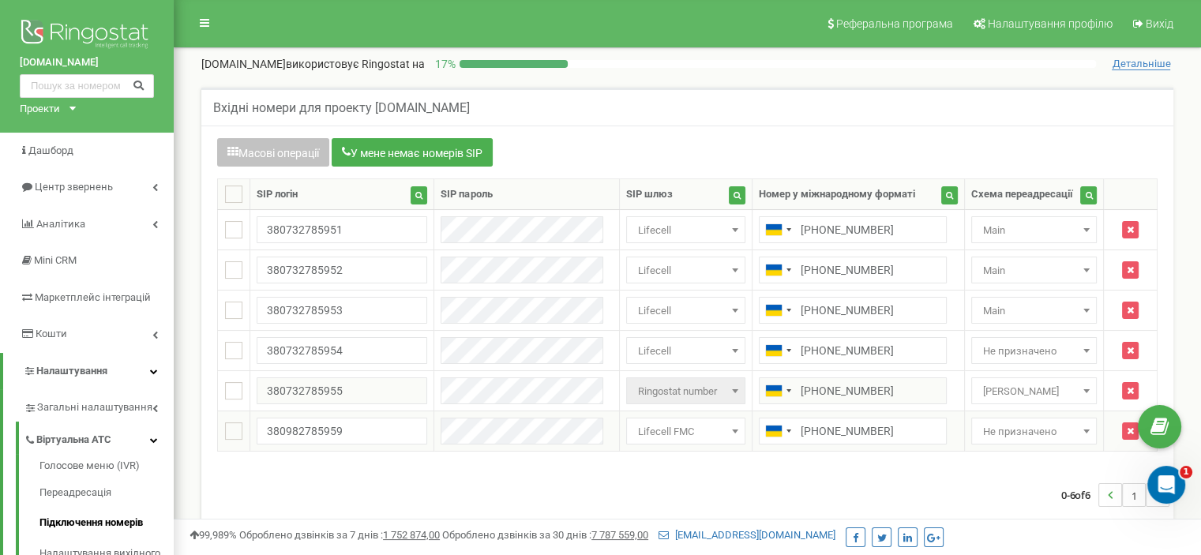
click at [995, 437] on font "Не призначено" at bounding box center [1019, 432] width 73 height 12
click at [917, 499] on div "0-6 of 6 1" at bounding box center [687, 494] width 964 height 55
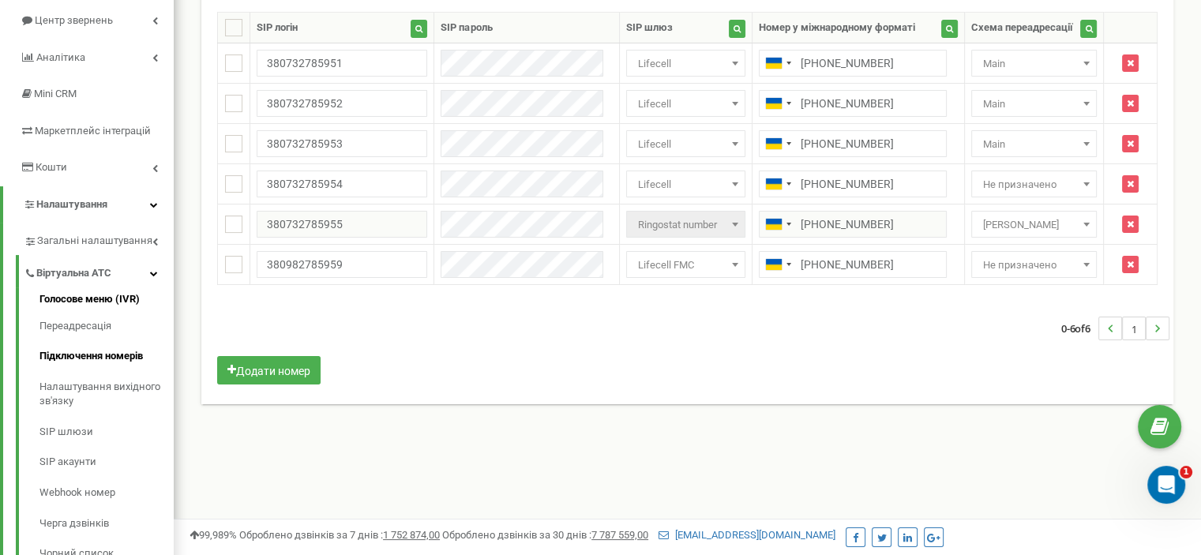
scroll to position [167, 0]
click at [78, 436] on font "SIP шлюзи" at bounding box center [65, 431] width 52 height 12
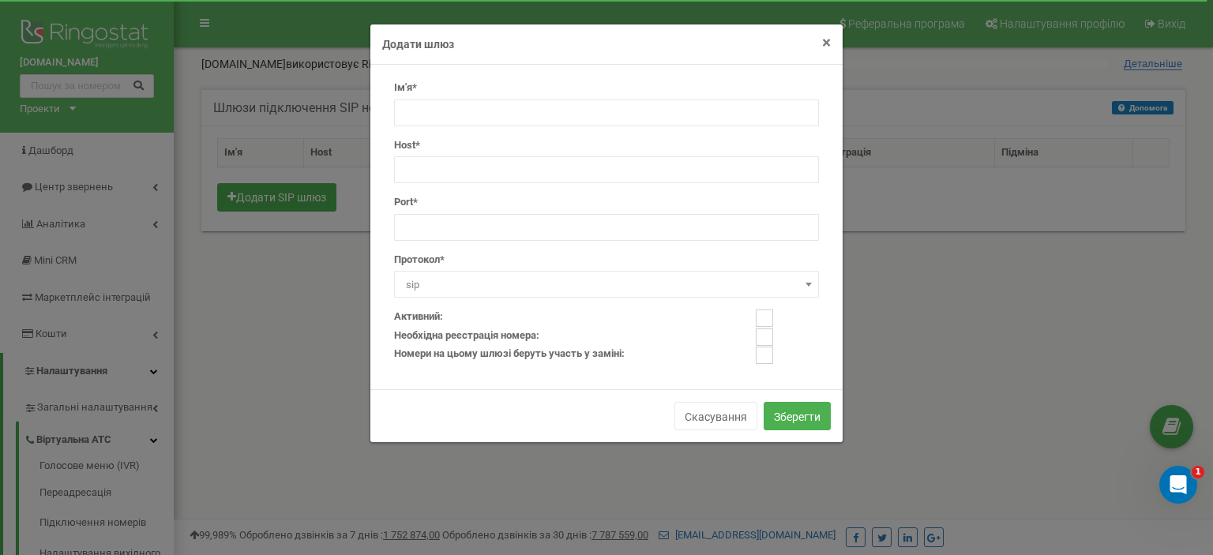
click at [822, 43] on font "×" at bounding box center [826, 42] width 9 height 19
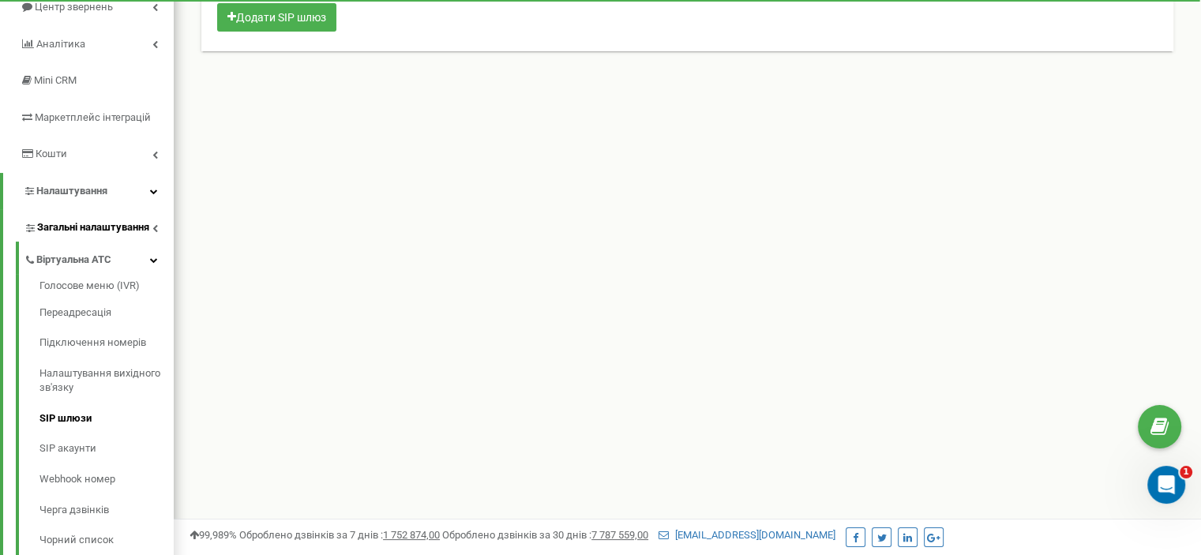
scroll to position [180, 0]
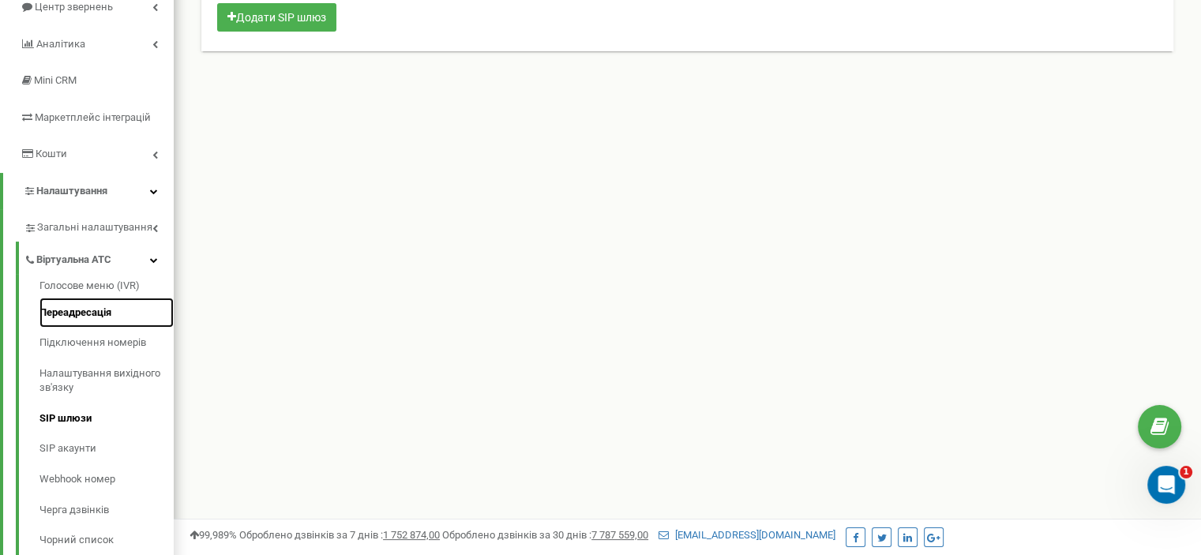
click at [85, 315] on font "Переадресація" at bounding box center [75, 312] width 72 height 12
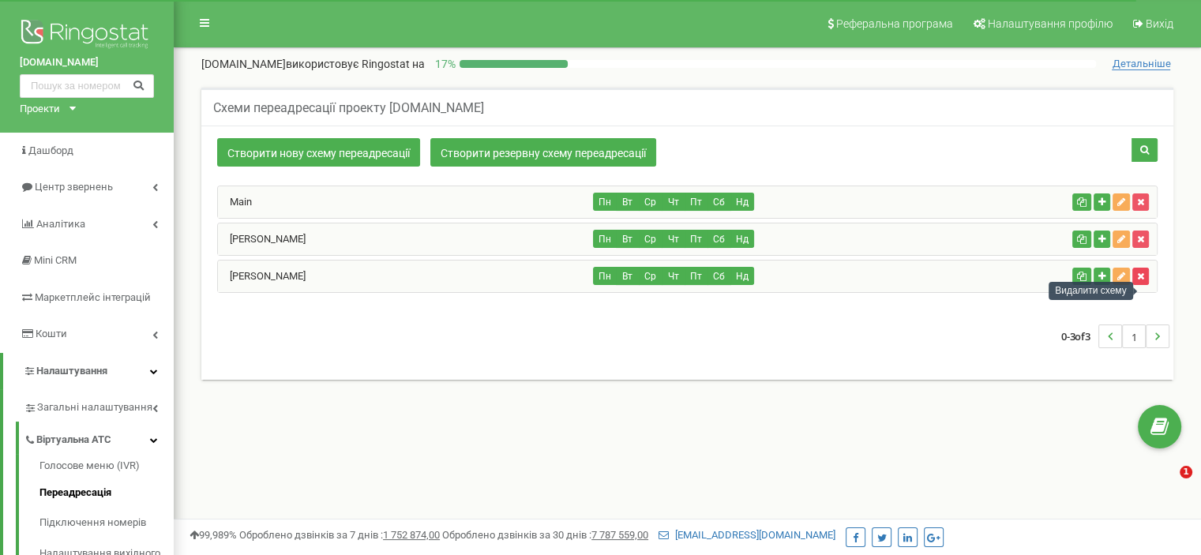
click at [1140, 285] on button "button" at bounding box center [1140, 276] width 17 height 17
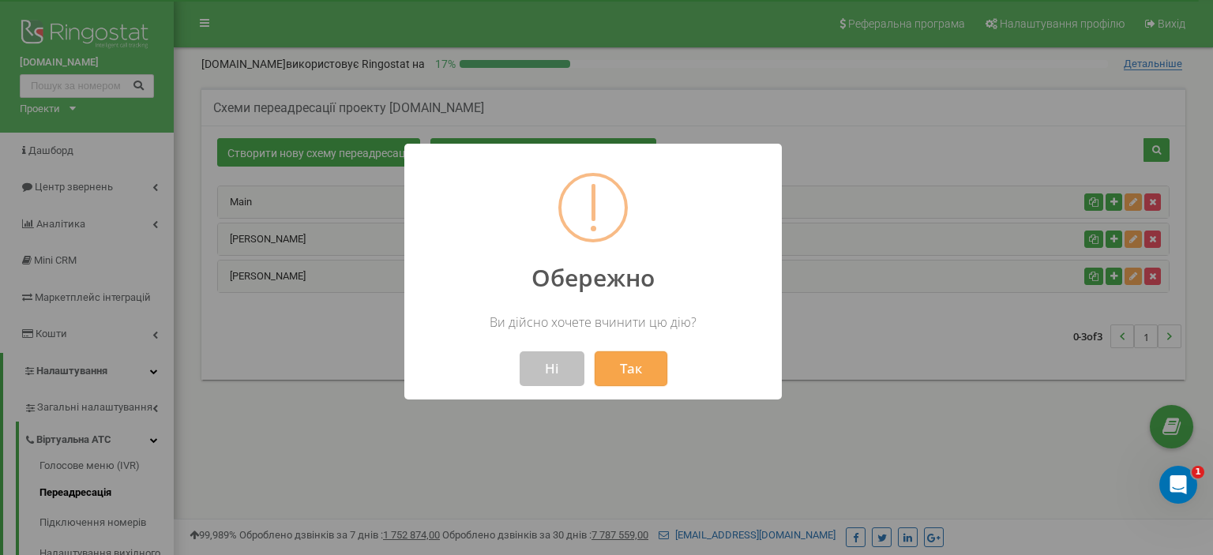
click at [621, 372] on font "Так" at bounding box center [631, 368] width 22 height 18
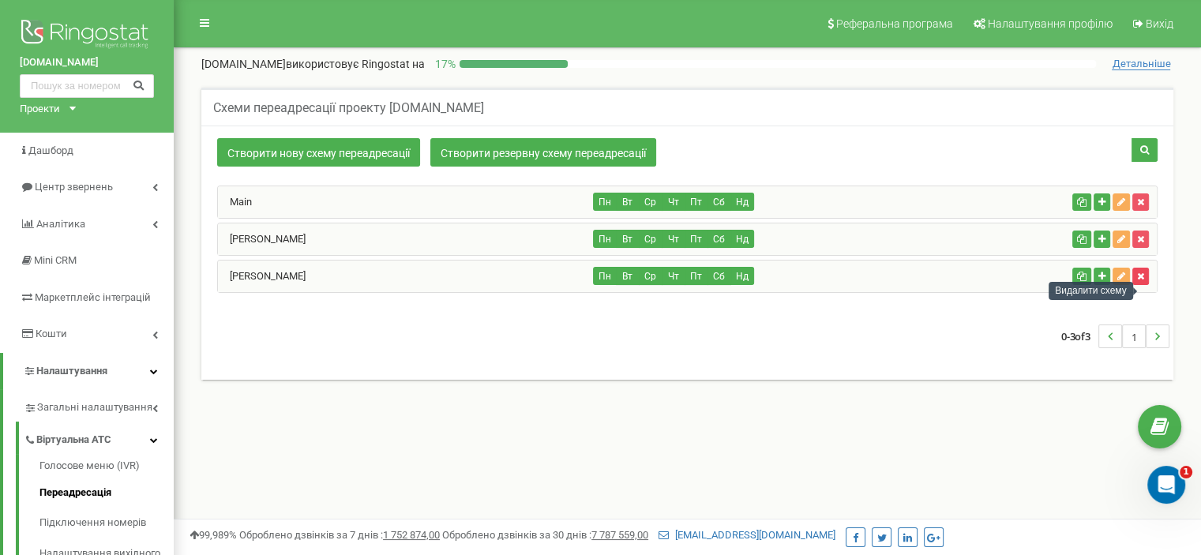
click at [1145, 285] on button "button" at bounding box center [1140, 276] width 17 height 17
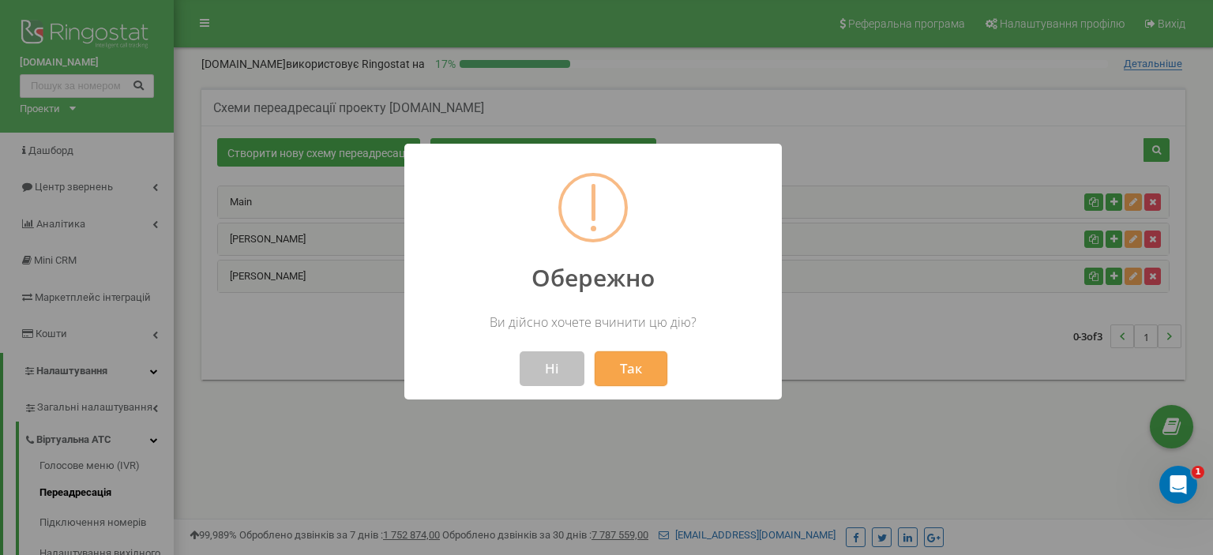
click at [629, 366] on font "Так" at bounding box center [631, 368] width 22 height 18
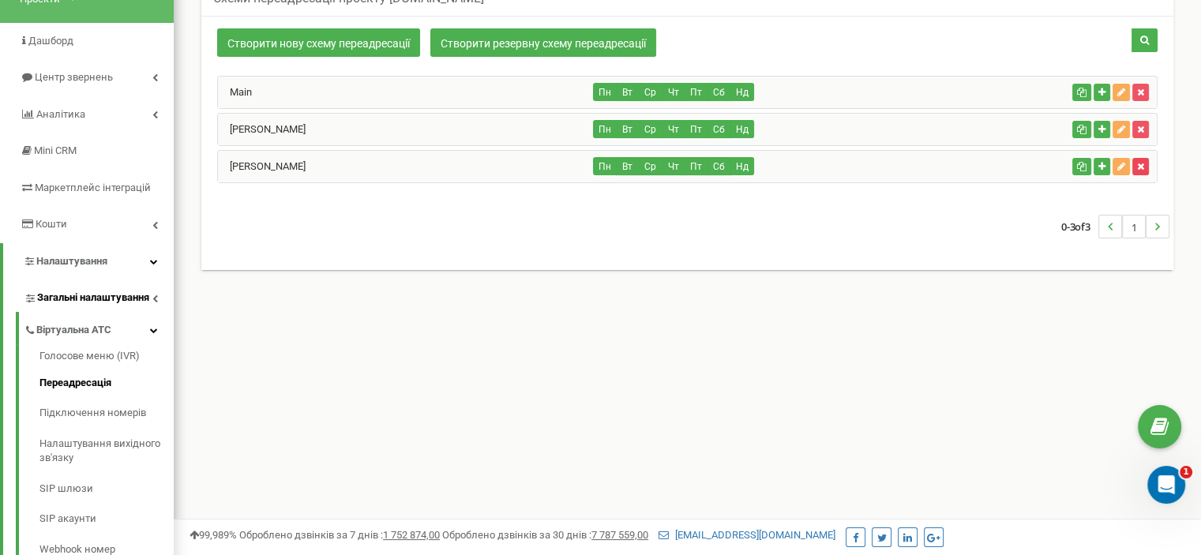
scroll to position [126, 0]
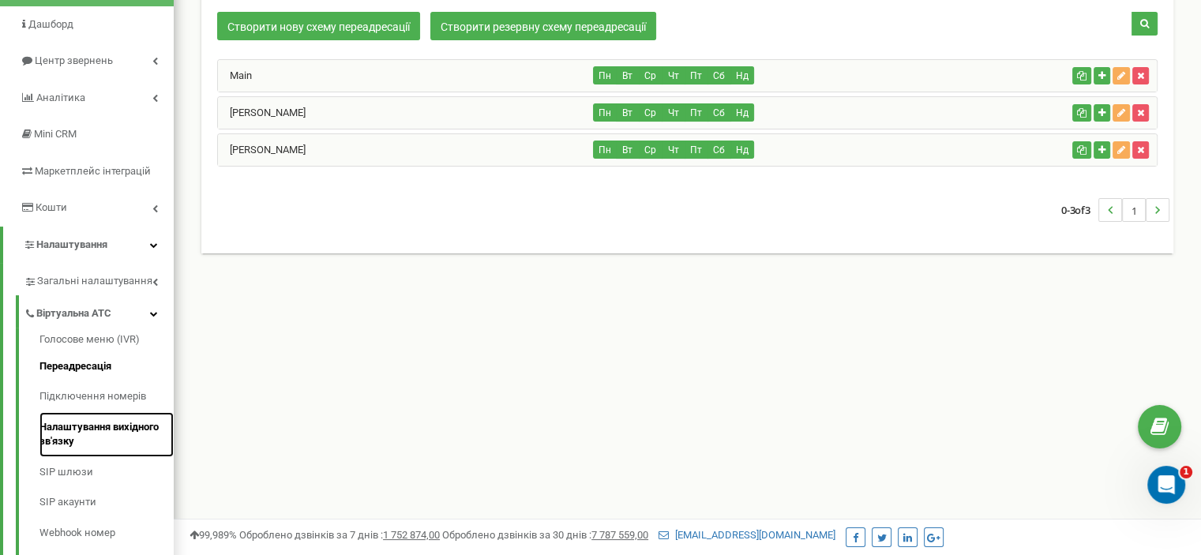
click at [76, 426] on font "Налаштування вихідного зв'язку" at bounding box center [98, 434] width 119 height 27
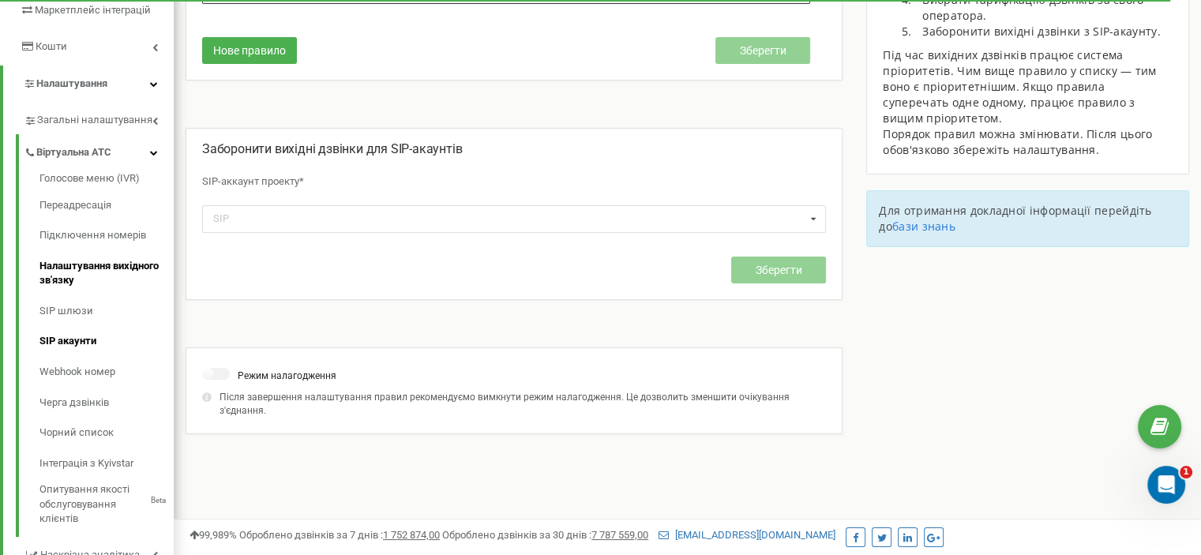
scroll to position [289, 0]
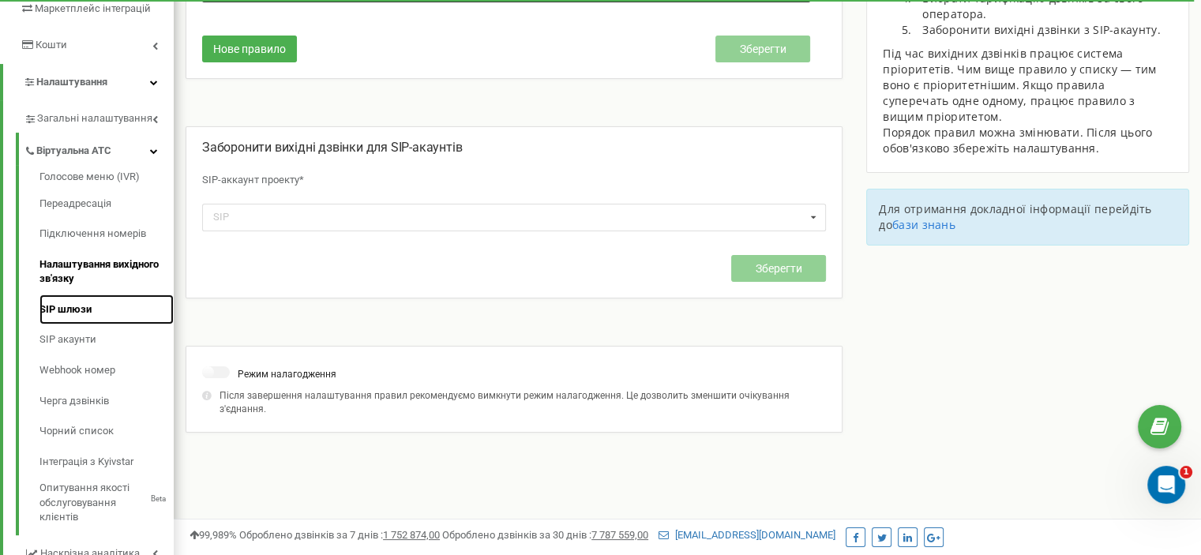
click at [64, 309] on font "SIP шлюзи" at bounding box center [65, 309] width 52 height 12
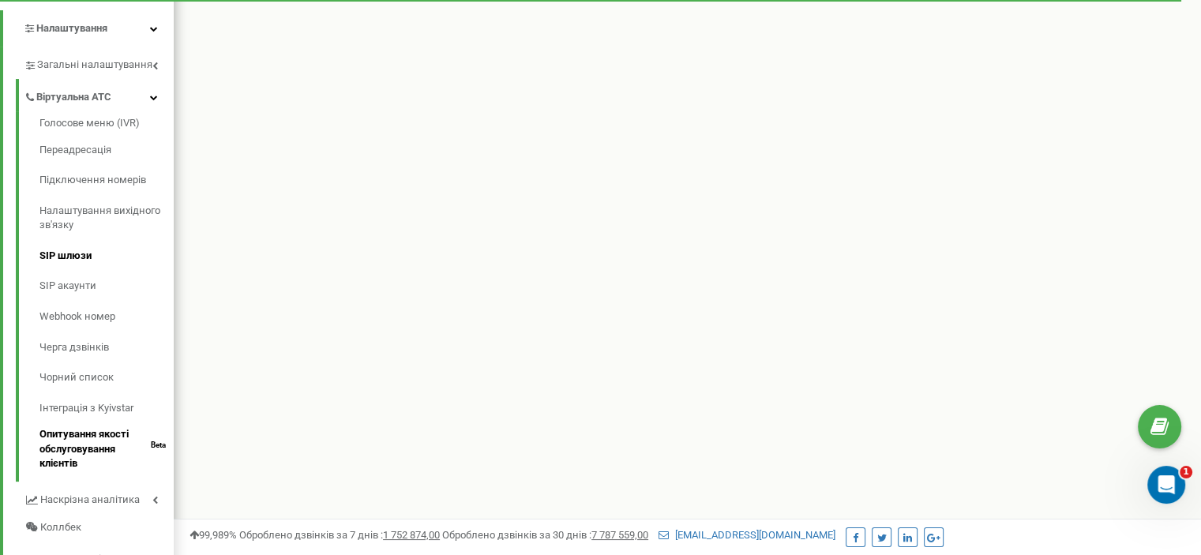
scroll to position [391, 0]
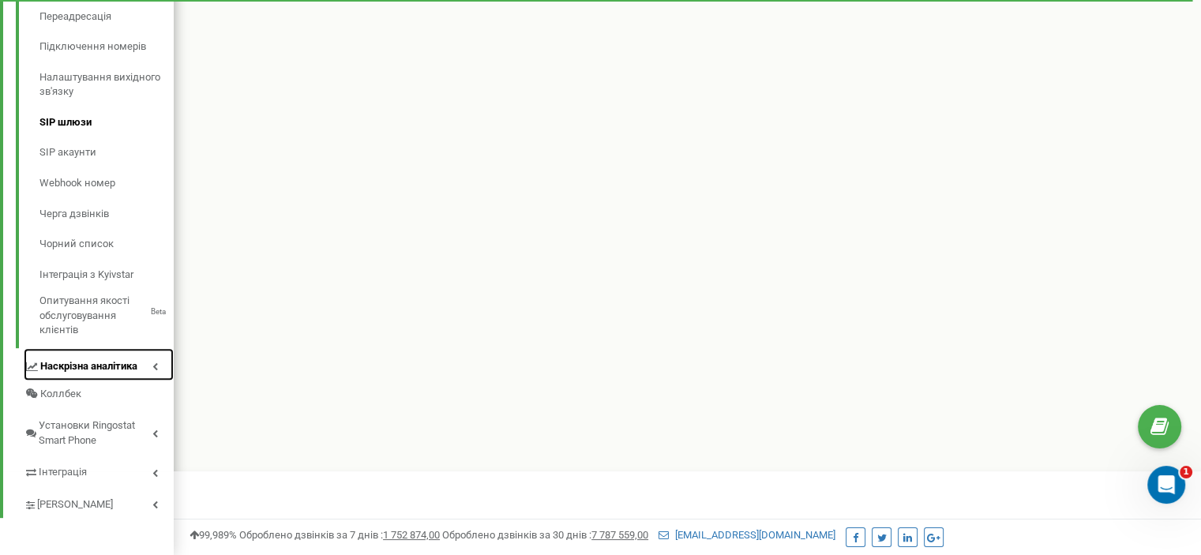
click at [154, 366] on icon at bounding box center [155, 366] width 6 height 8
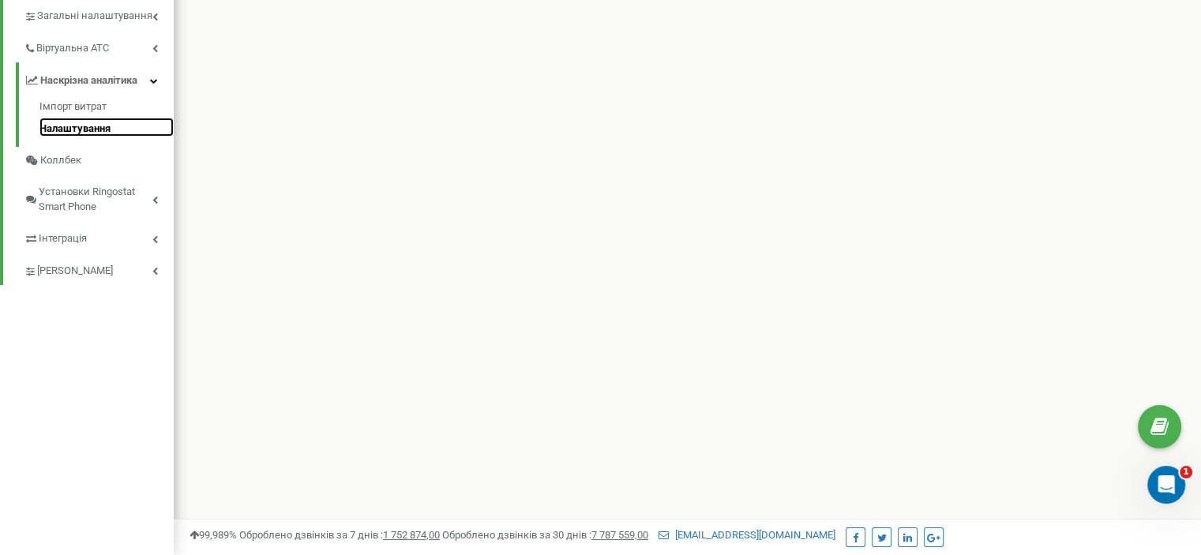
click at [84, 123] on font "Налаштування" at bounding box center [74, 128] width 71 height 12
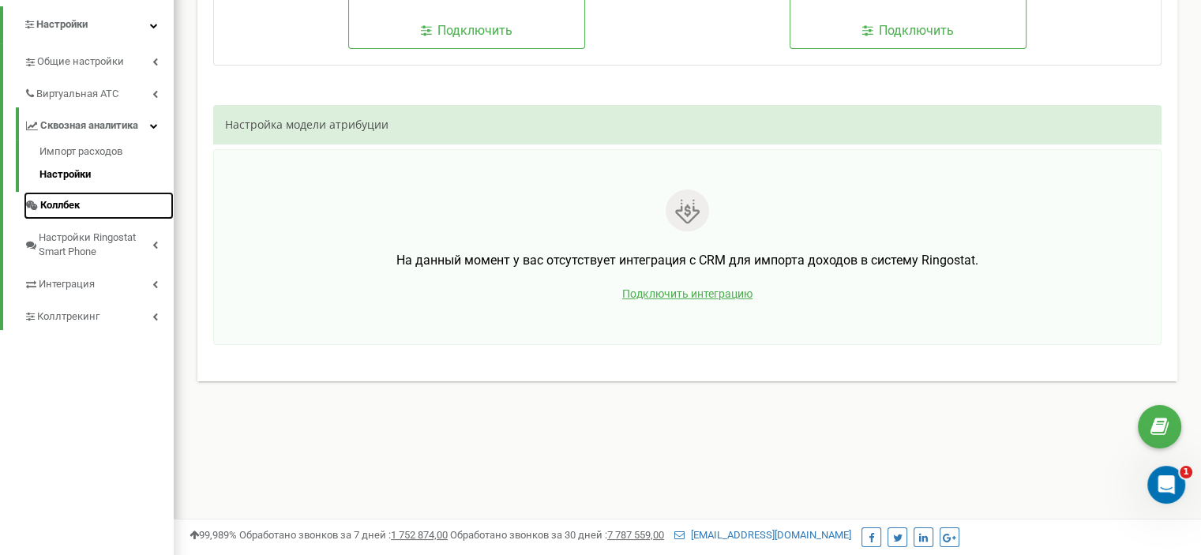
click at [73, 198] on span "Коллбек" at bounding box center [59, 205] width 39 height 15
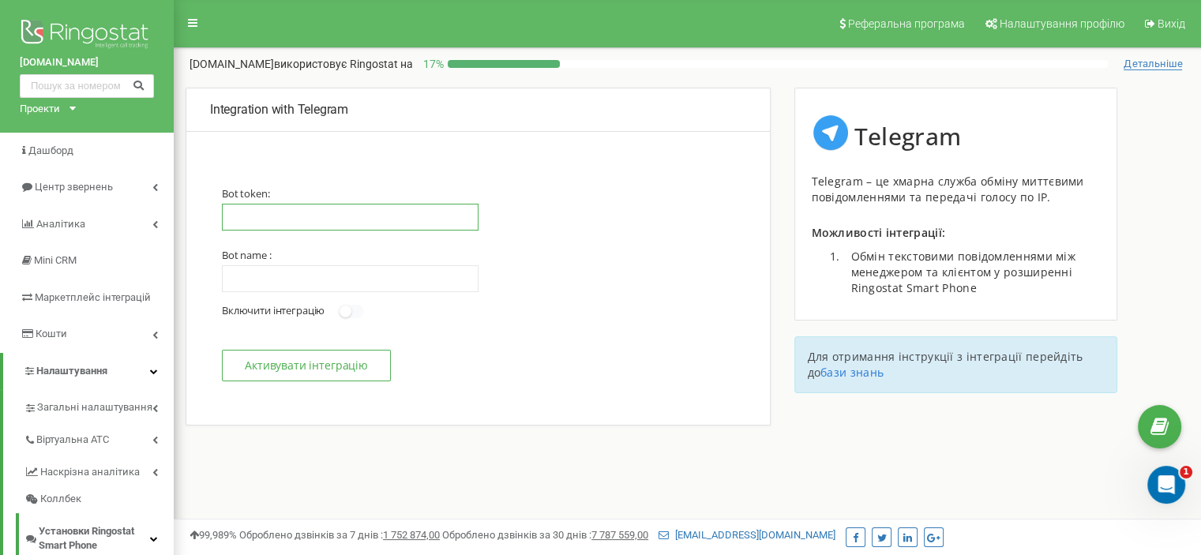
click at [270, 230] on input "text" at bounding box center [350, 217] width 257 height 27
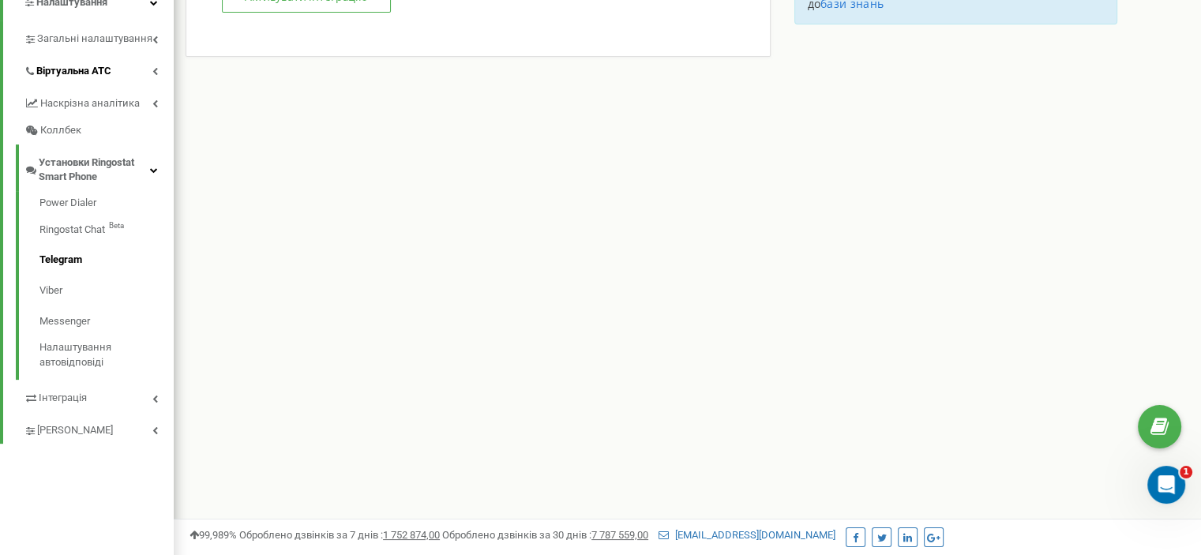
scroll to position [392, 0]
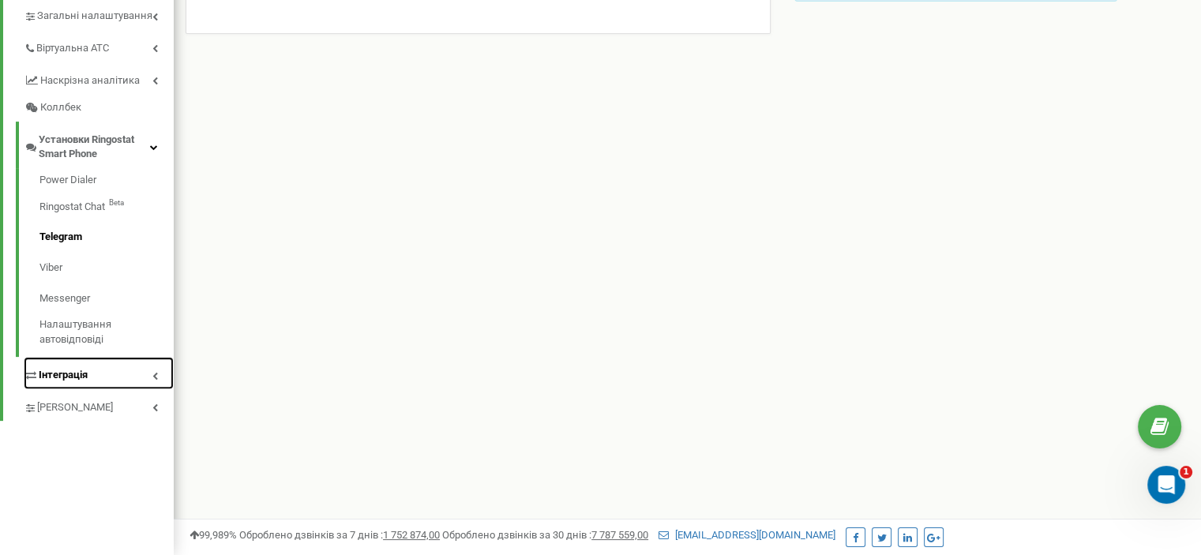
click at [154, 373] on icon at bounding box center [155, 376] width 6 height 8
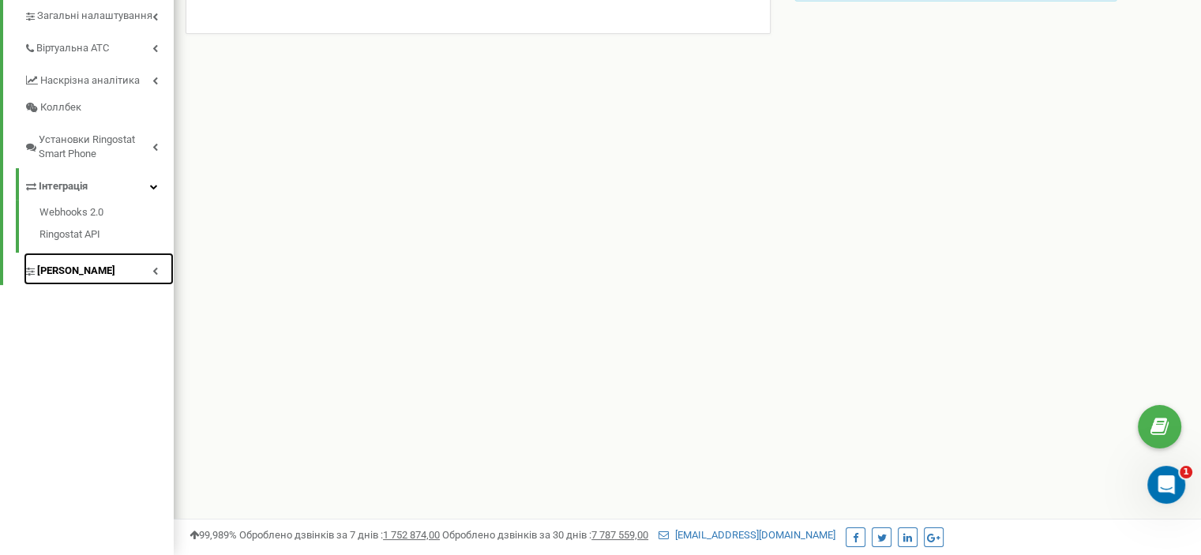
click at [157, 267] on icon at bounding box center [155, 271] width 6 height 8
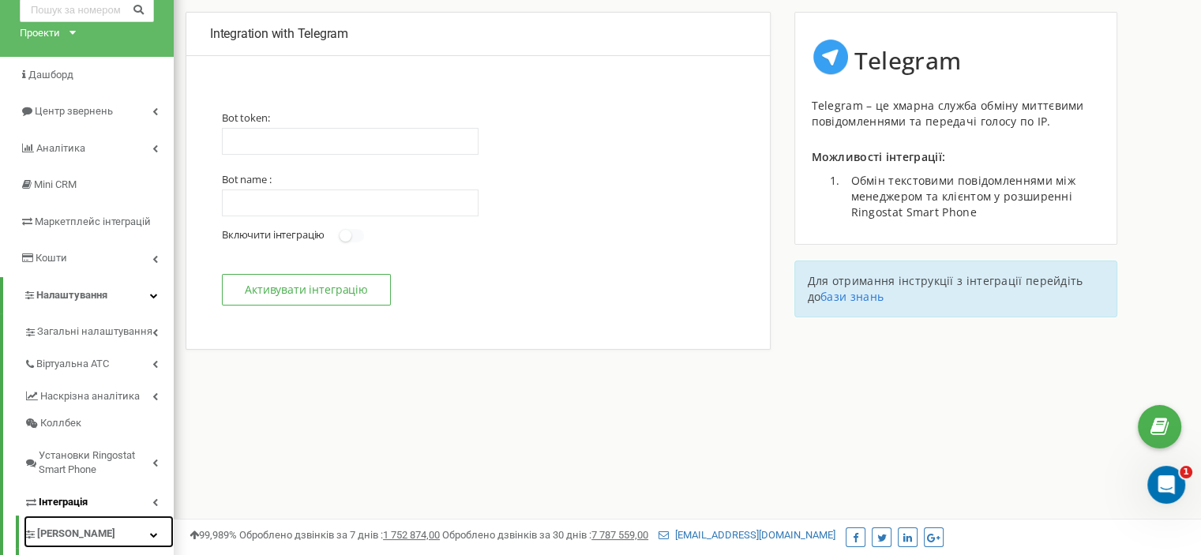
scroll to position [392, 0]
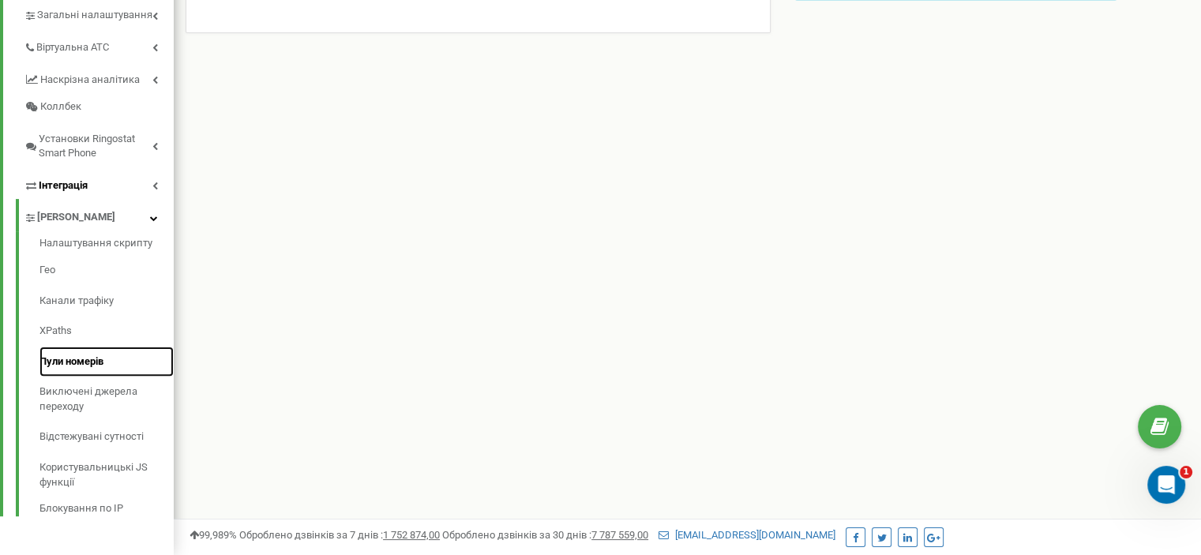
click at [69, 365] on font "Пули номерів" at bounding box center [71, 361] width 64 height 12
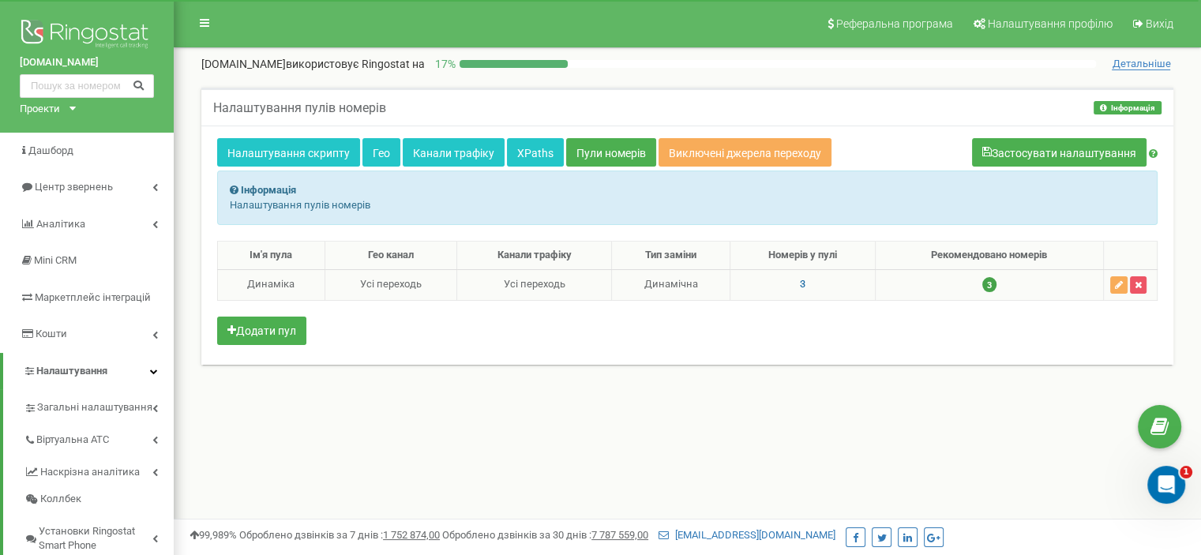
click at [297, 292] on div "Динаміка" at bounding box center [271, 284] width 94 height 15
click at [1118, 290] on icon "button" at bounding box center [1119, 284] width 8 height 9
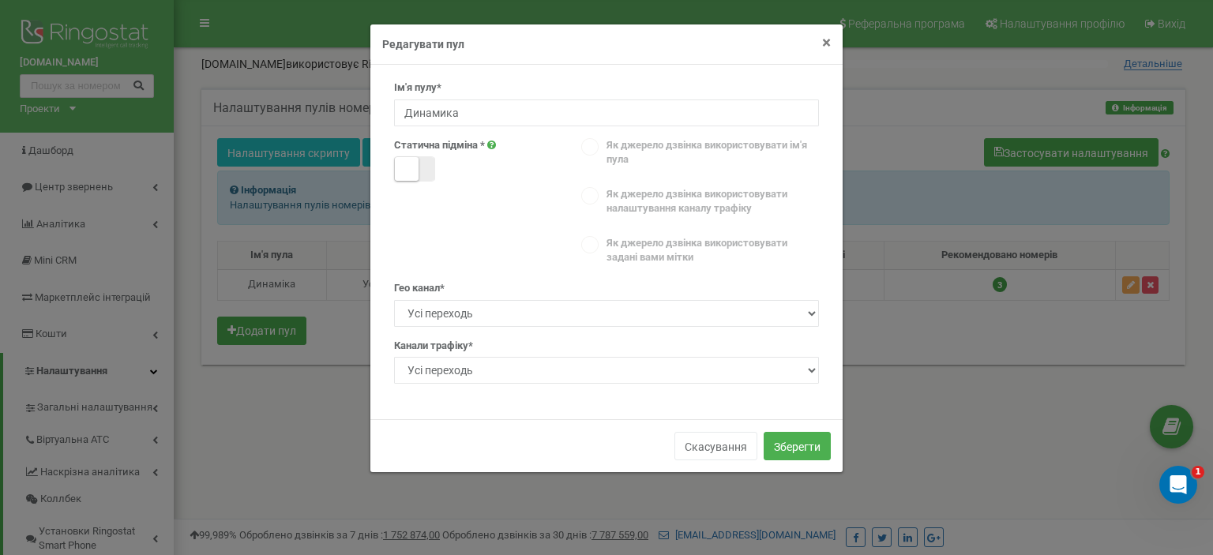
click at [831, 45] on font "×" at bounding box center [826, 42] width 9 height 19
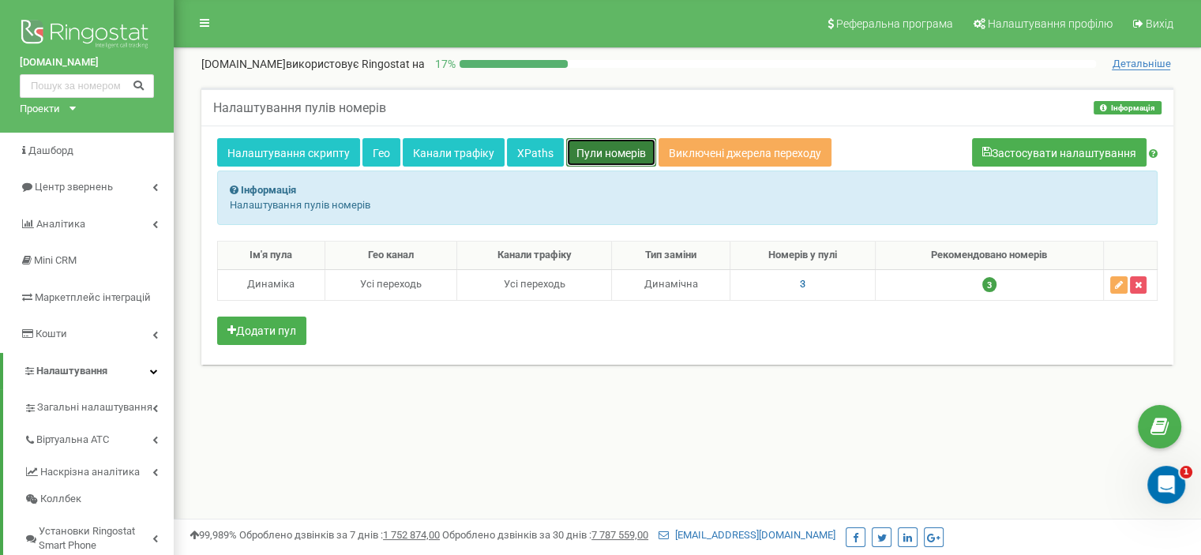
click at [600, 159] on font "Пули номерів" at bounding box center [610, 153] width 69 height 13
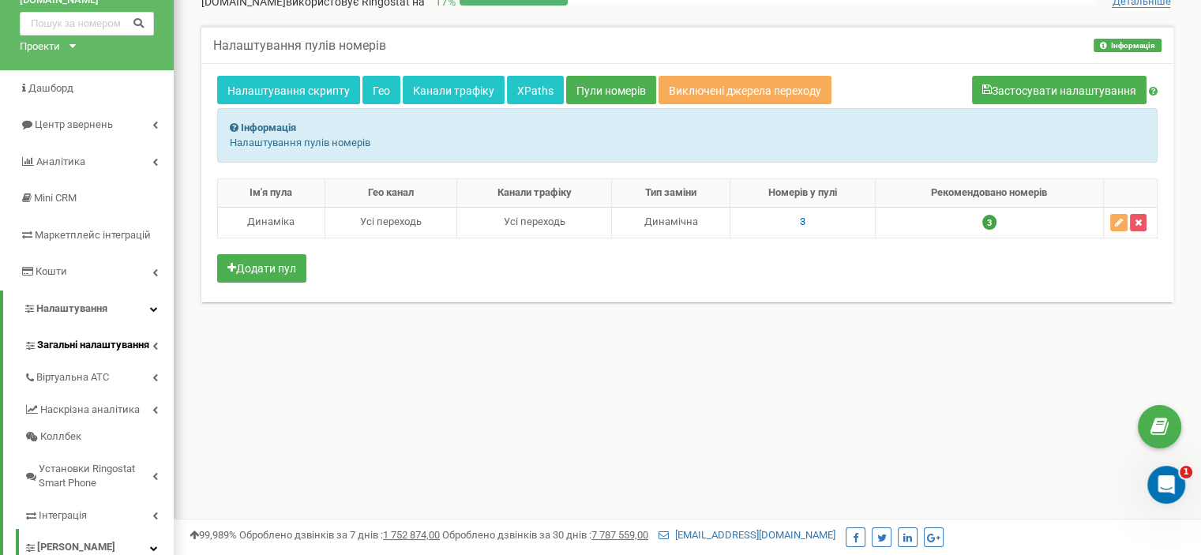
scroll to position [65, 0]
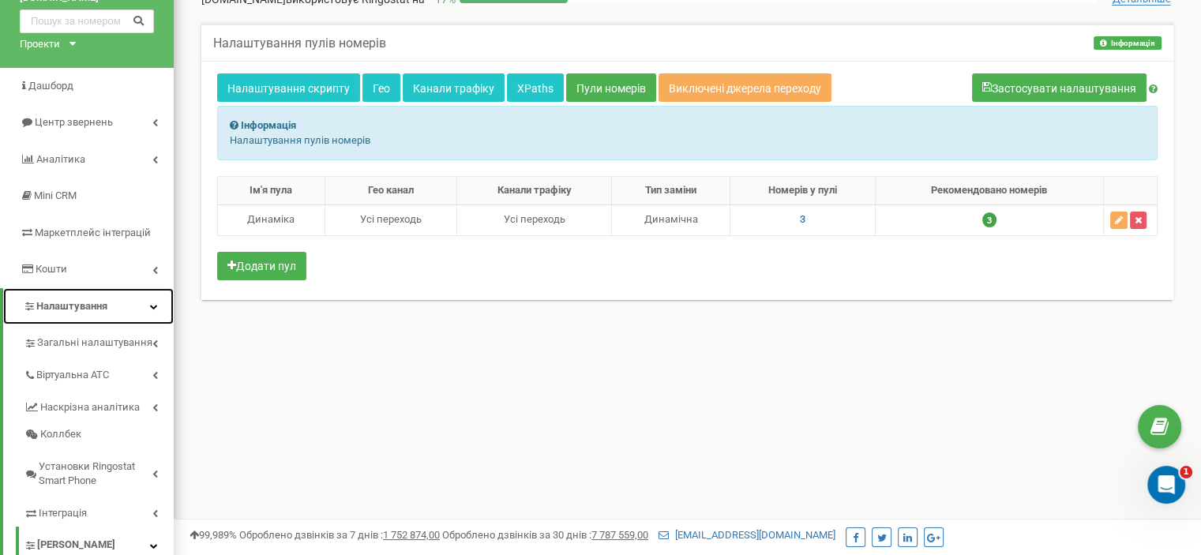
click at [155, 307] on icon at bounding box center [154, 306] width 8 height 8
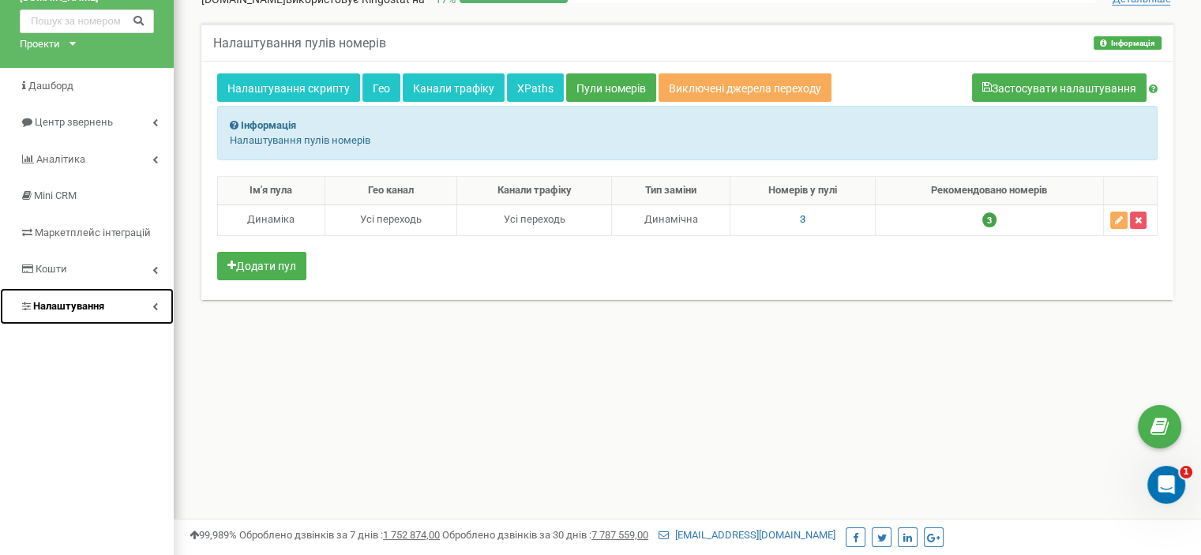
click at [155, 306] on icon at bounding box center [155, 306] width 6 height 8
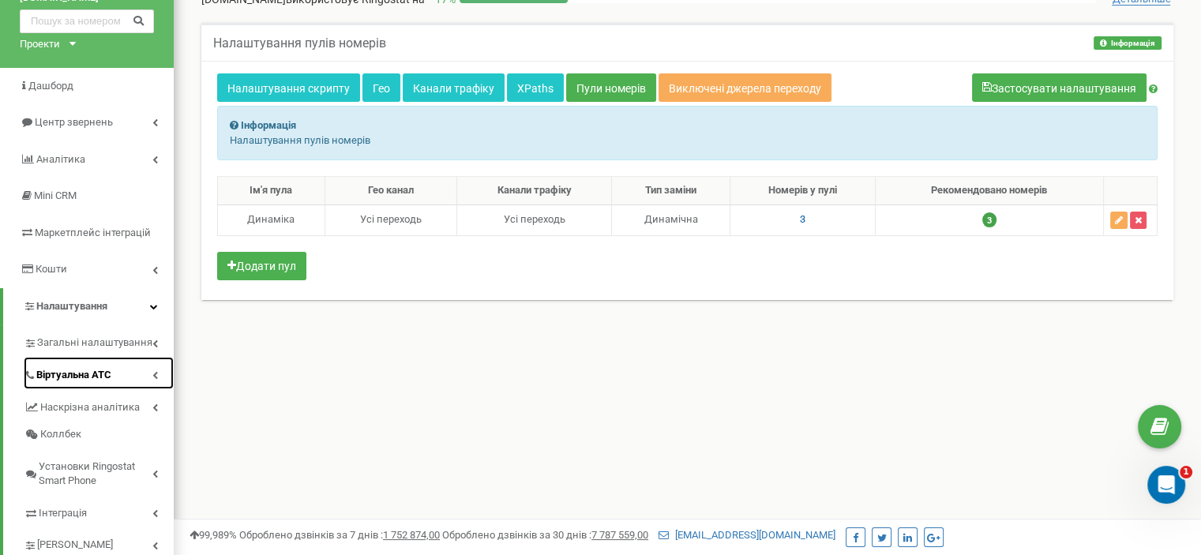
click at [158, 367] on link "Віртуальна АТС" at bounding box center [99, 373] width 150 height 32
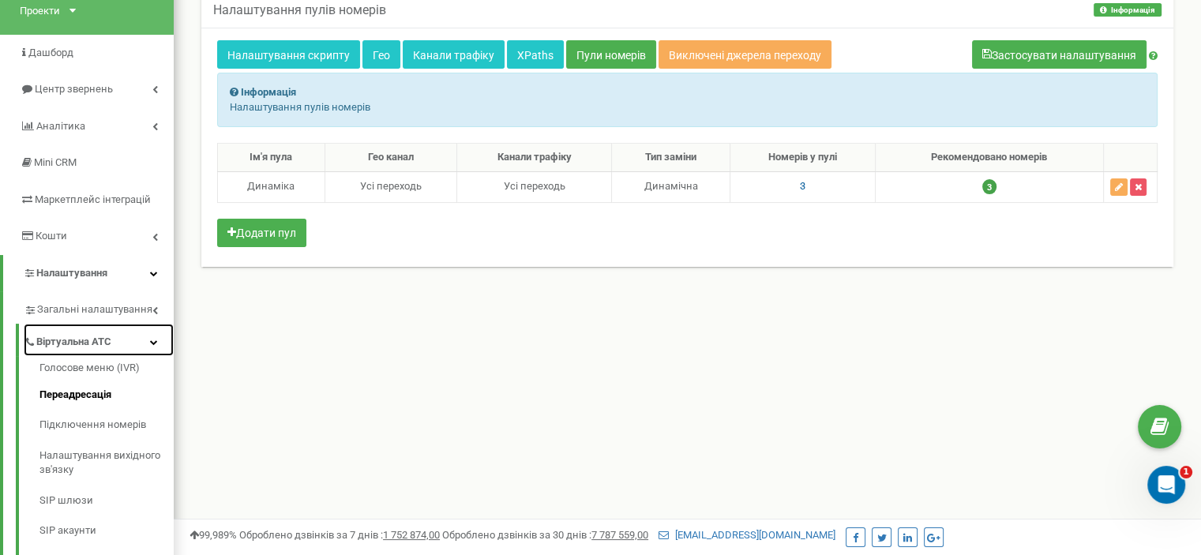
scroll to position [99, 0]
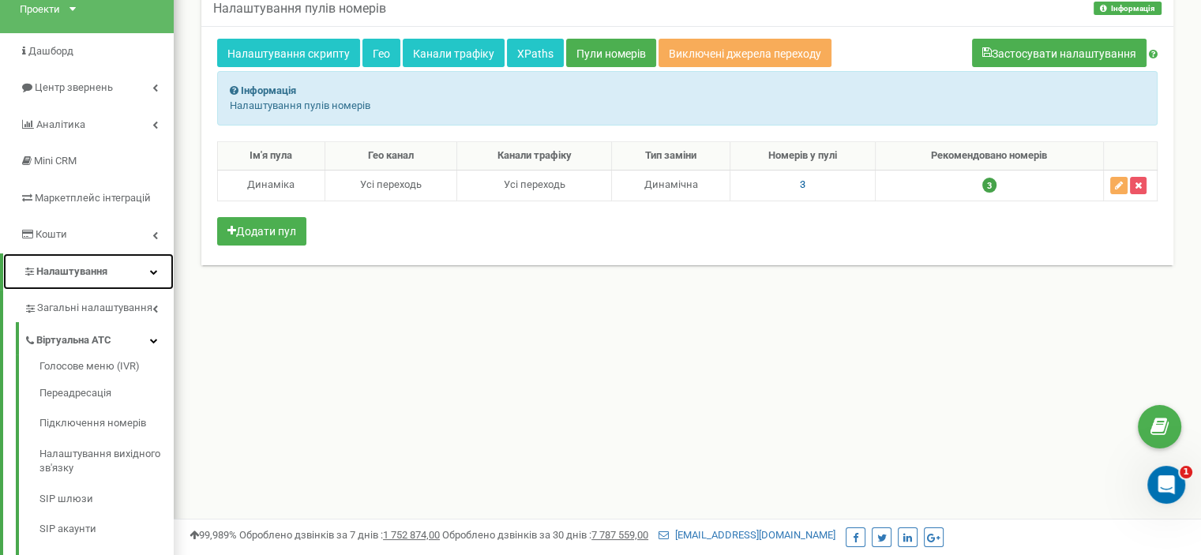
click at [154, 273] on icon at bounding box center [154, 272] width 8 height 8
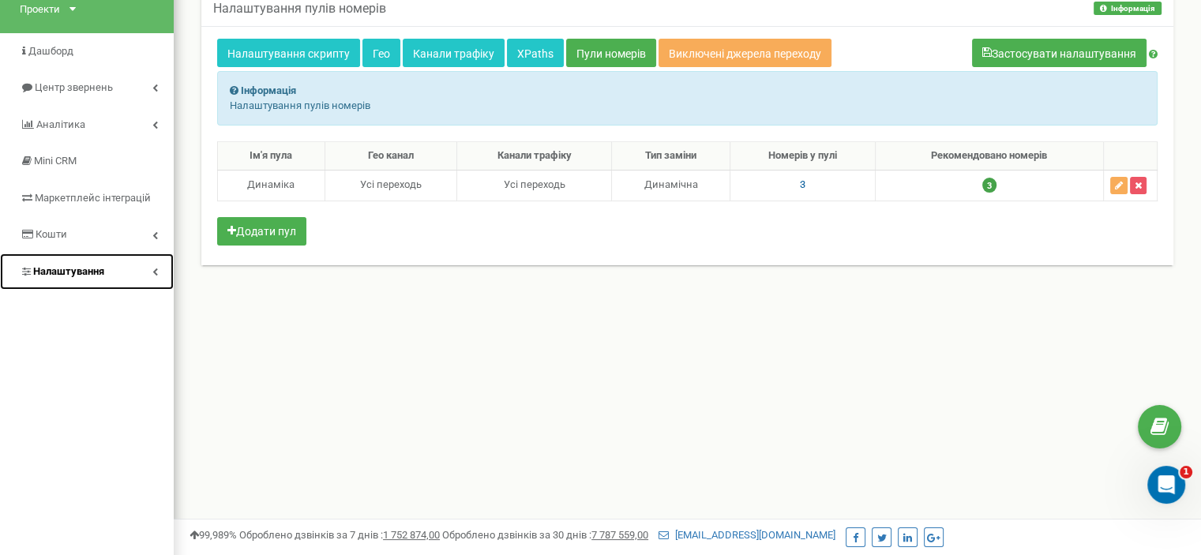
click at [156, 270] on icon at bounding box center [155, 272] width 6 height 8
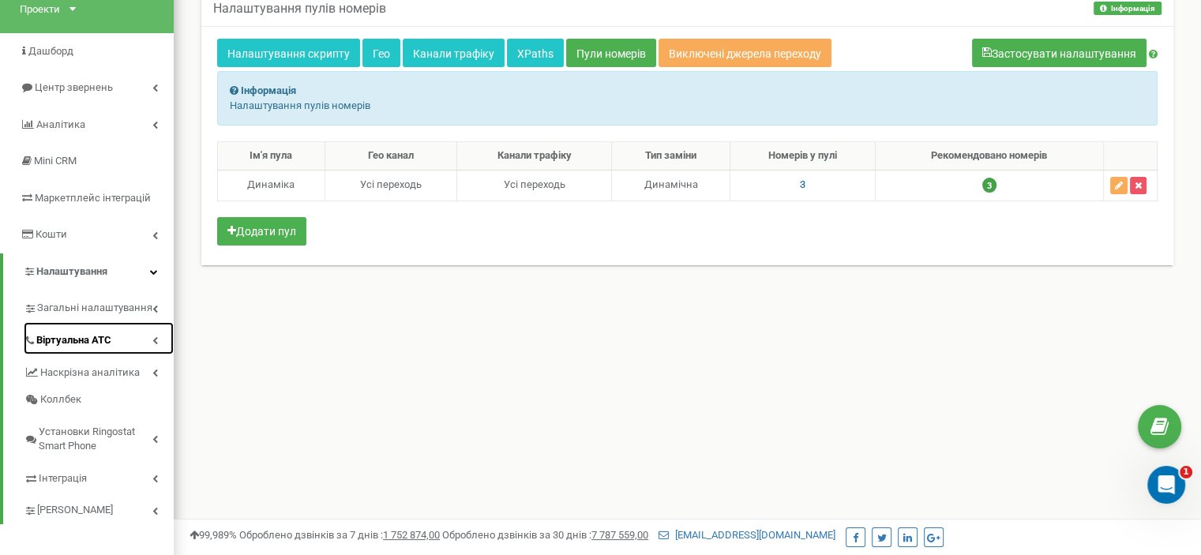
click at [155, 337] on icon at bounding box center [155, 340] width 6 height 8
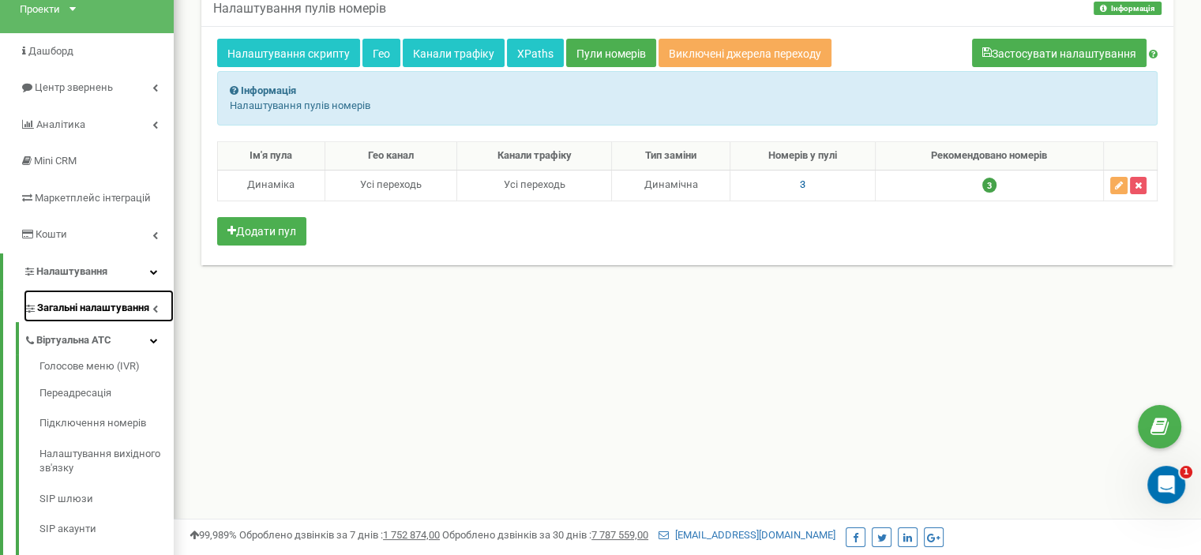
click at [156, 306] on icon at bounding box center [155, 309] width 6 height 8
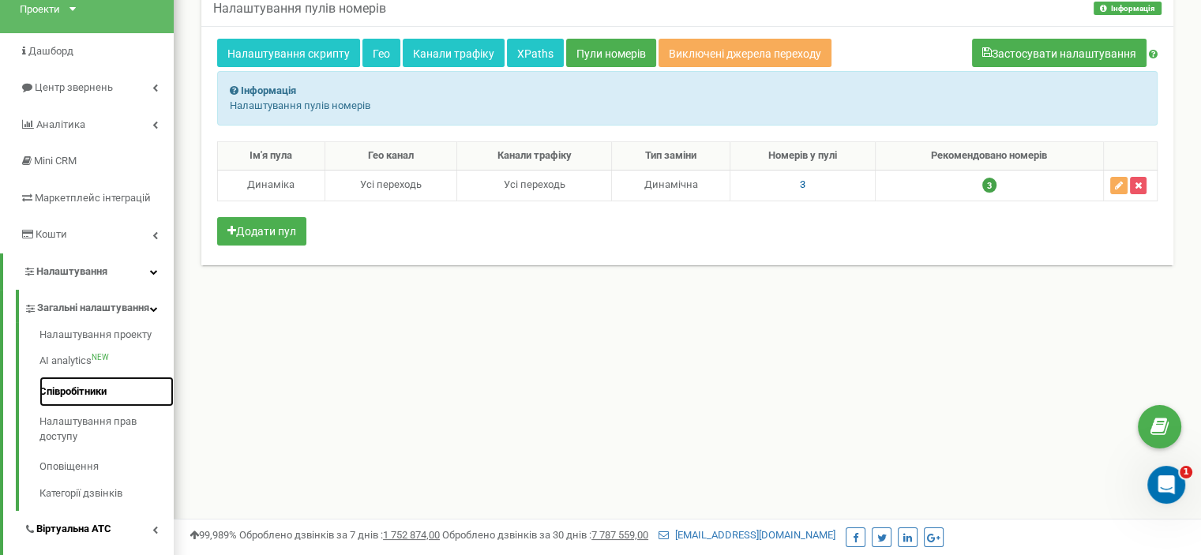
click at [98, 397] on font "Співробітники" at bounding box center [72, 391] width 67 height 12
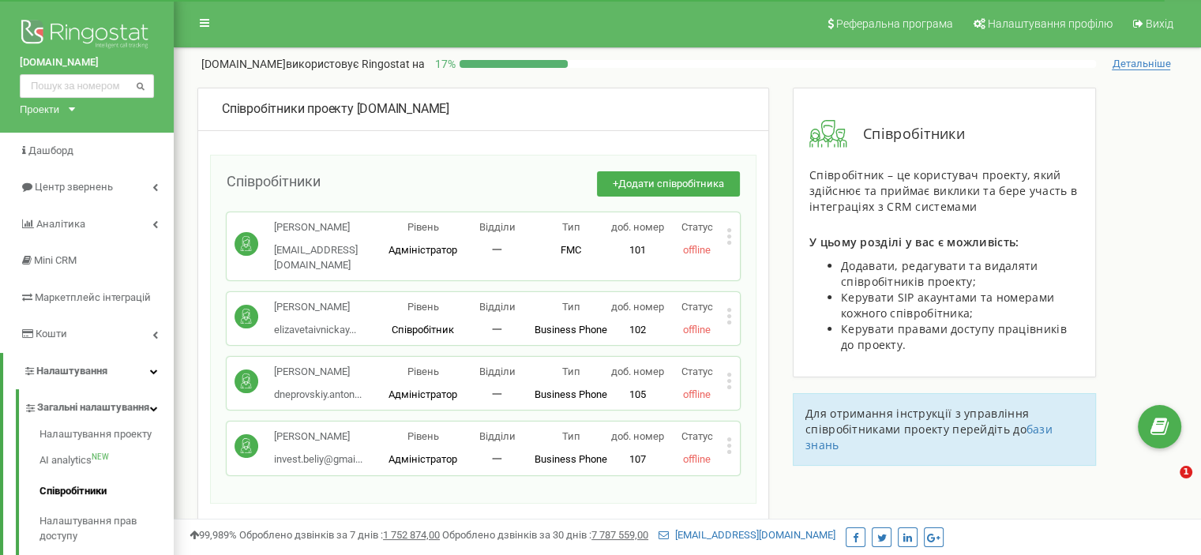
click at [729, 444] on icon at bounding box center [729, 446] width 4 height 4
click at [761, 467] on font "Редагувати" at bounding box center [783, 472] width 54 height 12
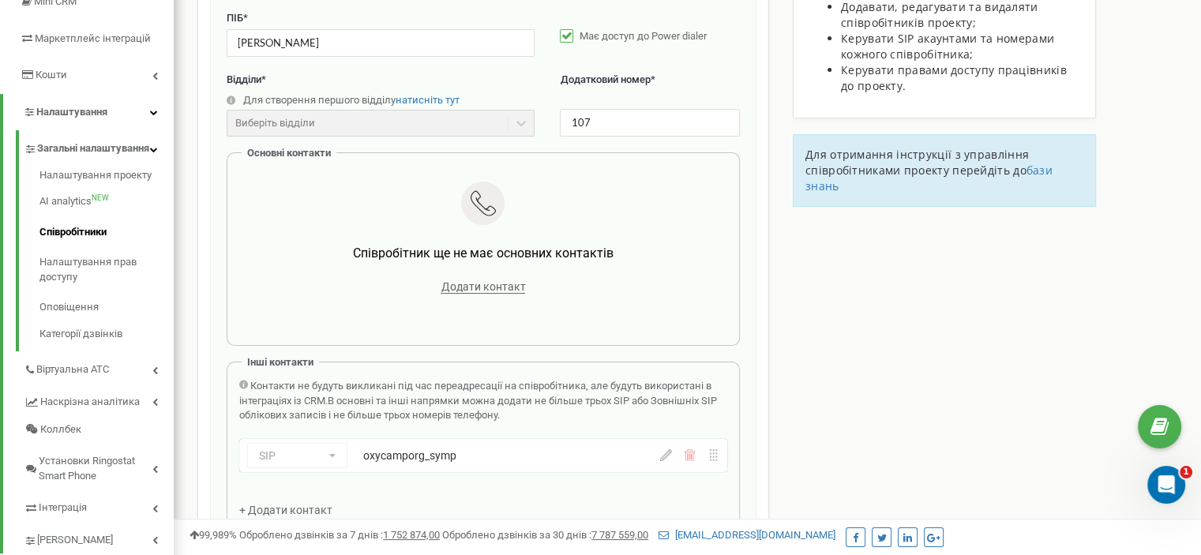
scroll to position [259, 0]
click at [499, 293] on font "Додати контакт" at bounding box center [483, 286] width 84 height 13
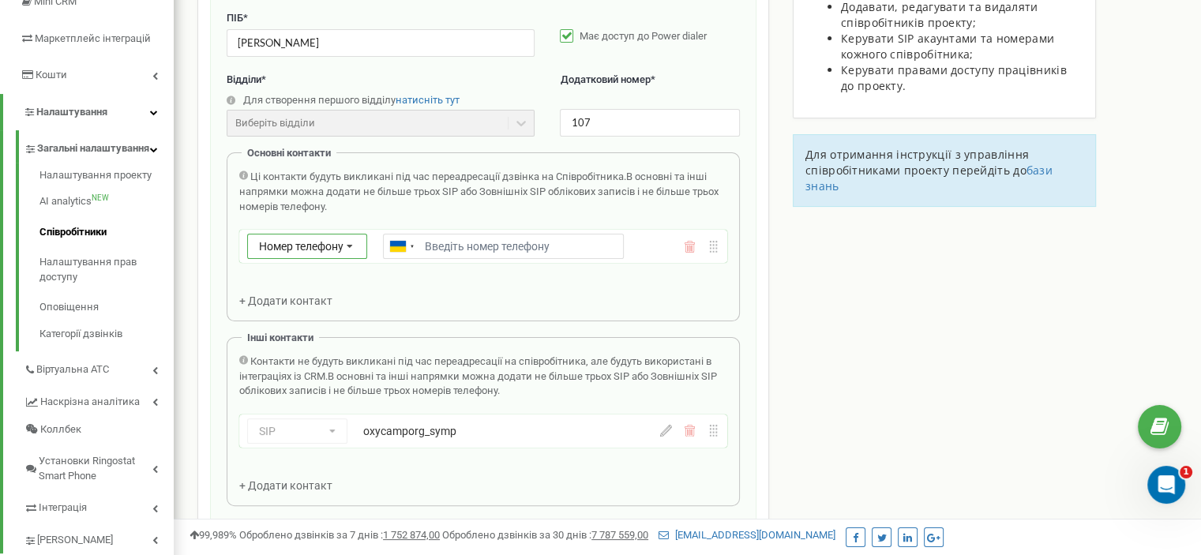
click at [339, 255] on icon at bounding box center [350, 246] width 30 height 25
click at [443, 259] on input "Email *" at bounding box center [503, 246] width 241 height 25
paste input "380732785954"
type input "380732785954"
click at [443, 294] on div "Ці контакти будуть викликані під час переадресації дзвінка на Співробітника. В …" at bounding box center [483, 239] width 488 height 139
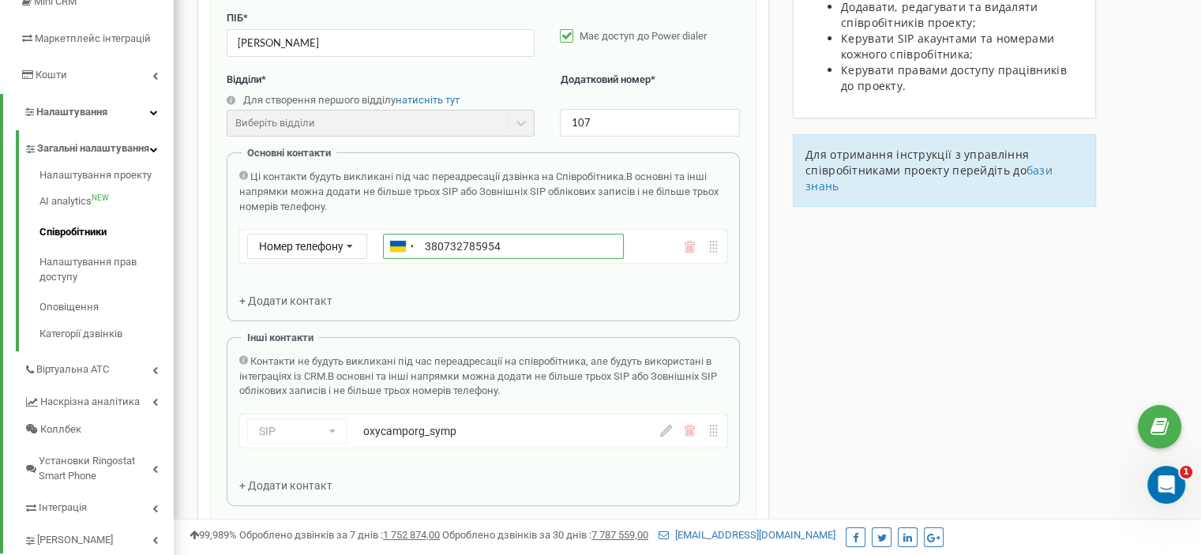
click at [456, 259] on input "380732785954" at bounding box center [503, 246] width 241 height 25
click at [496, 309] on div "Ці контакти будуть викликані під час переадресації дзвінка на Співробітника. В …" at bounding box center [483, 239] width 488 height 139
click at [359, 258] on icon at bounding box center [350, 246] width 30 height 25
click at [331, 298] on div "SIP" at bounding box center [307, 292] width 118 height 23
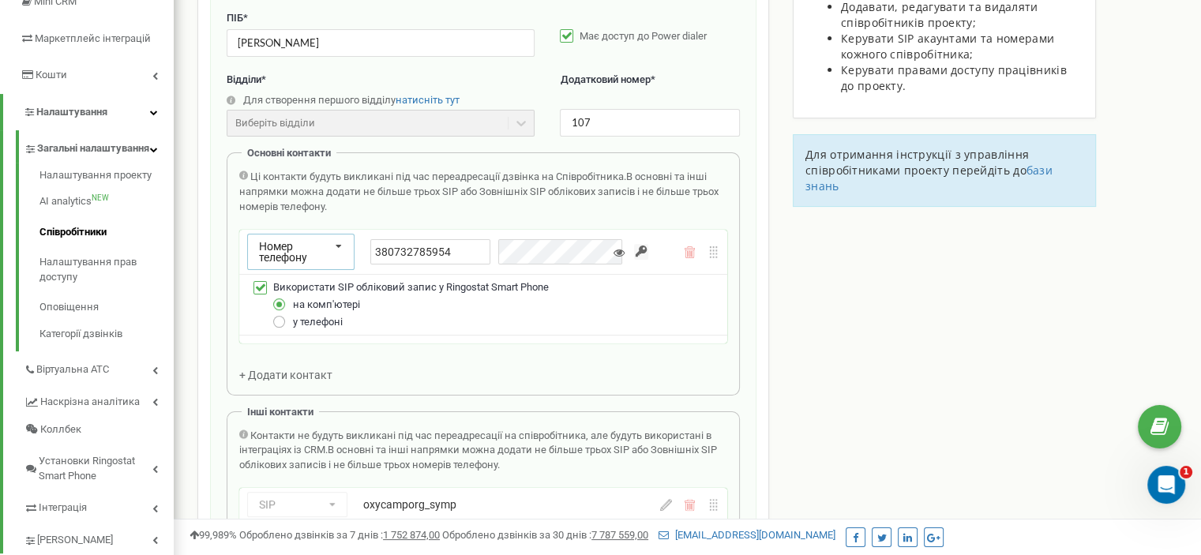
click at [281, 315] on label at bounding box center [279, 315] width 13 height 0
click at [0, 0] on input "у телефоні" at bounding box center [0, 0] width 0 height 0
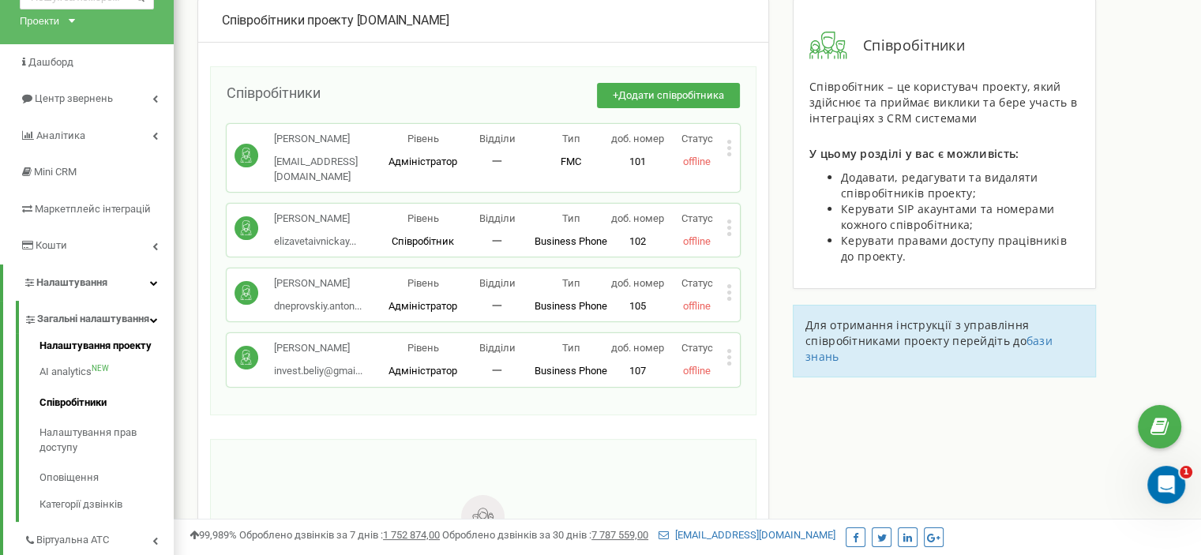
scroll to position [93, 0]
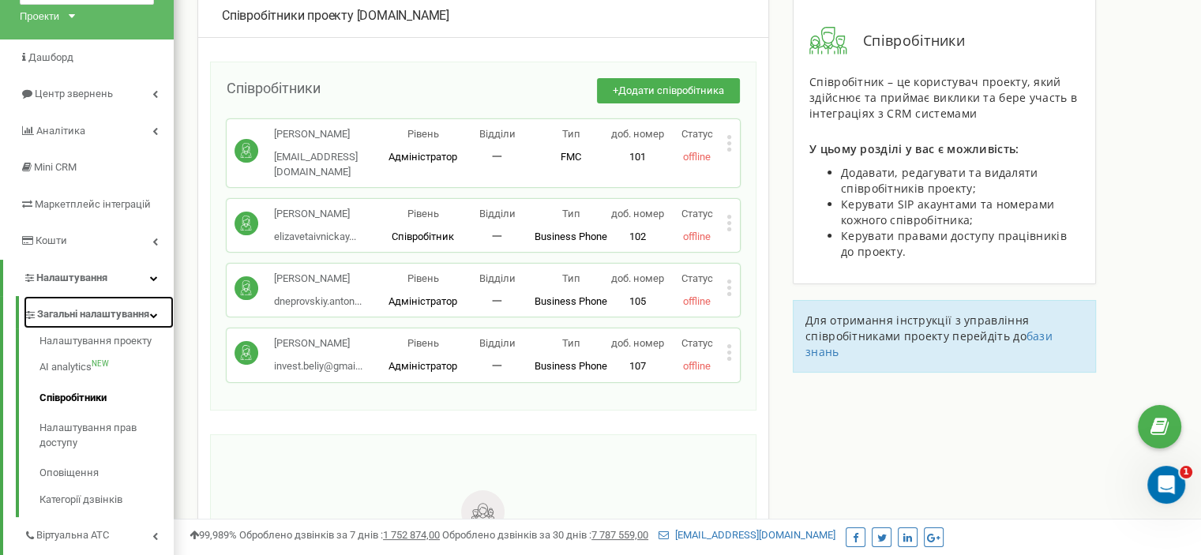
click at [152, 319] on icon at bounding box center [154, 315] width 8 height 8
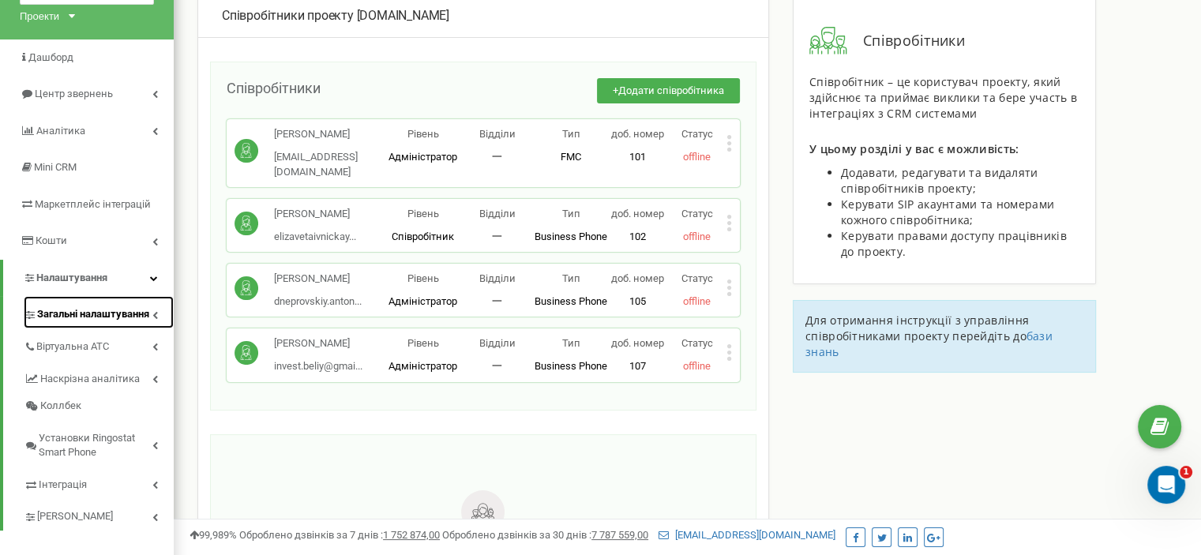
click at [159, 319] on link "Загальні налаштування" at bounding box center [99, 312] width 150 height 32
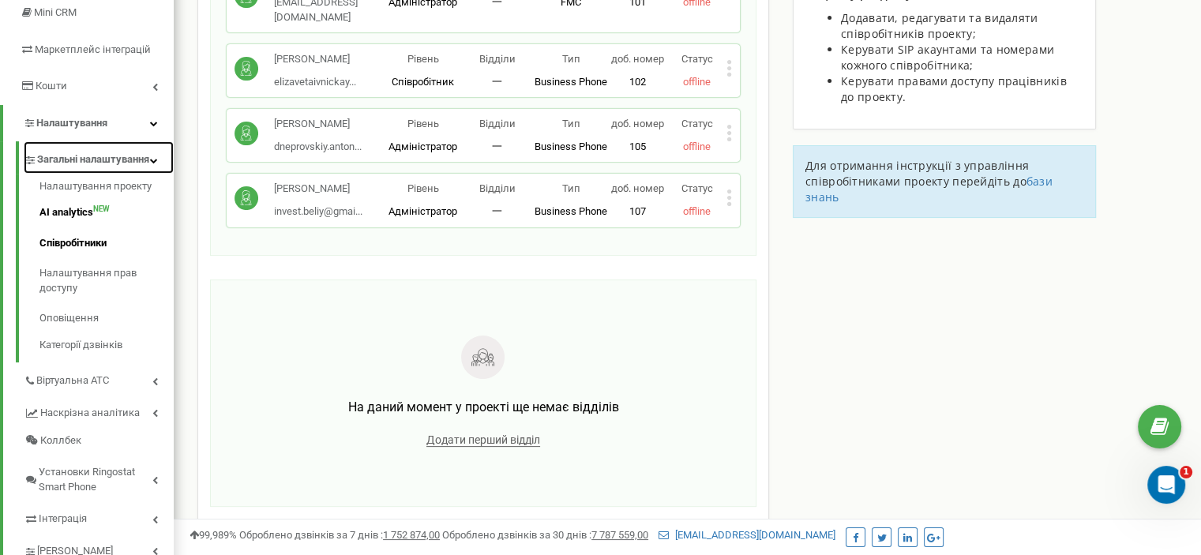
scroll to position [249, 0]
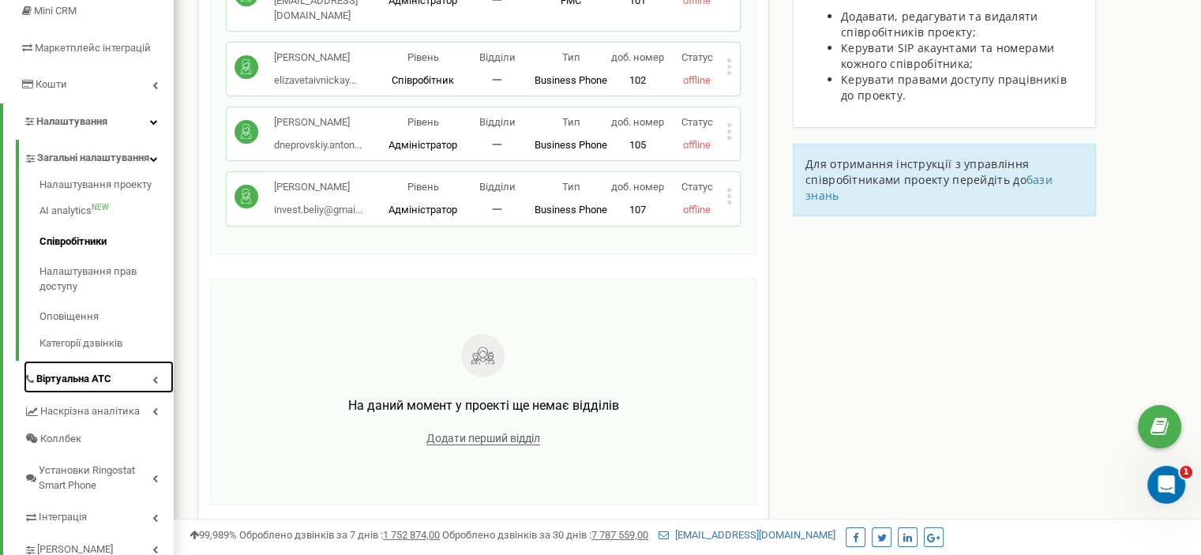
click at [155, 388] on link "Віртуальна АТС" at bounding box center [99, 377] width 150 height 32
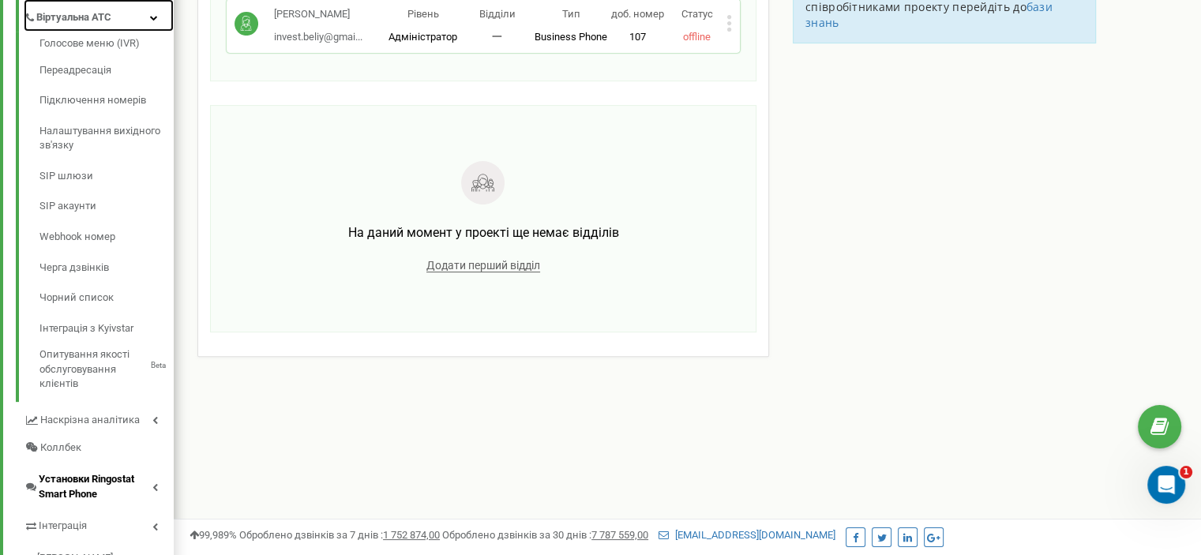
scroll to position [478, 0]
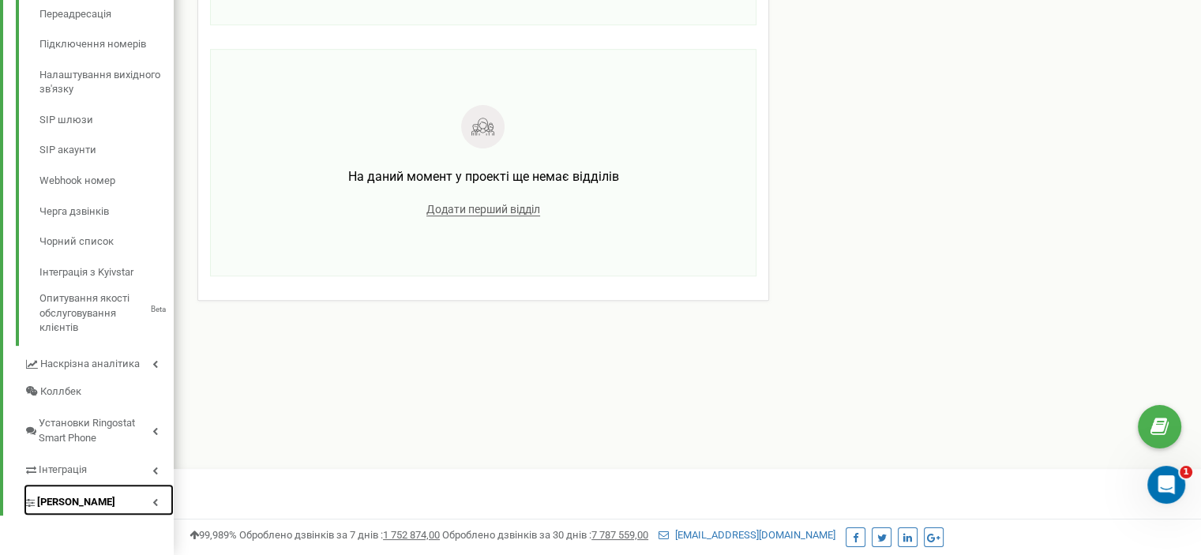
click at [157, 501] on icon at bounding box center [155, 502] width 6 height 8
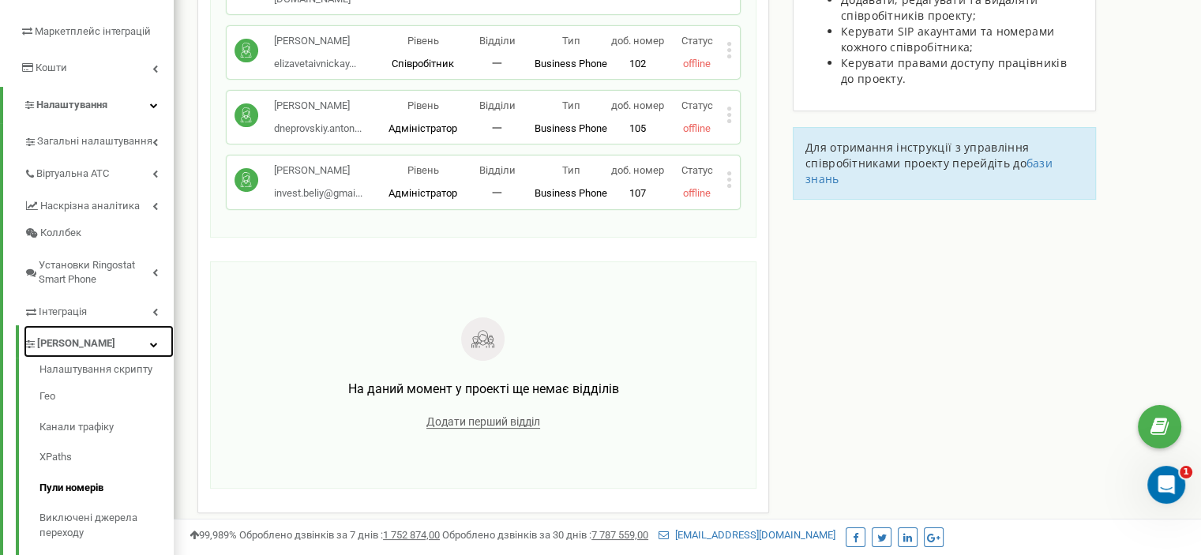
scroll to position [312, 0]
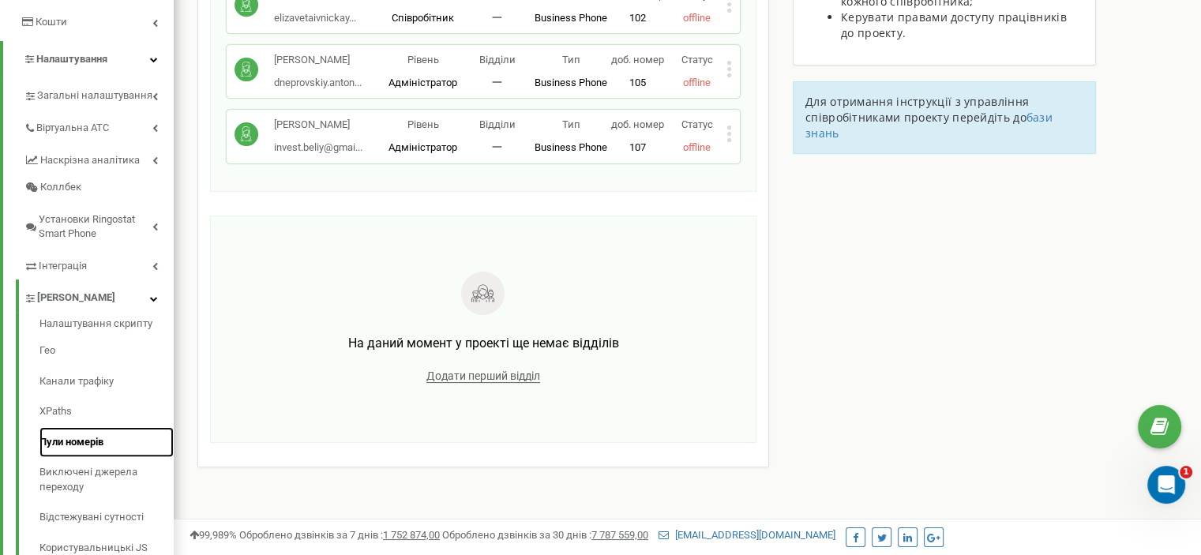
click at [88, 441] on font "Пули номерів" at bounding box center [71, 442] width 64 height 12
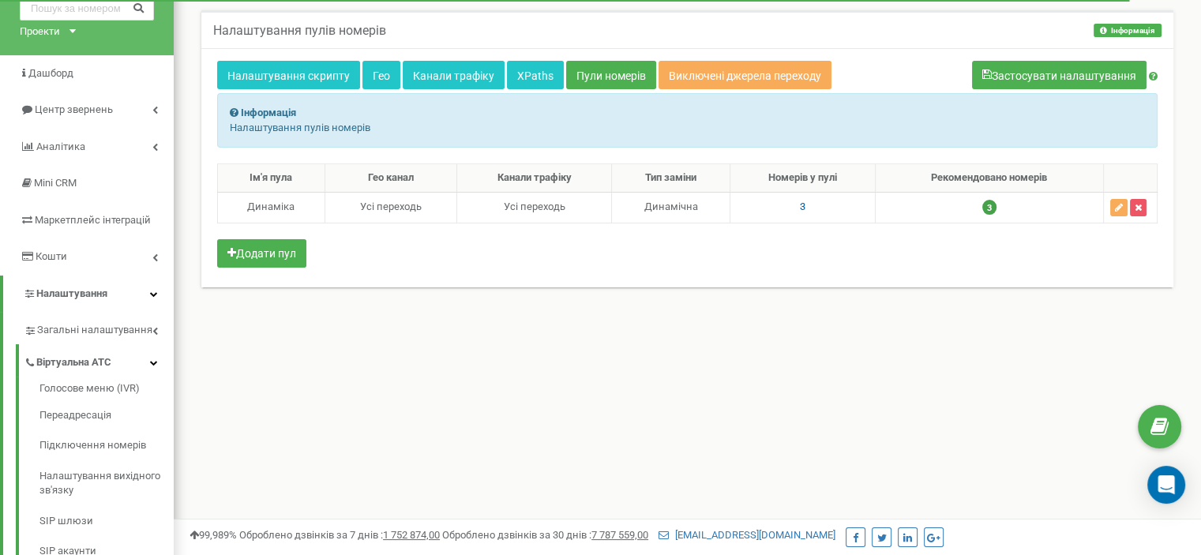
scroll to position [77, 0]
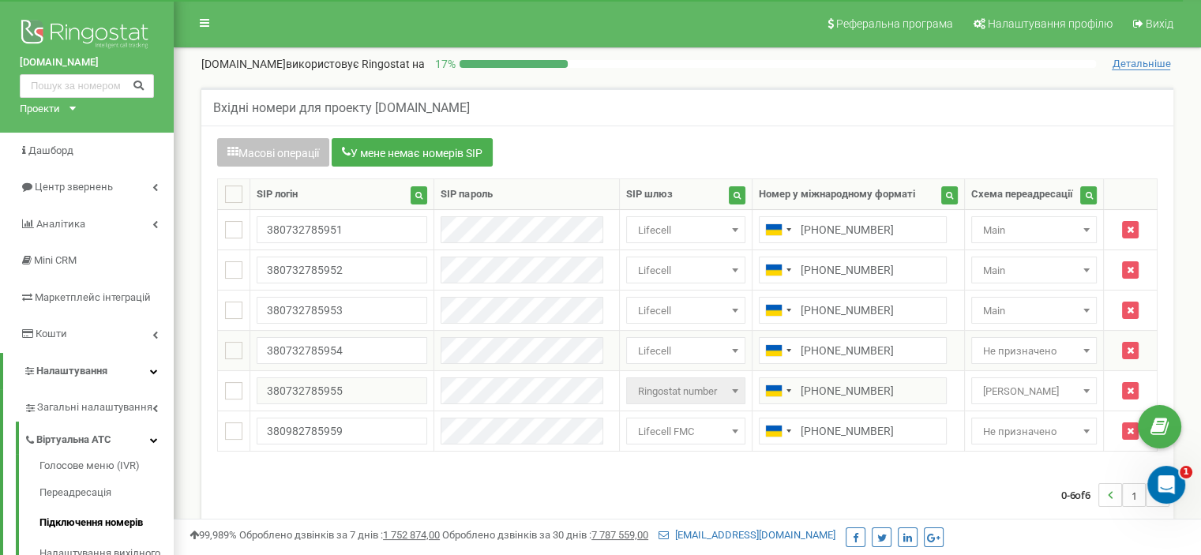
click at [994, 357] on font "Не призначено" at bounding box center [1019, 351] width 73 height 12
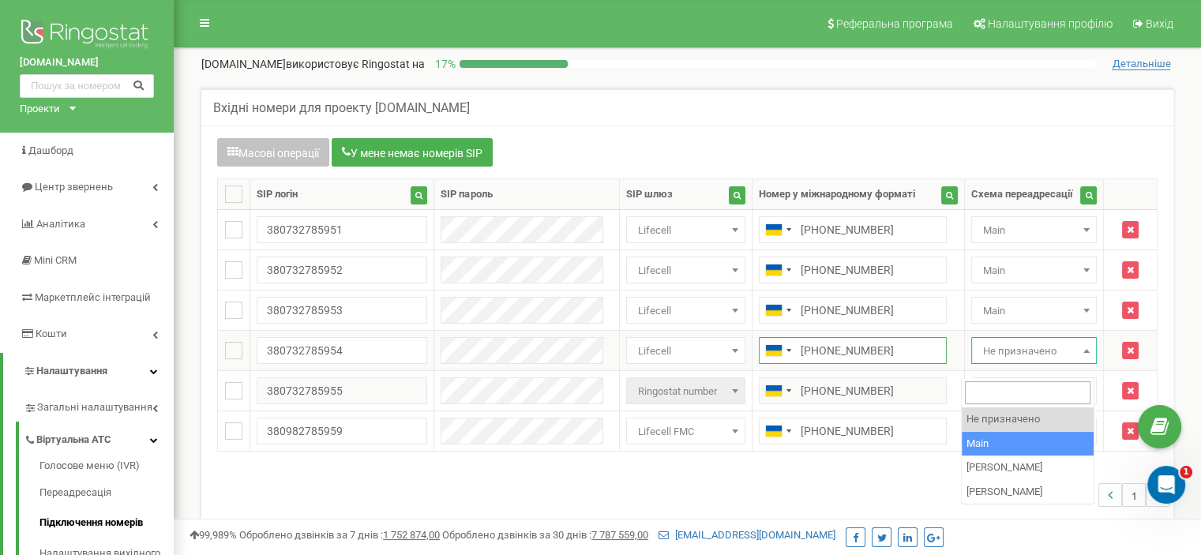
click at [814, 364] on input "[PHONE_NUMBER]" at bounding box center [853, 350] width 188 height 27
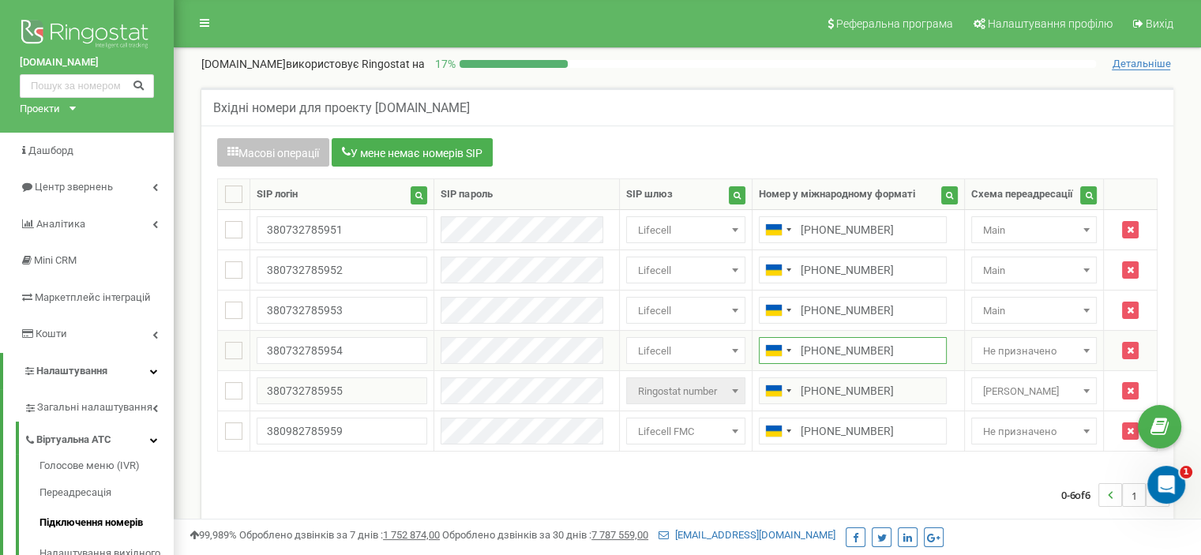
click at [814, 364] on input "[PHONE_NUMBER]" at bounding box center [853, 350] width 188 height 27
click at [1157, 432] on icon at bounding box center [1159, 427] width 18 height 24
click at [1172, 471] on div "Відкрити службу повідомлень Intercom" at bounding box center [1164, 482] width 52 height 52
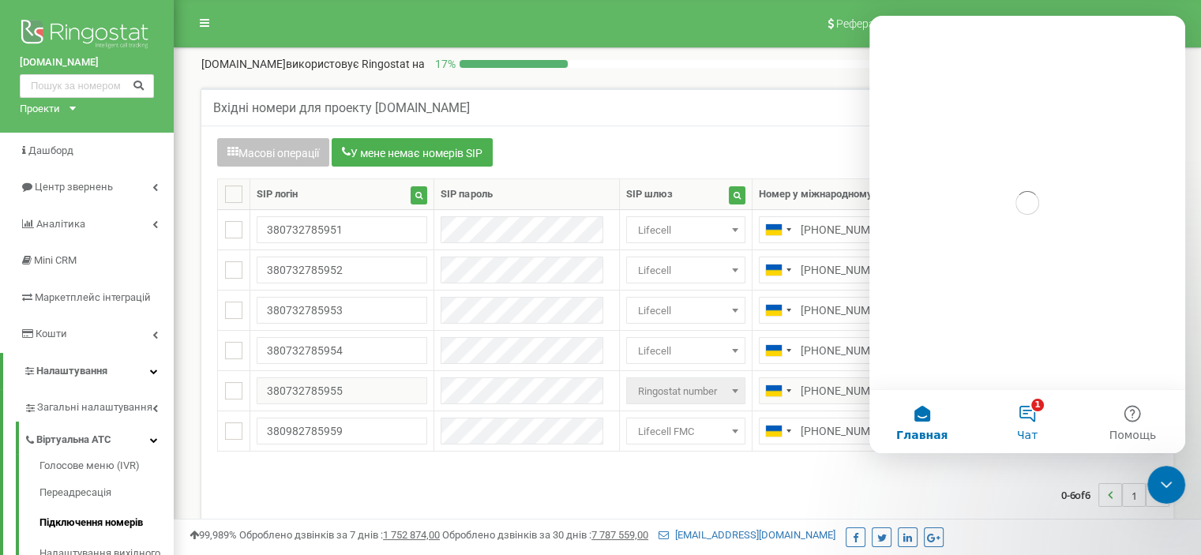
click at [1021, 419] on button "1 Чат" at bounding box center [1026, 421] width 105 height 63
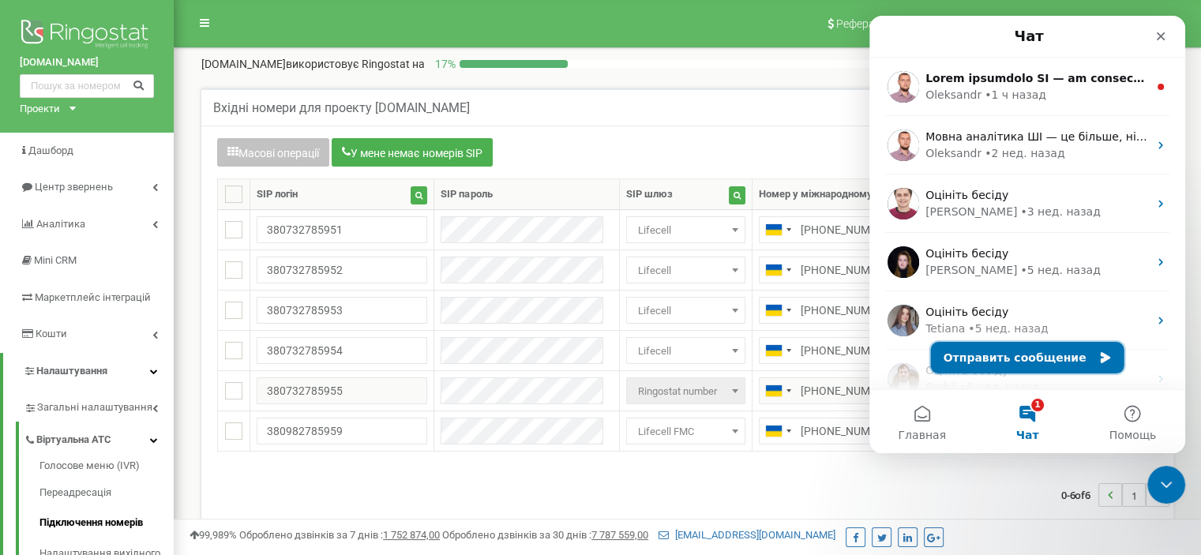
click at [1021, 362] on button "Отправить сообщение" at bounding box center [1027, 358] width 193 height 32
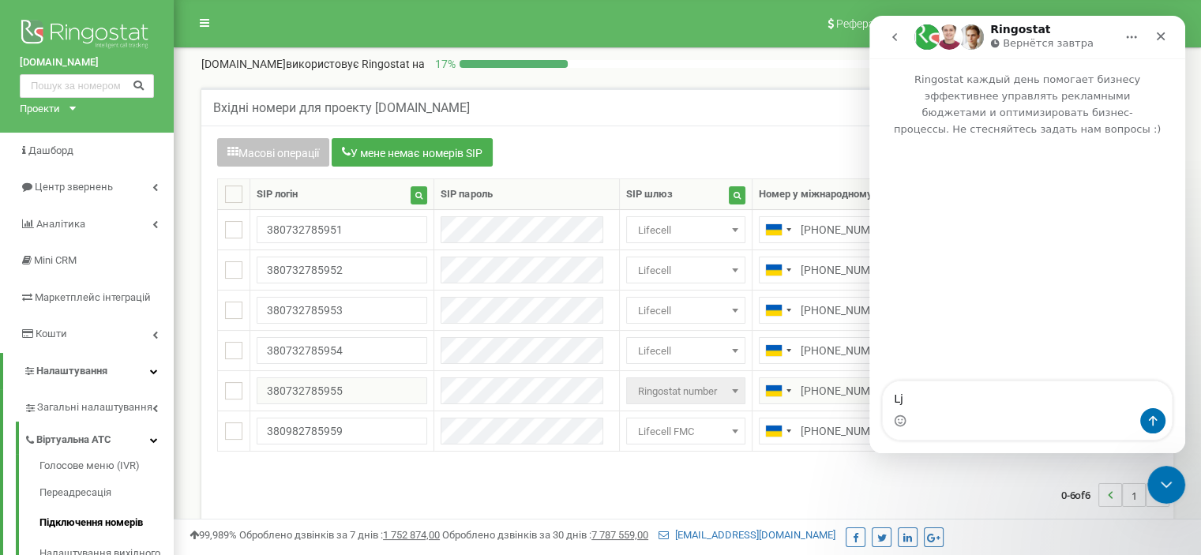
type textarea "L"
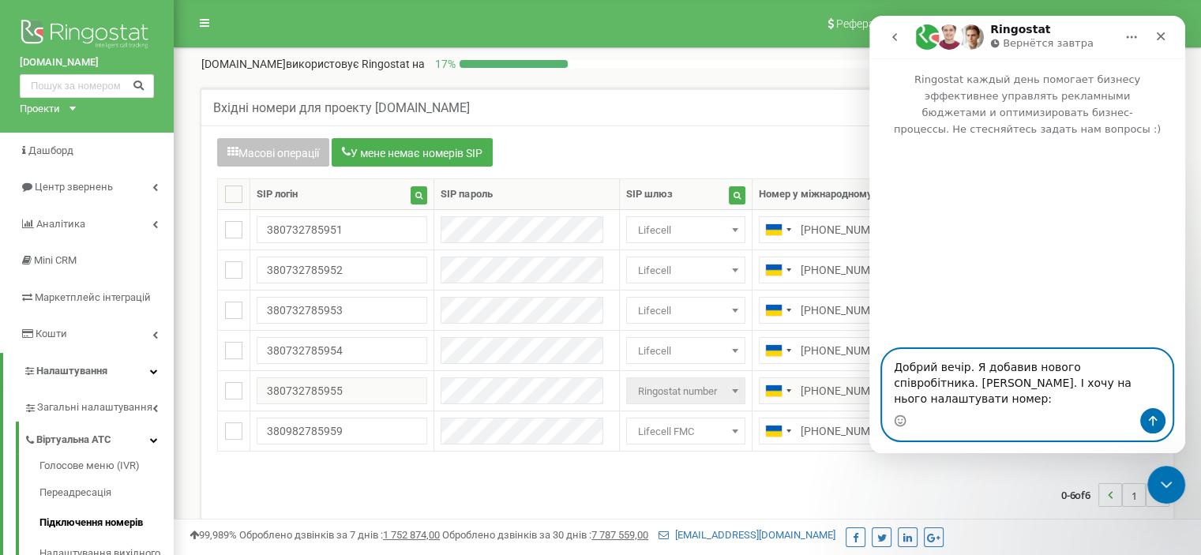
paste textarea "380732785954"
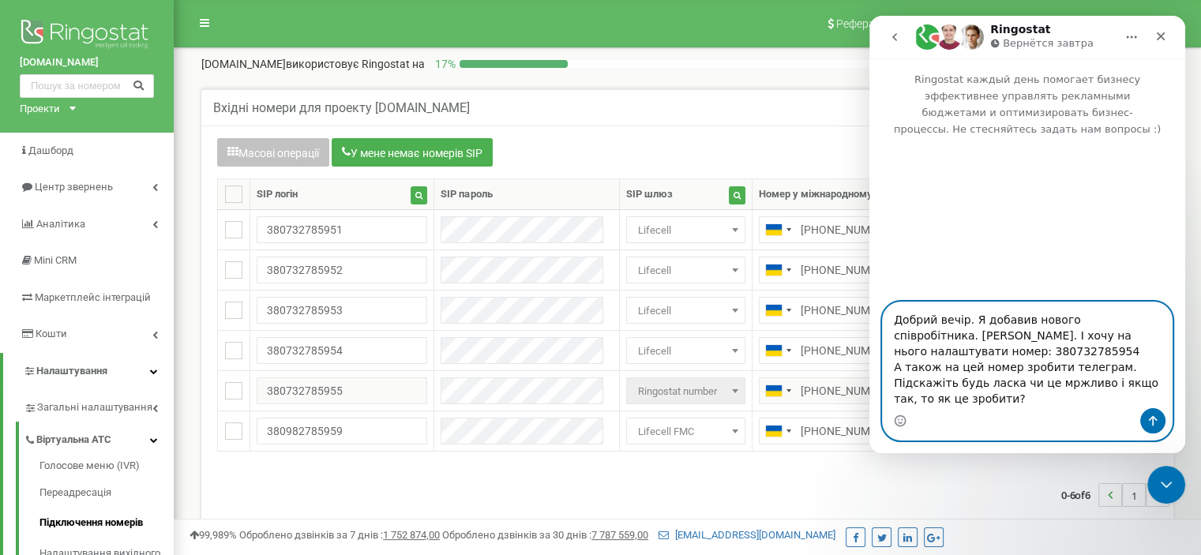
type textarea "Добрий вечір. Я добавив нового співробітника. [PERSON_NAME]. І хочу на нього на…"
click at [1152, 423] on icon "Отправить сообщение…" at bounding box center [1153, 421] width 9 height 10
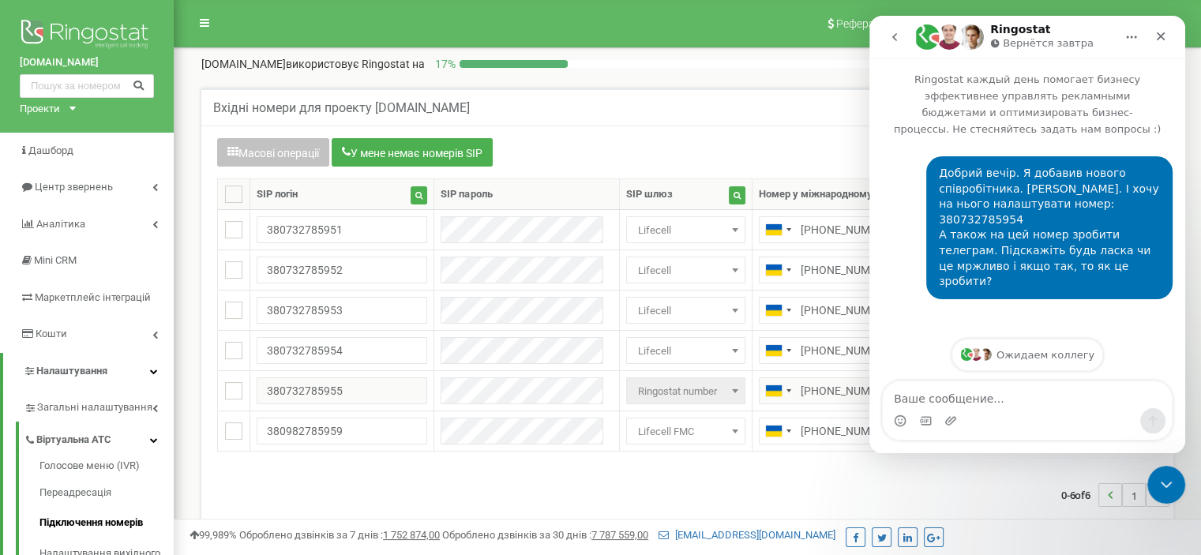
click at [766, 90] on div "Вхідні номери для проекту [DOMAIN_NAME] Масові операції У мене немає номерів SI…" at bounding box center [687, 347] width 1003 height 550
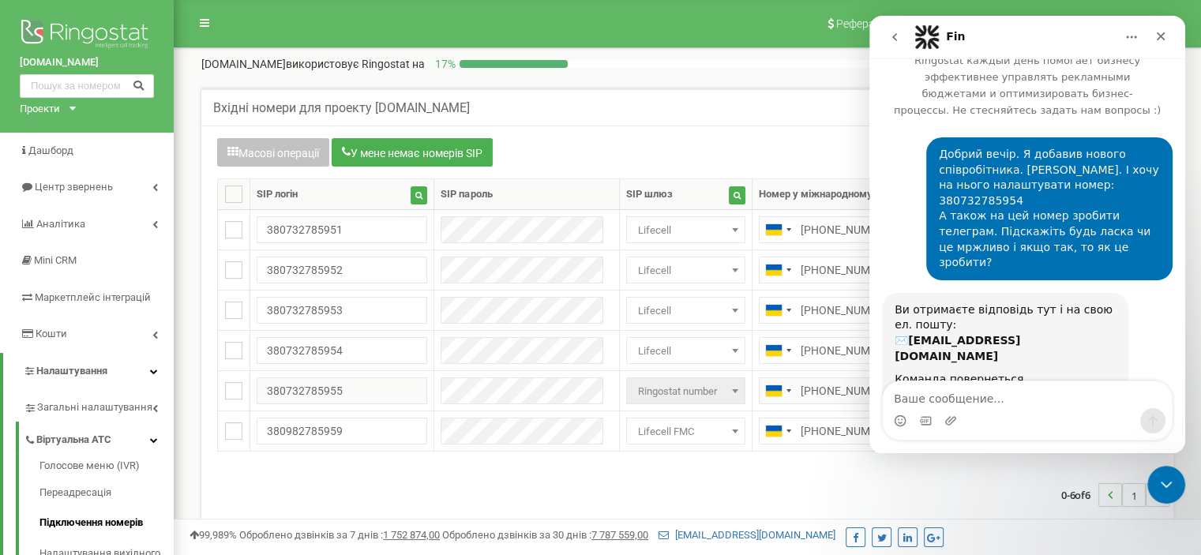
scroll to position [148, 0]
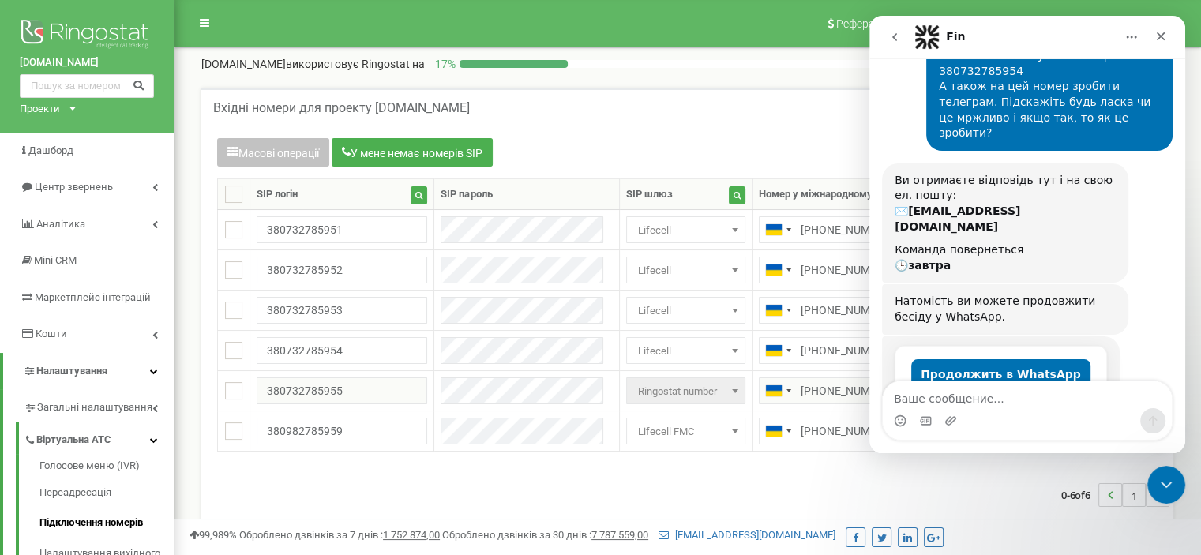
click at [812, 119] on div "Вхідні номери для проекту [DOMAIN_NAME]" at bounding box center [687, 107] width 972 height 38
